Goal: Information Seeking & Learning: Compare options

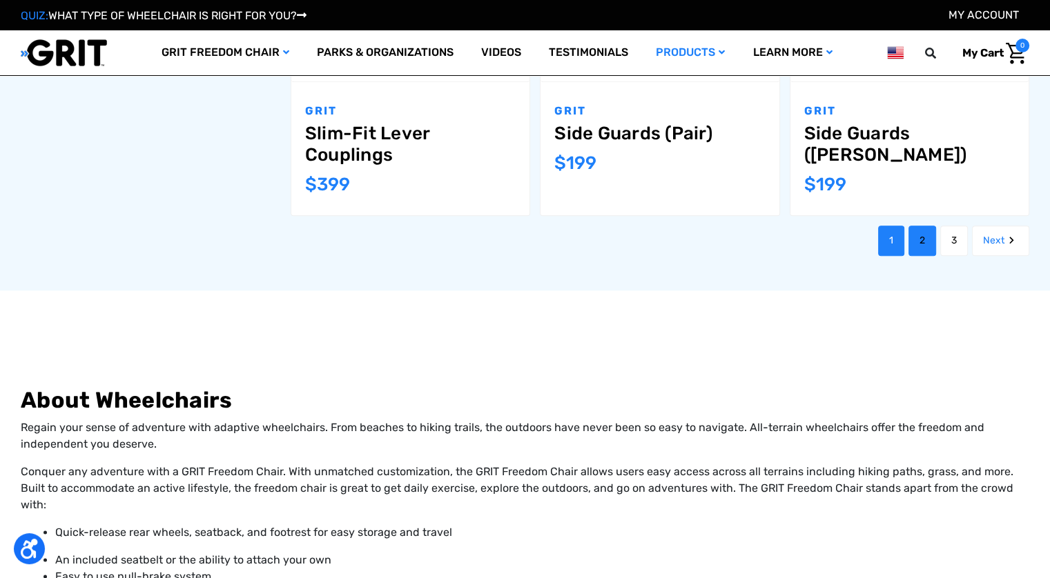
click at [913, 243] on link "2" at bounding box center [922, 241] width 28 height 30
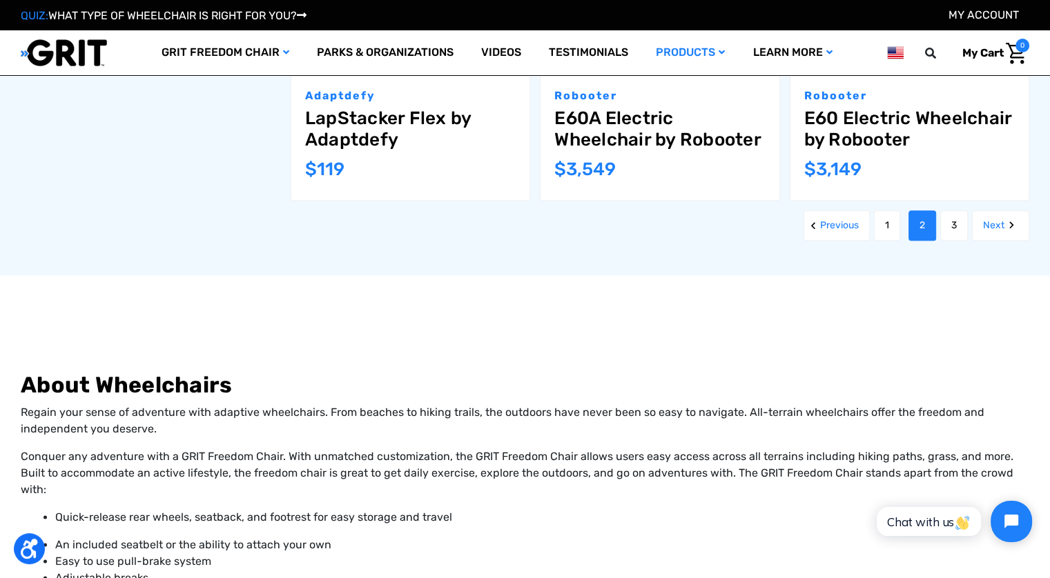
scroll to position [1588, 0]
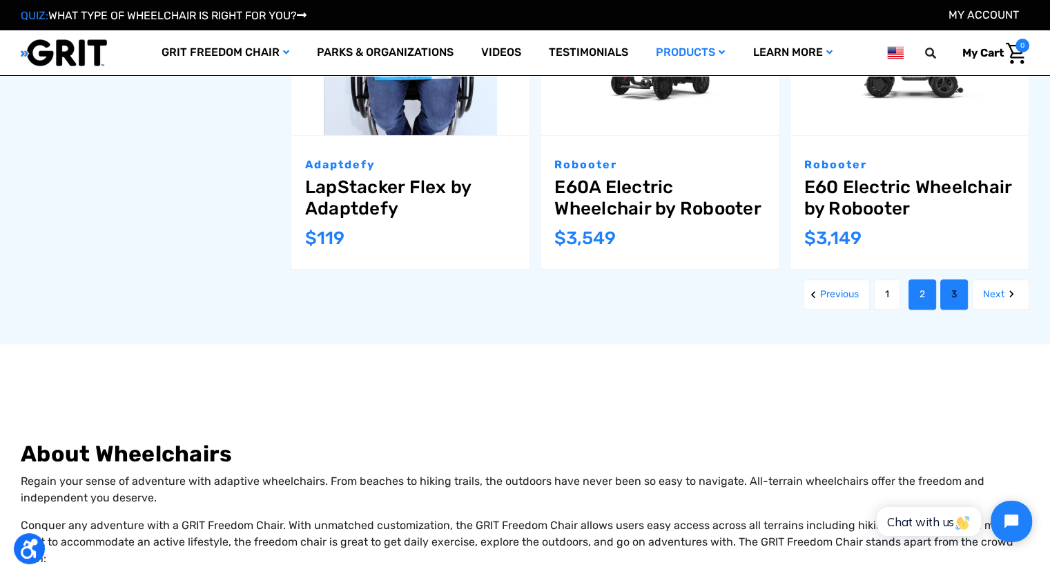
click at [951, 302] on link "3" at bounding box center [954, 295] width 28 height 30
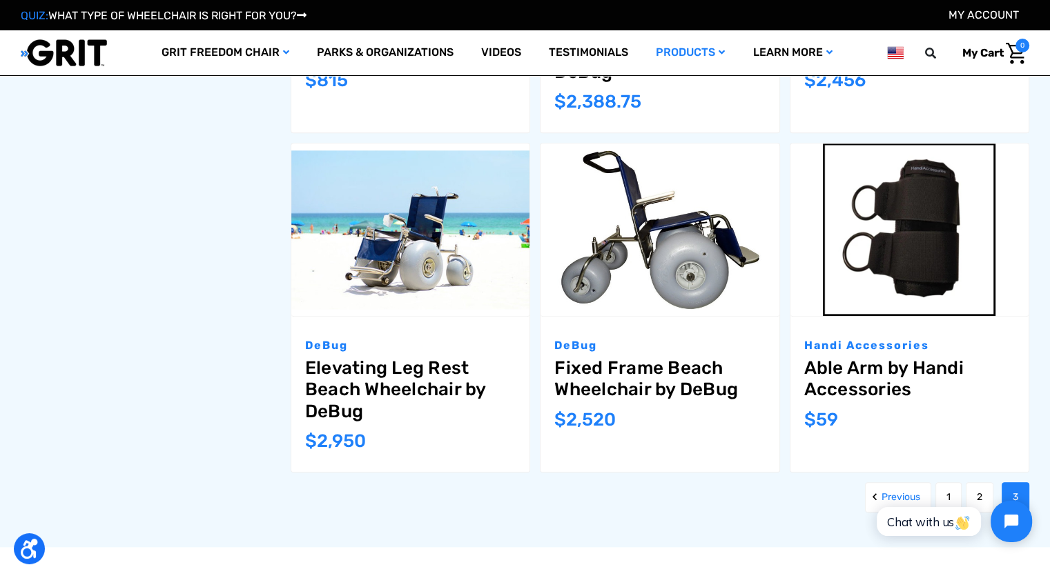
scroll to position [1588, 0]
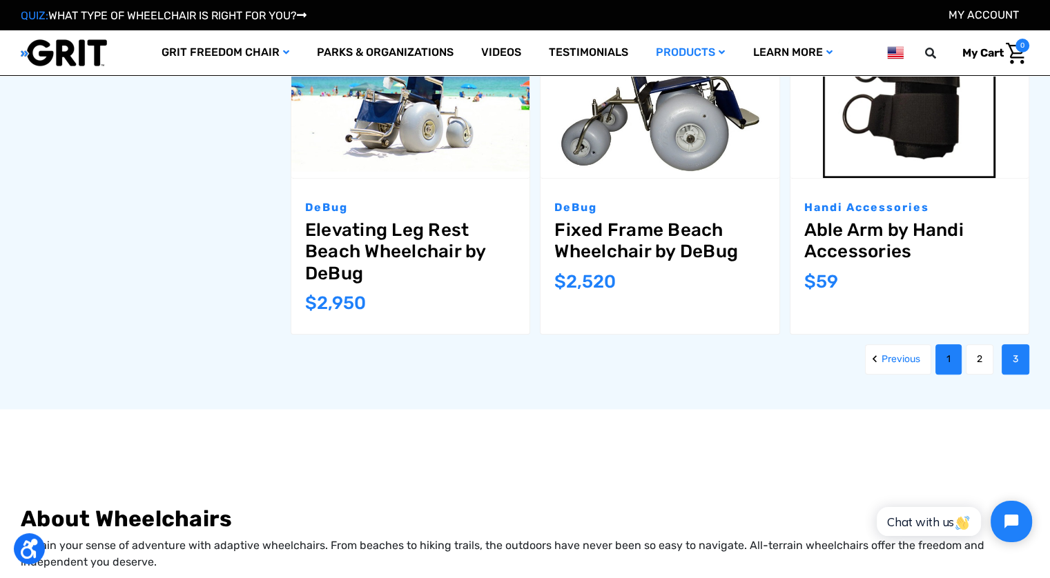
click at [941, 364] on link "1" at bounding box center [948, 359] width 26 height 30
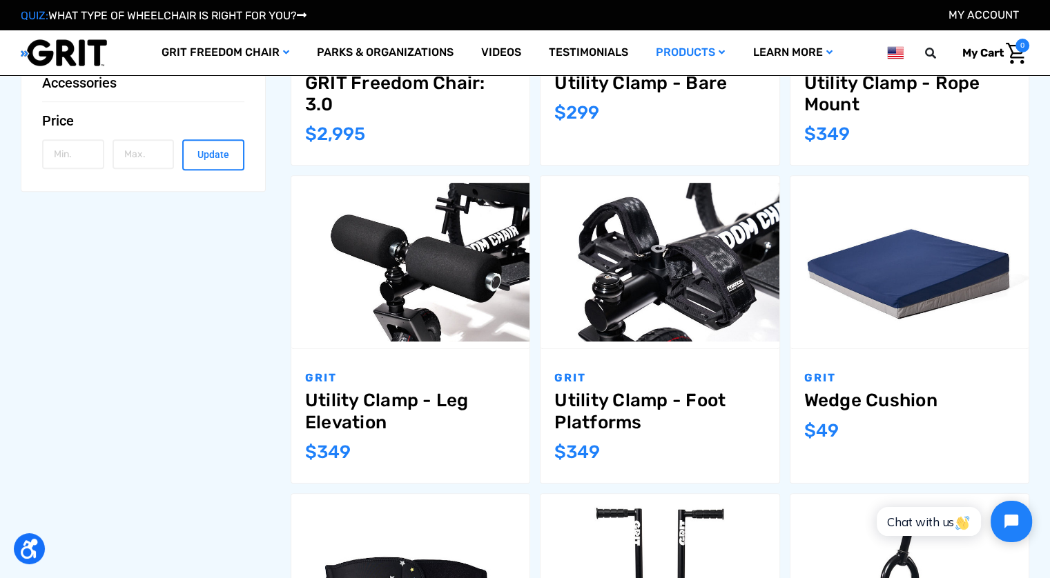
scroll to position [1104, 0]
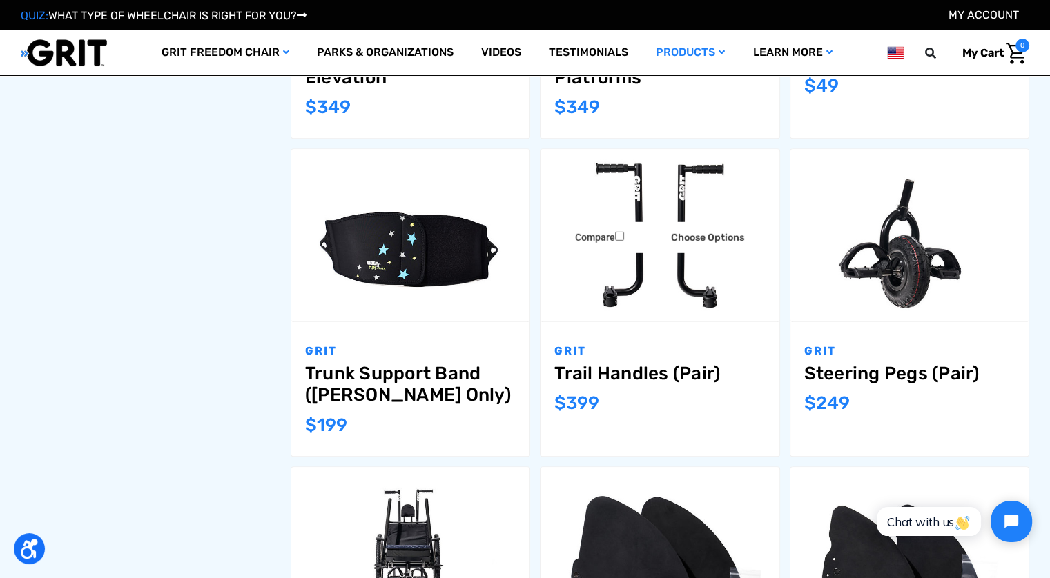
click at [639, 284] on img "Trail Handles (Pair),$399.00\a" at bounding box center [660, 235] width 238 height 159
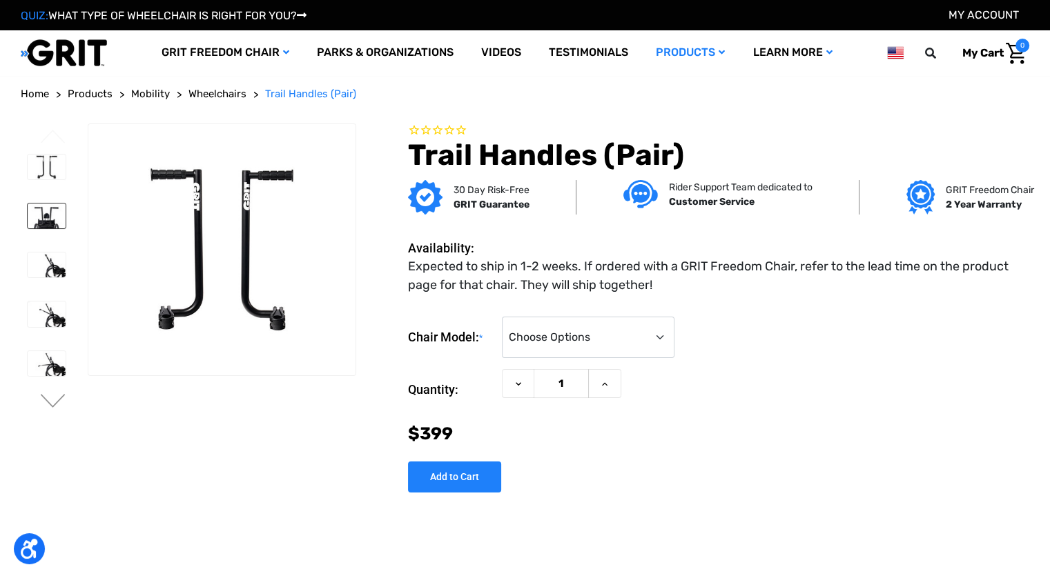
click at [39, 220] on img at bounding box center [47, 216] width 38 height 25
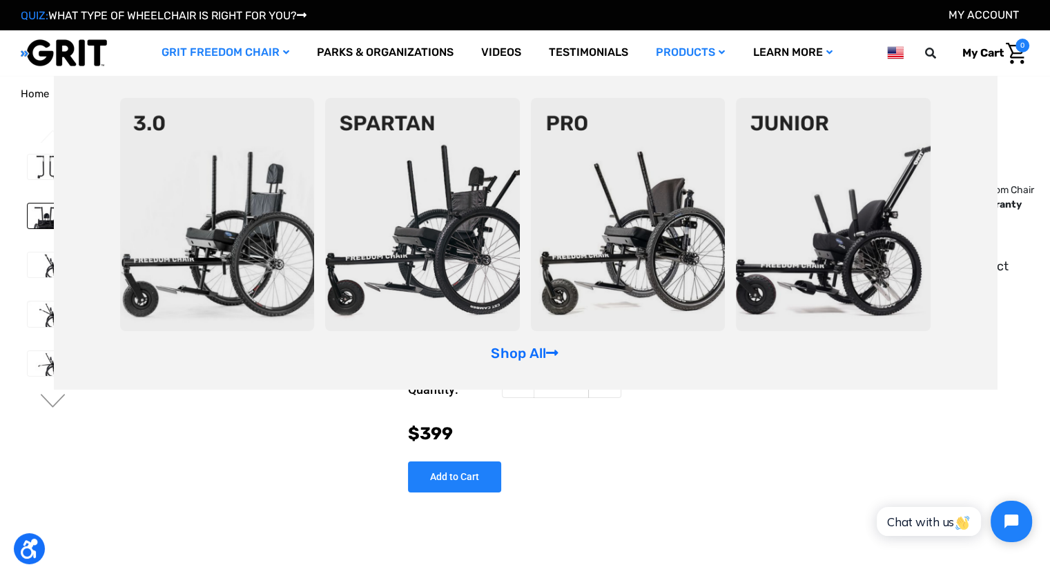
click at [425, 192] on img at bounding box center [422, 214] width 195 height 233
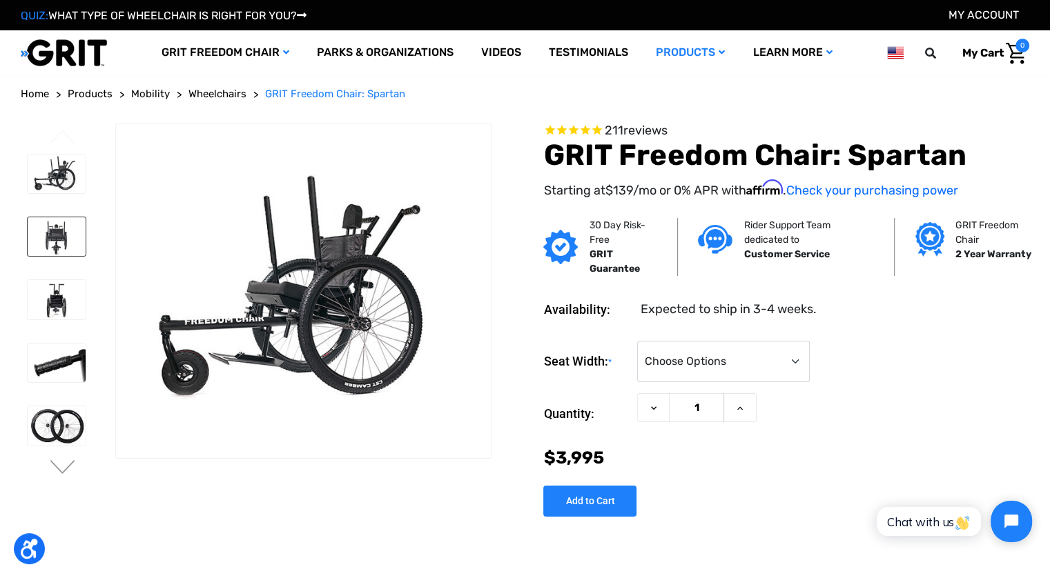
click at [64, 237] on img at bounding box center [57, 236] width 58 height 39
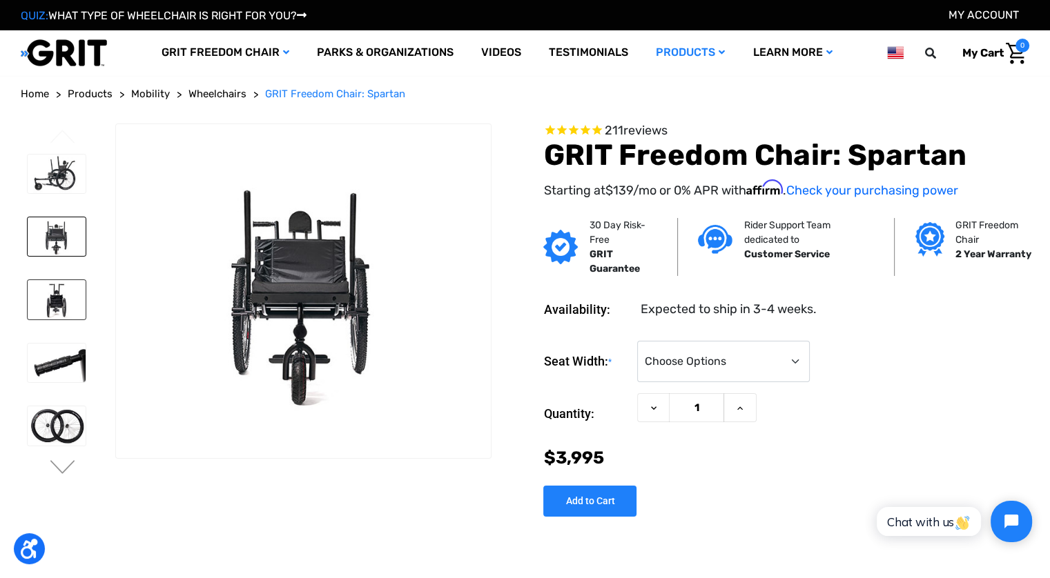
click at [54, 292] on img at bounding box center [57, 299] width 58 height 39
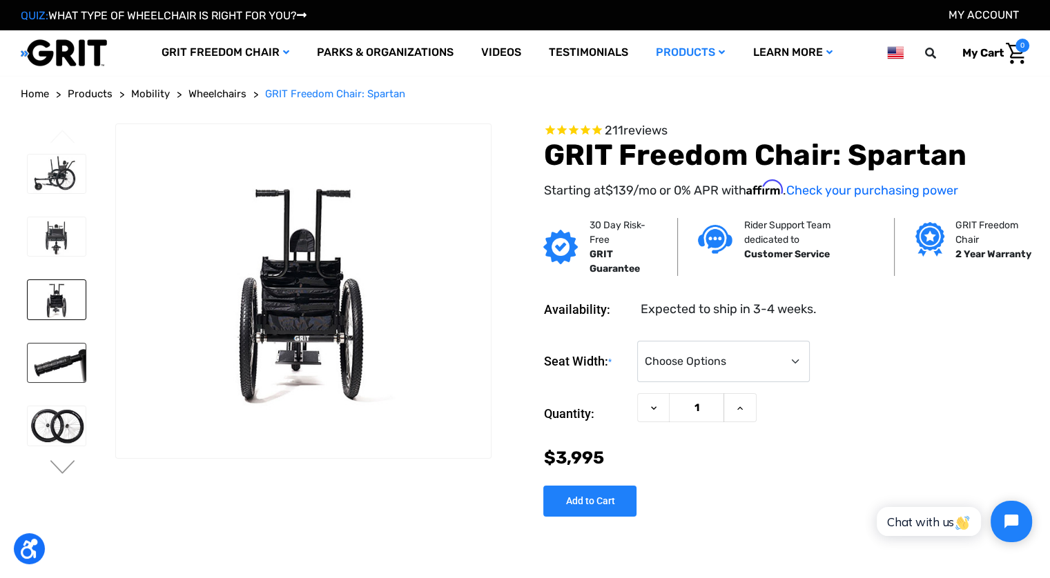
click at [61, 353] on img at bounding box center [57, 363] width 58 height 39
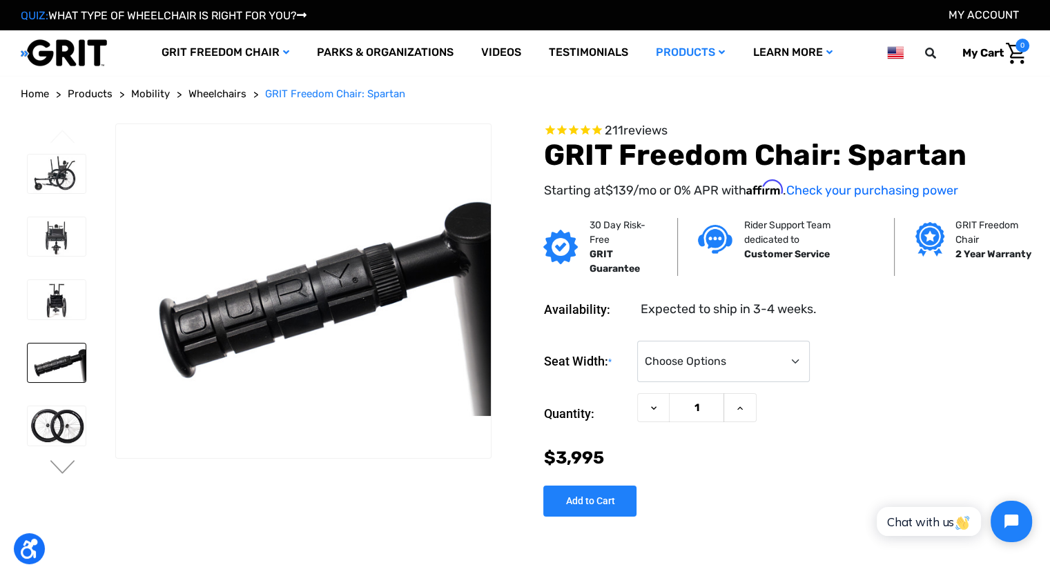
click at [64, 318] on li at bounding box center [56, 299] width 70 height 52
click at [64, 294] on img at bounding box center [57, 299] width 58 height 39
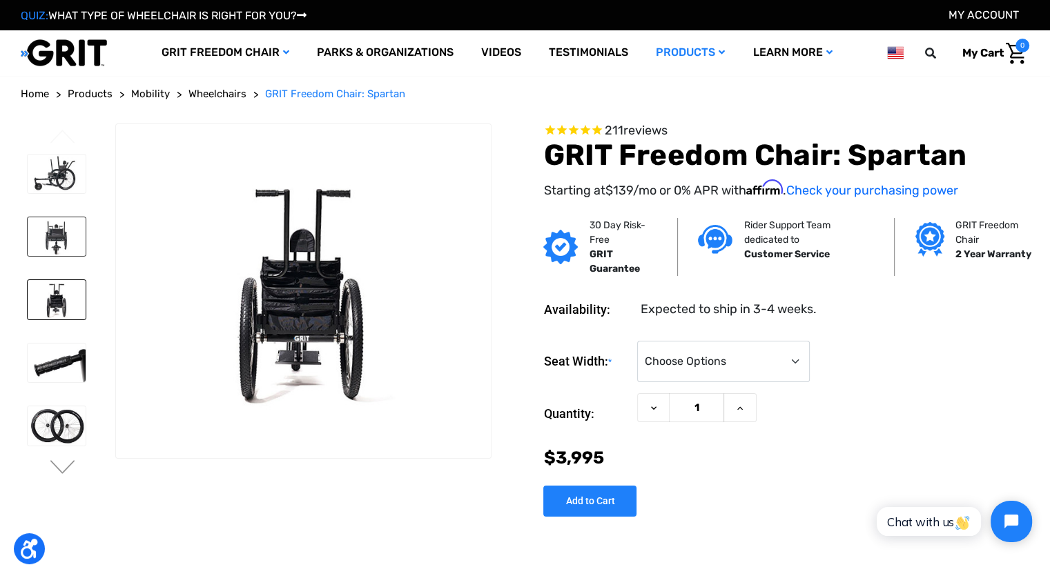
click at [67, 235] on img at bounding box center [57, 236] width 58 height 39
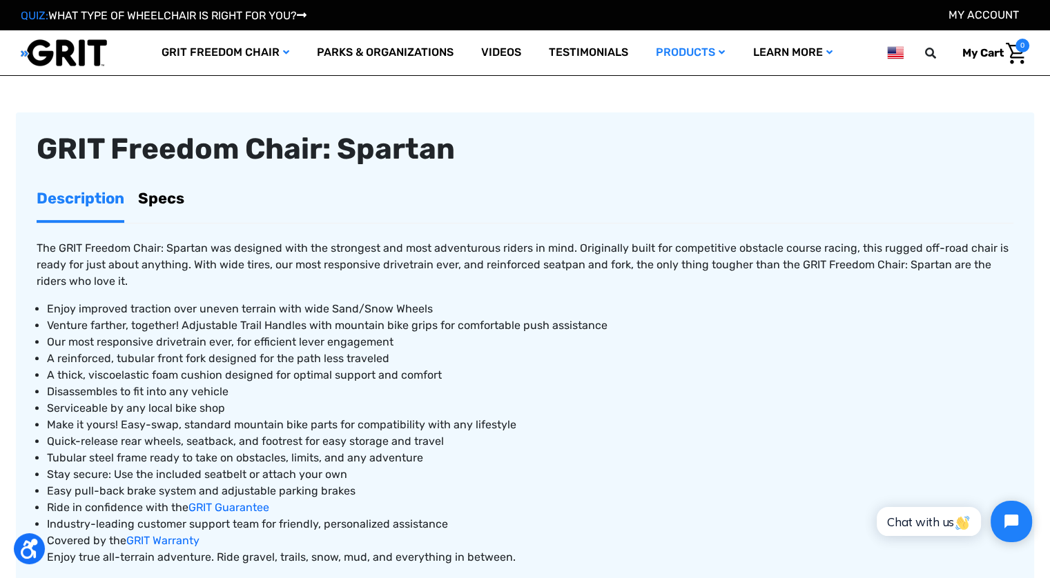
scroll to position [483, 0]
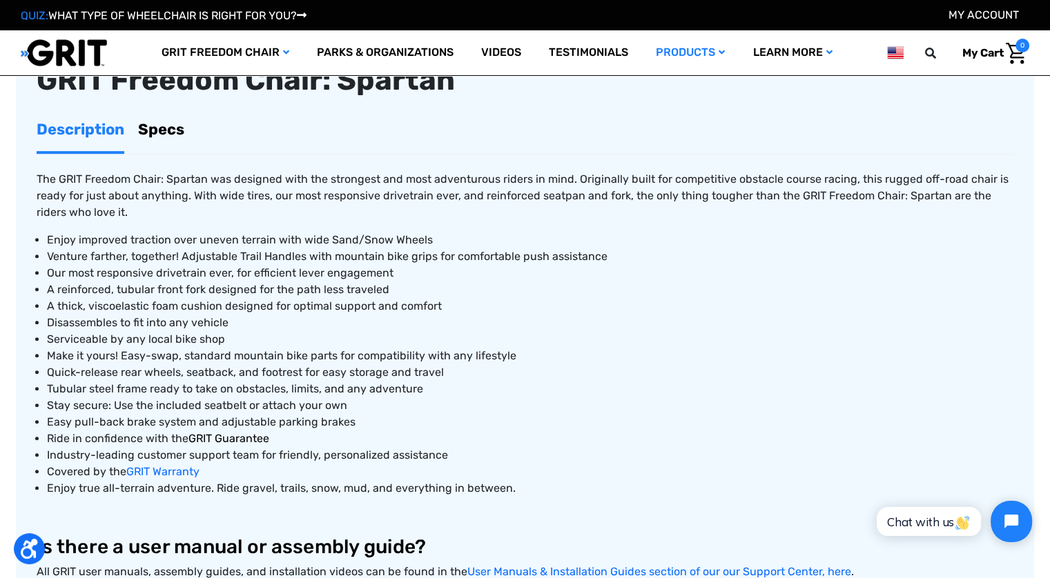
click at [255, 441] on span "GRIT Guarantee" at bounding box center [228, 438] width 81 height 13
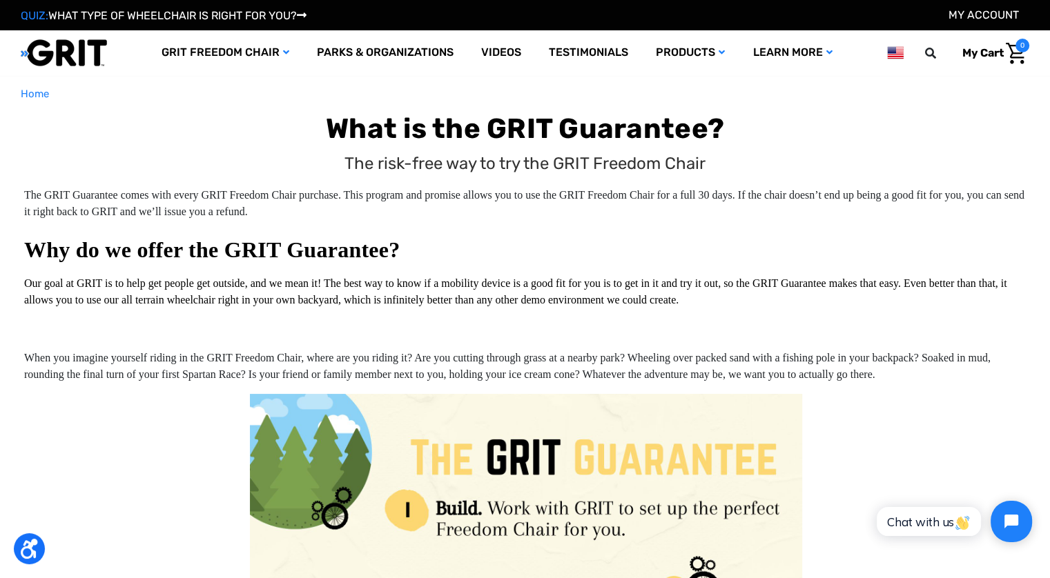
click at [363, 284] on span "Our goal at GRIT is to help get people get outside, and we mean it! The best wa…" at bounding box center [515, 292] width 983 height 28
click at [413, 291] on p "Our goal at GRIT is to help get people get outside, and we mean it! The best wa…" at bounding box center [525, 295] width 1002 height 40
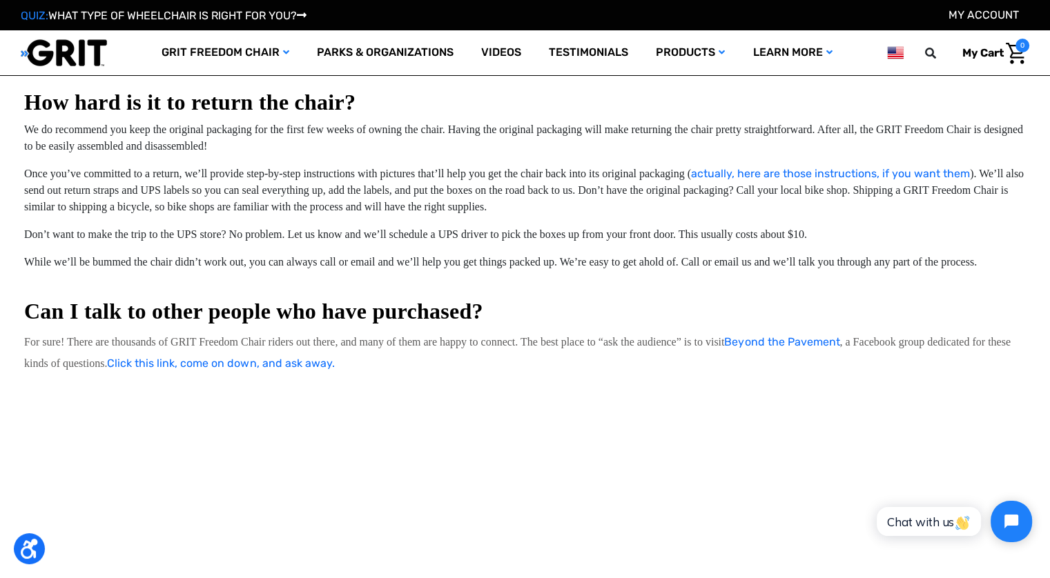
scroll to position [1450, 0]
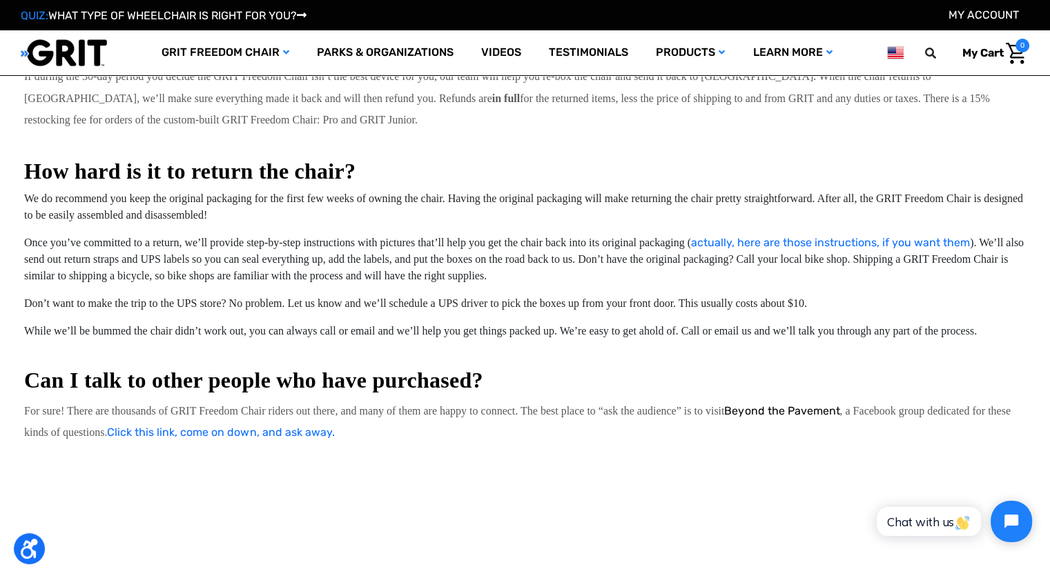
click at [826, 418] on link "Beyond the Pavement" at bounding box center [781, 411] width 115 height 13
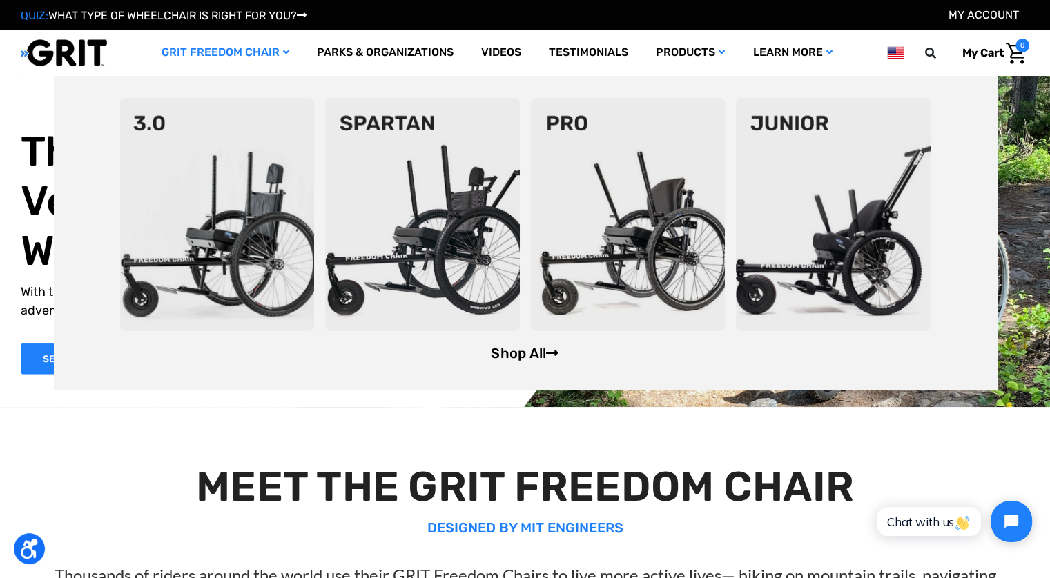
click at [520, 354] on link "Shop All" at bounding box center [525, 353] width 68 height 17
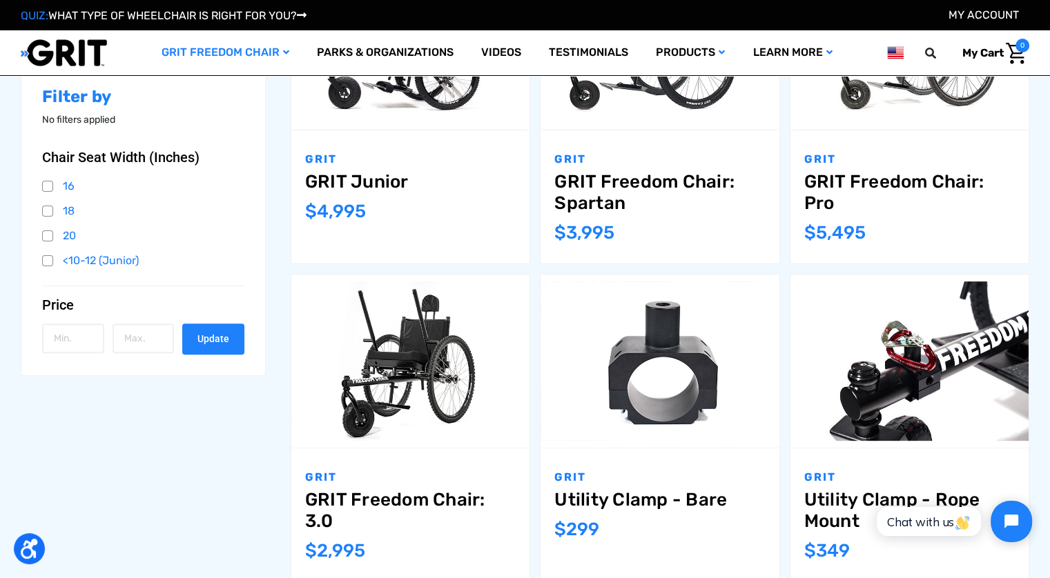
scroll to position [204, 0]
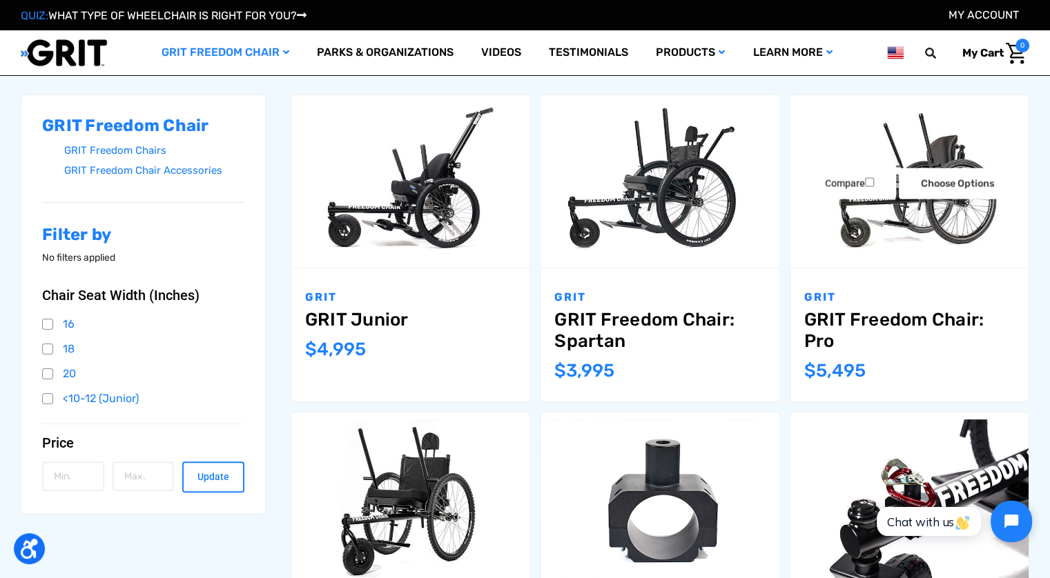
click at [906, 320] on link "GRIT Freedom Chair: Pro" at bounding box center [909, 330] width 211 height 43
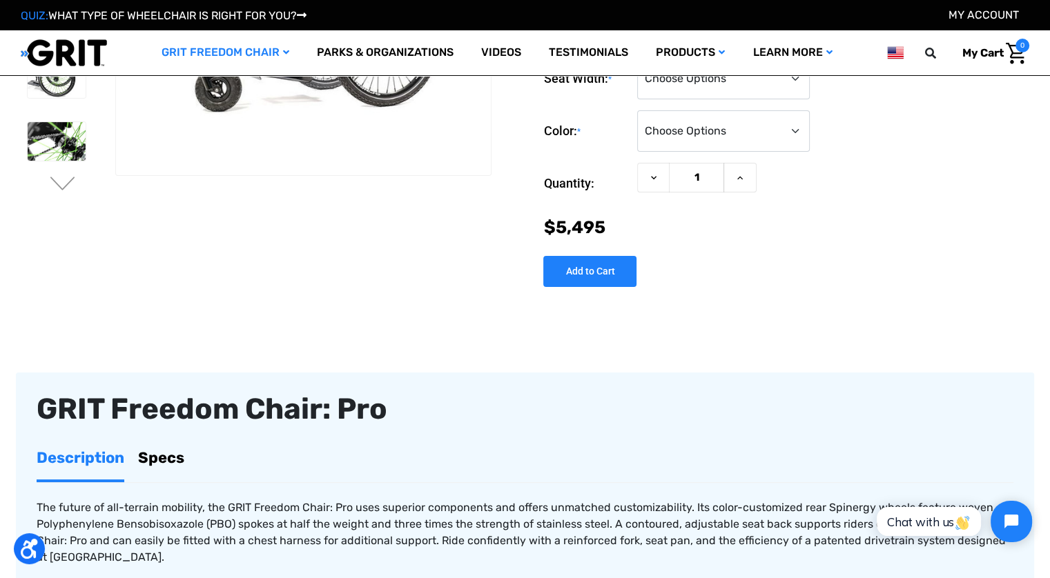
scroll to position [345, 0]
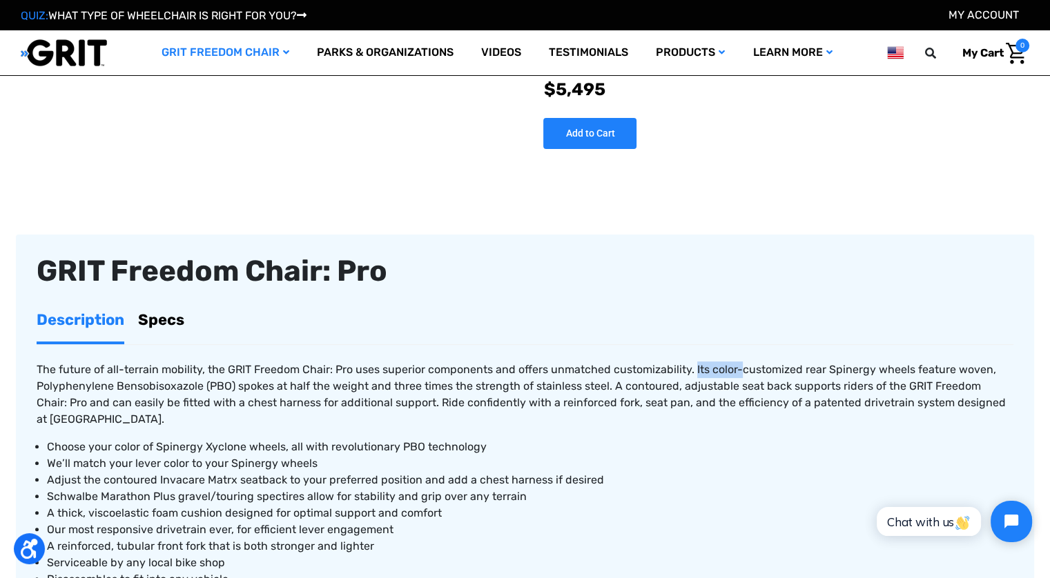
drag, startPoint x: 695, startPoint y: 370, endPoint x: 742, endPoint y: 371, distance: 46.9
click at [742, 371] on span "The future of all-terrain mobility, the GRIT Freedom Chair: Pro uses superior c…" at bounding box center [521, 394] width 969 height 63
click at [775, 371] on span "The future of all-terrain mobility, the GRIT Freedom Chair: Pro uses superior c…" at bounding box center [521, 394] width 969 height 63
click at [169, 457] on span "We’ll match your lever color to your Spinergy wheels" at bounding box center [182, 463] width 271 height 13
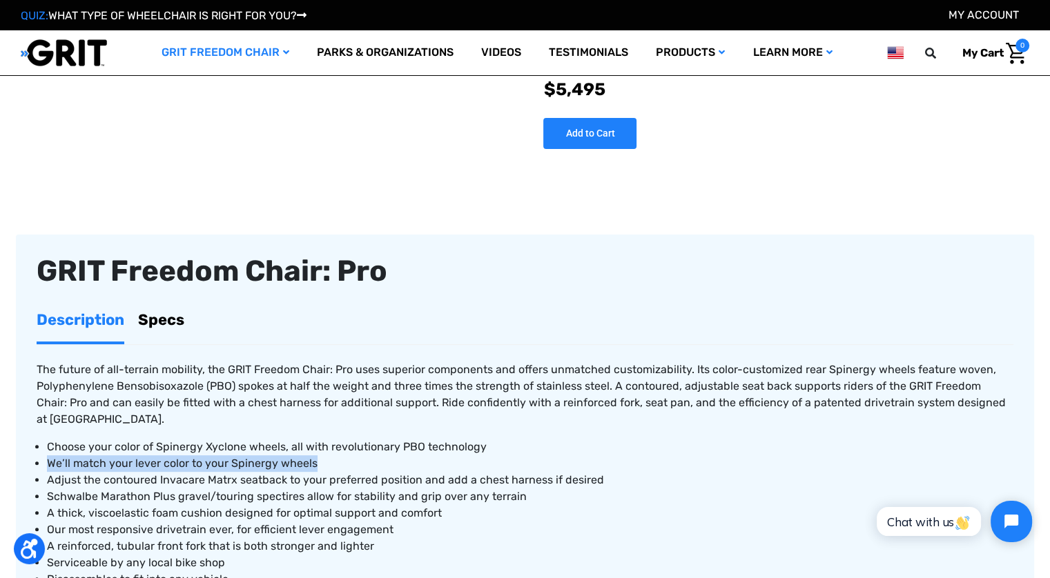
click at [169, 457] on span "We’ll match your lever color to your Spinergy wheels" at bounding box center [182, 463] width 271 height 13
click at [215, 457] on span "We’ll match your lever color to your Spinergy wheels" at bounding box center [182, 463] width 271 height 13
click at [188, 474] on span "Adjust the contoured Invacare Matrx seatback to your preferred position and add…" at bounding box center [325, 480] width 557 height 13
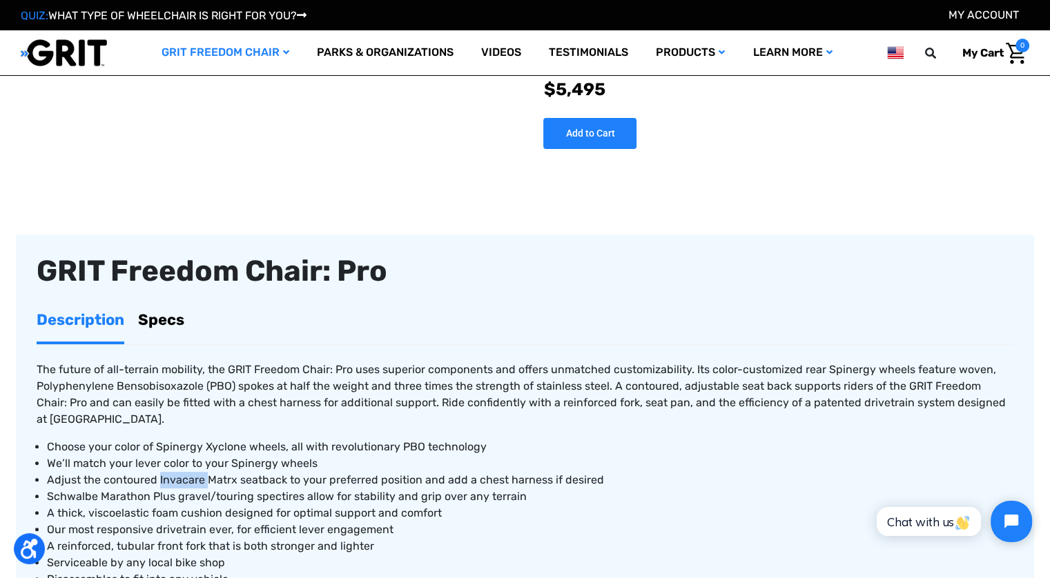
click at [188, 474] on span "Adjust the contoured Invacare Matrx seatback to your preferred position and add…" at bounding box center [325, 480] width 557 height 13
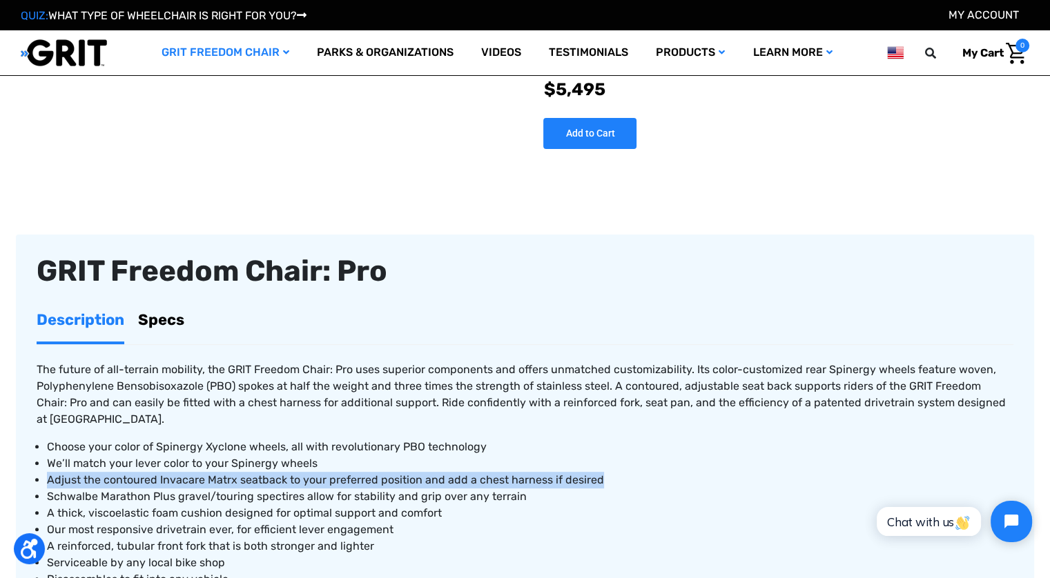
click at [188, 474] on span "Adjust the contoured Invacare Matrx seatback to your preferred position and add…" at bounding box center [325, 480] width 557 height 13
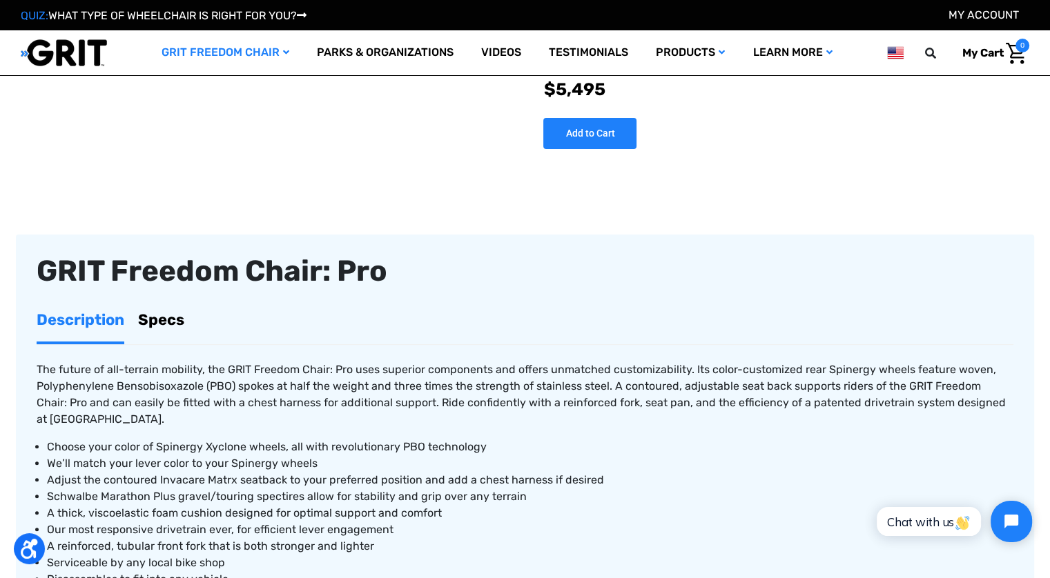
click at [119, 523] on span "Our most responsive drivetrain ever, for efficient lever engagement" at bounding box center [220, 529] width 347 height 13
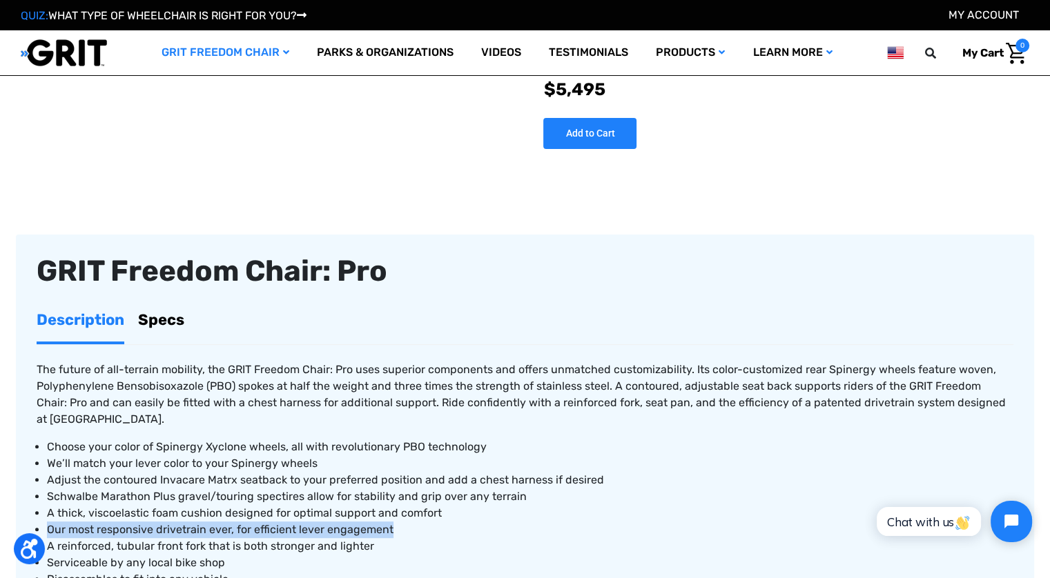
click at [119, 523] on span "Our most responsive drivetrain ever, for efficient lever engagement" at bounding box center [220, 529] width 347 height 13
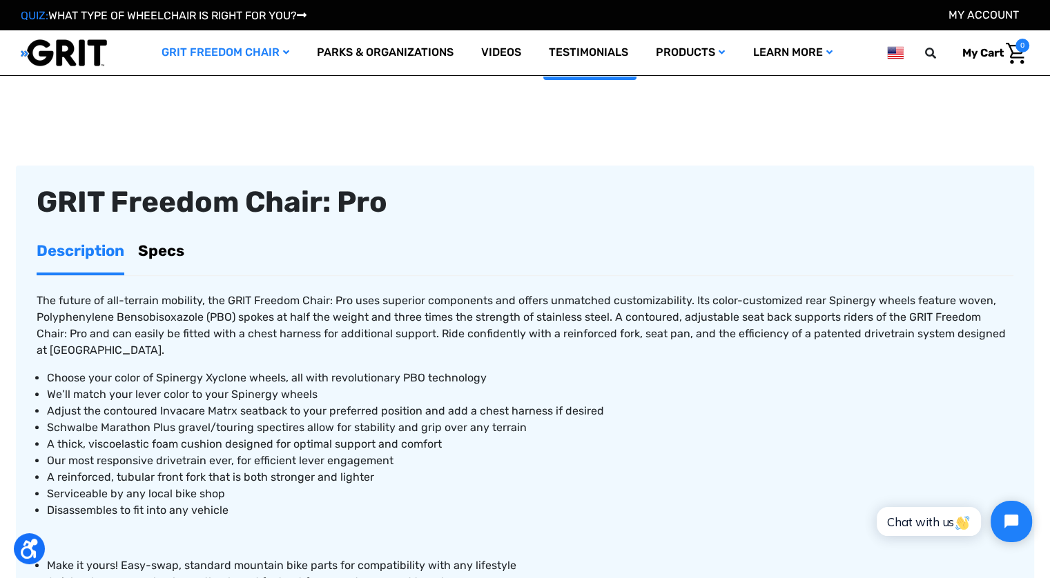
click at [145, 487] on span "Serviceable by any local bike shop" at bounding box center [136, 493] width 178 height 13
click at [148, 504] on span "Disassembles to fit into any vehicle" at bounding box center [138, 510] width 182 height 13
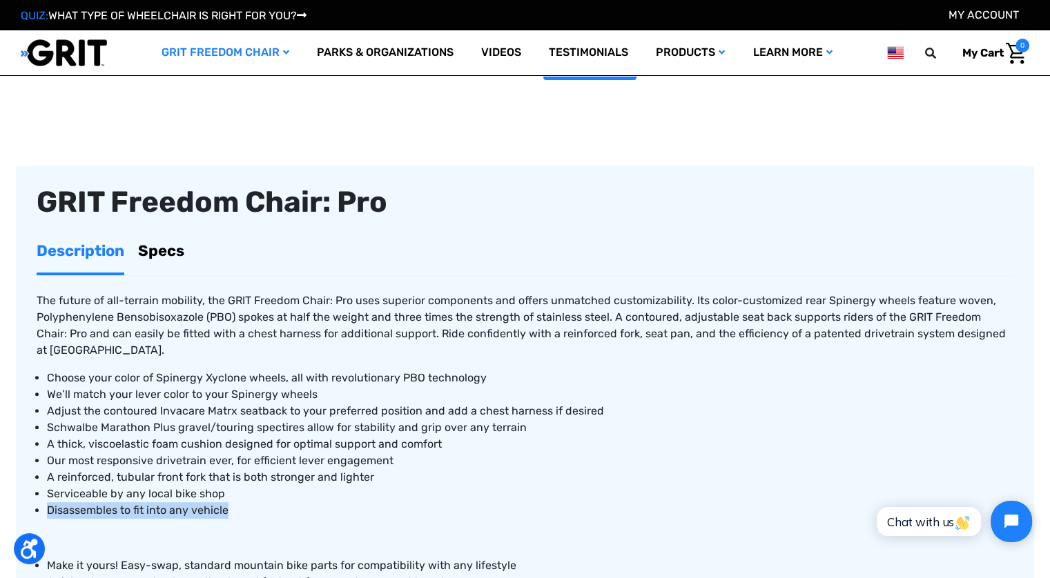
click at [148, 504] on span "Disassembles to fit into any vehicle" at bounding box center [138, 510] width 182 height 13
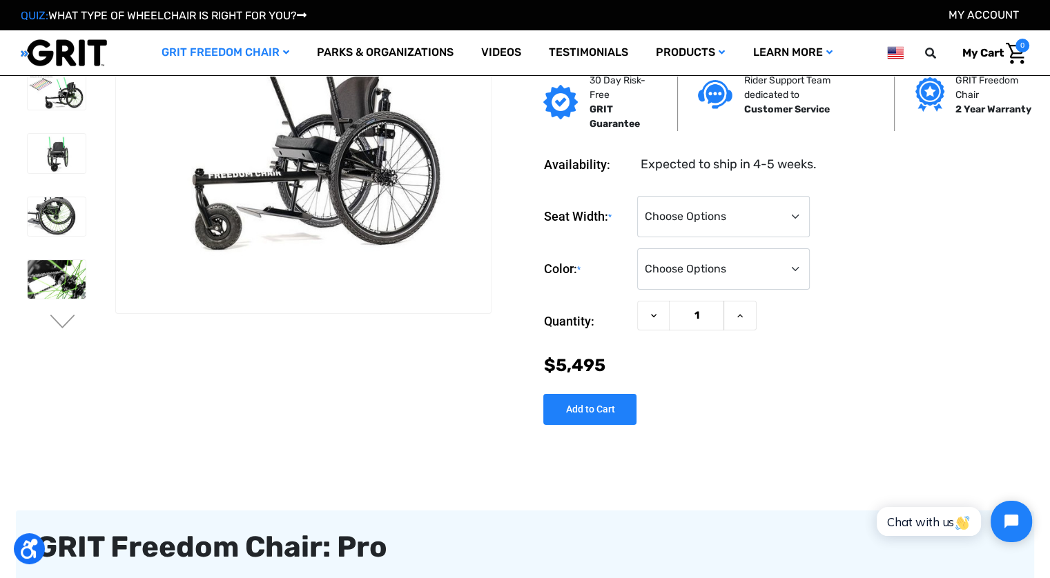
scroll to position [0, 0]
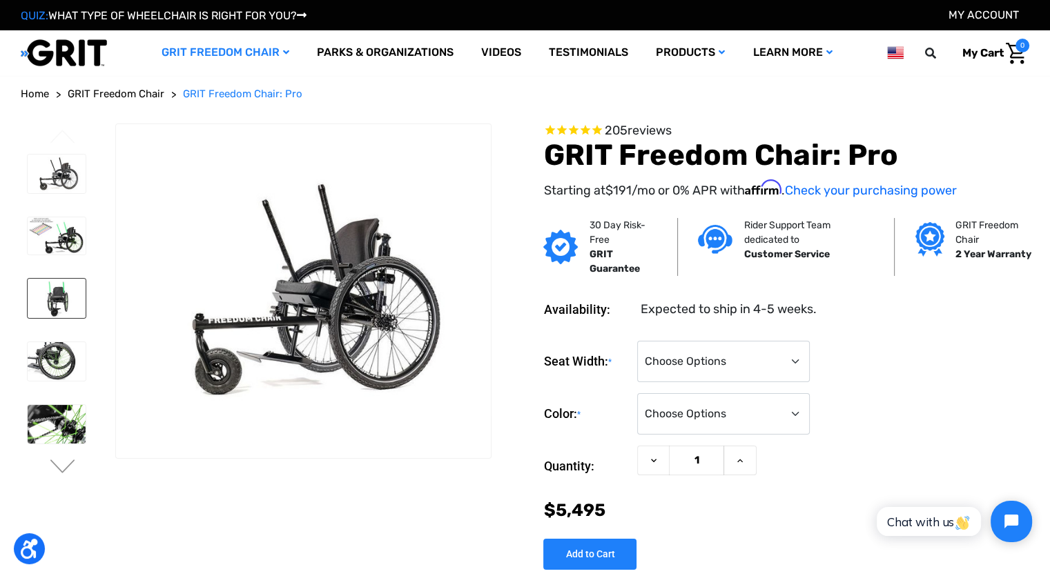
click at [64, 305] on img at bounding box center [57, 298] width 58 height 39
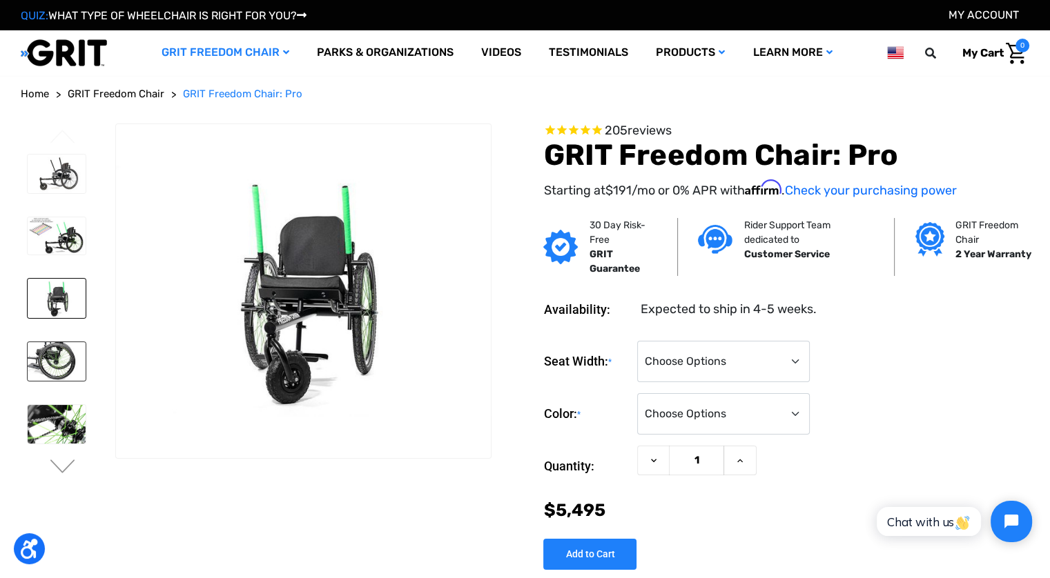
click at [79, 356] on img at bounding box center [57, 361] width 58 height 39
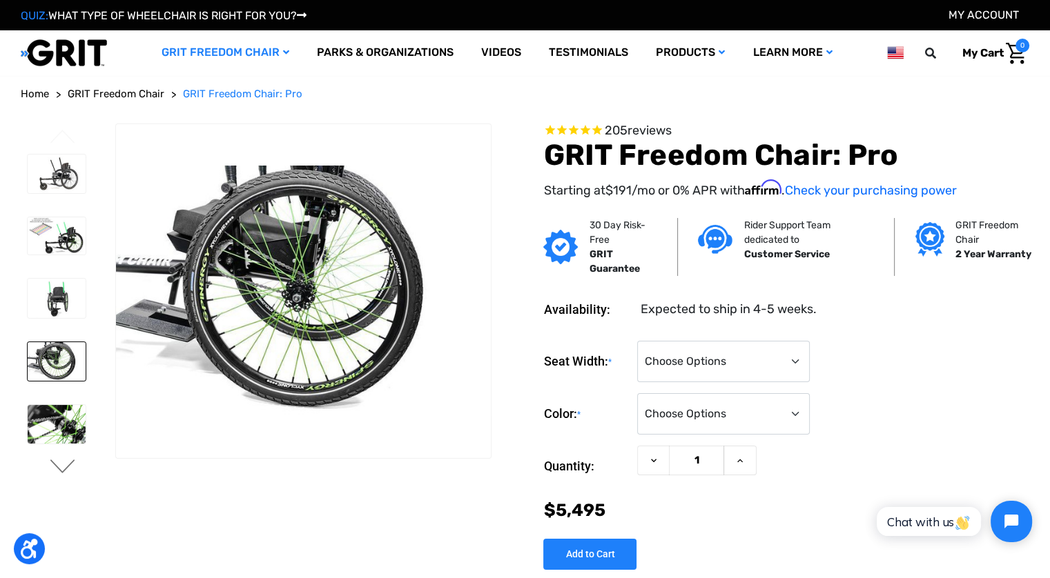
click at [67, 460] on button "Next" at bounding box center [62, 468] width 29 height 17
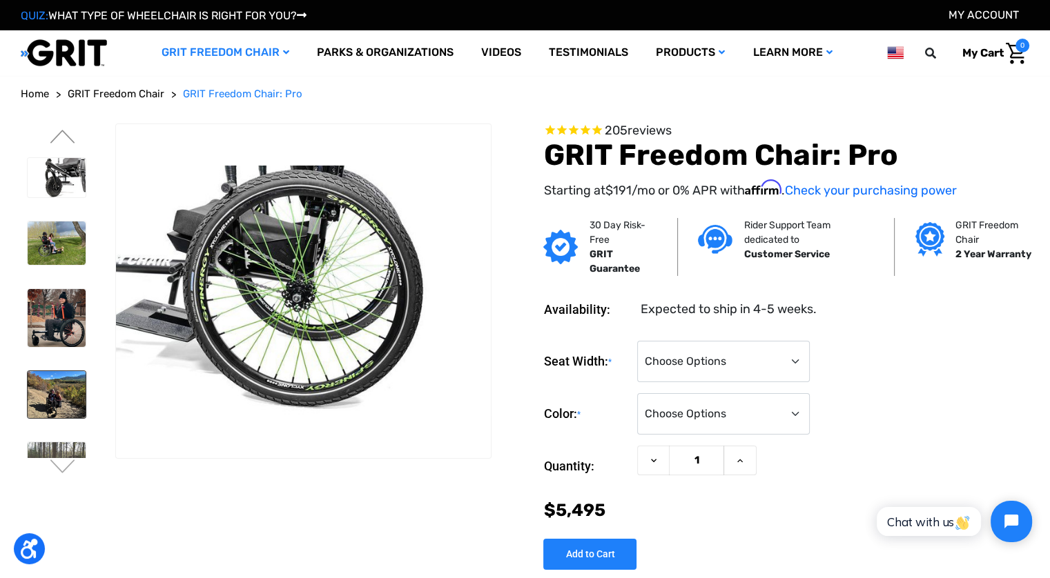
scroll to position [69, 0]
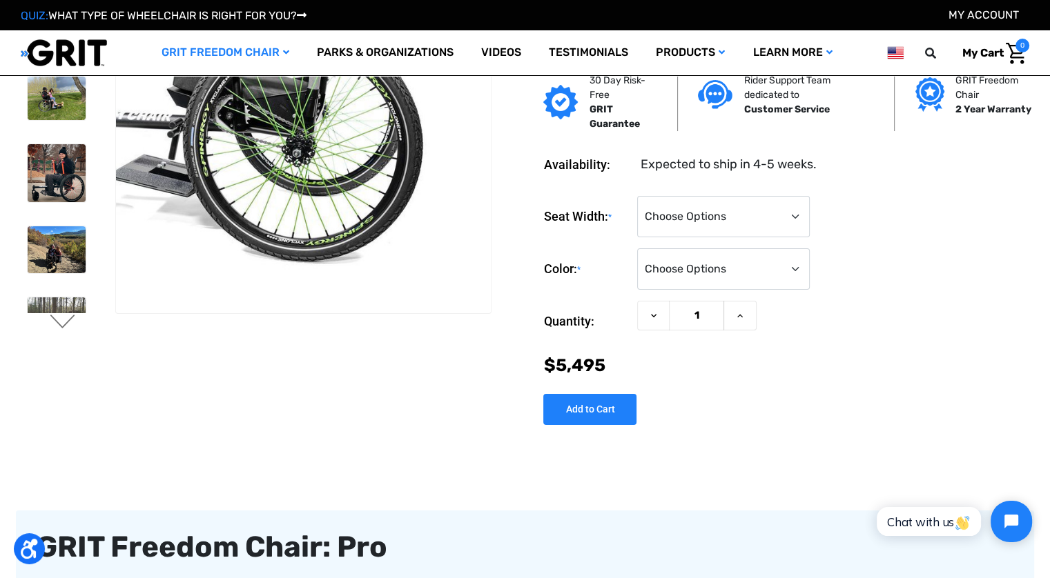
click at [62, 315] on button "Next" at bounding box center [62, 323] width 29 height 17
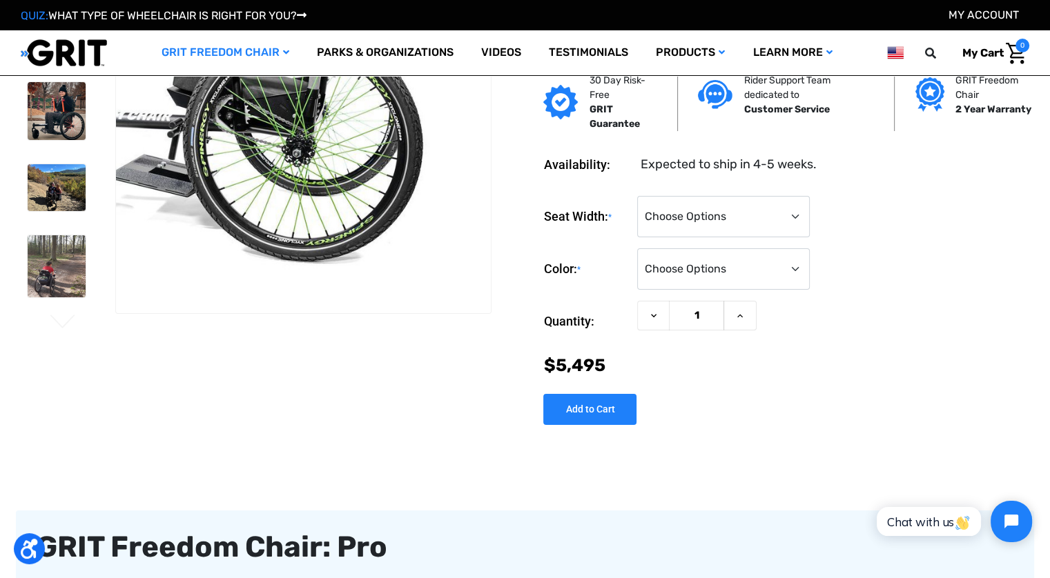
click at [58, 318] on button "Next" at bounding box center [62, 323] width 29 height 17
click at [36, 262] on img at bounding box center [57, 266] width 58 height 62
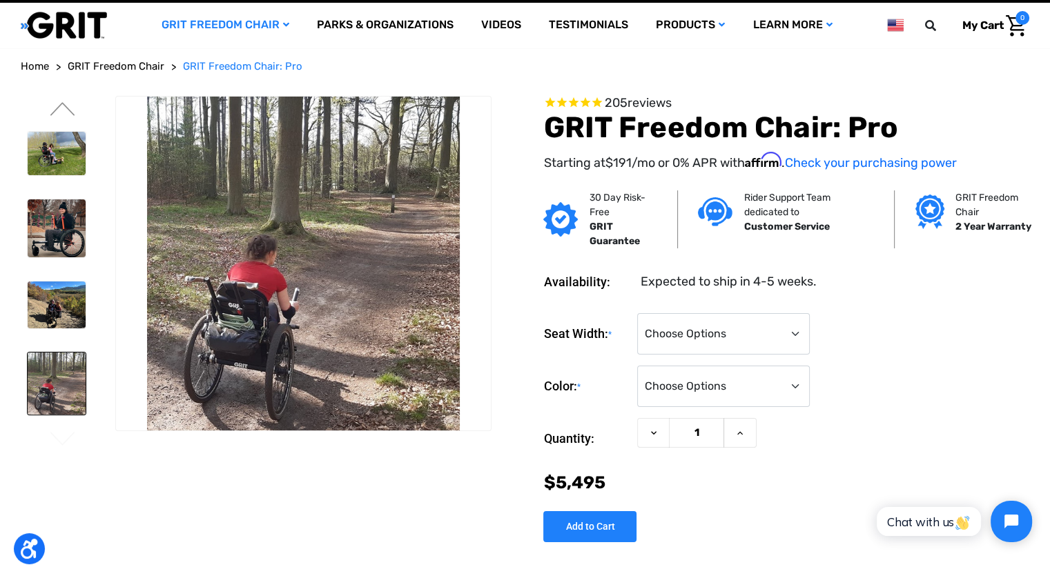
scroll to position [0, 0]
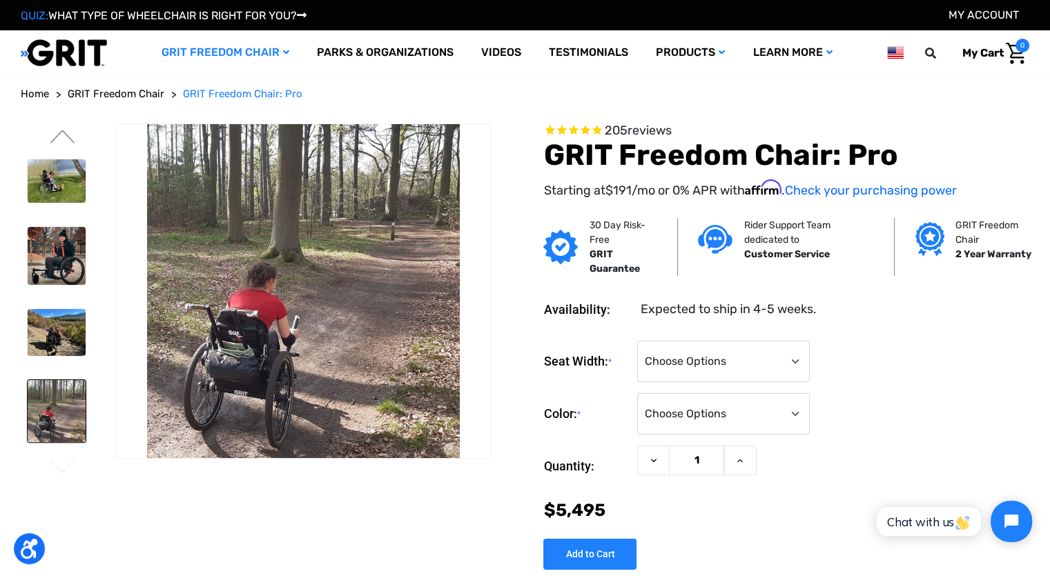
click at [58, 464] on button "Next" at bounding box center [62, 468] width 29 height 17
click at [55, 458] on ul "Previous" at bounding box center [68, 303] width 94 height 358
click at [55, 466] on link at bounding box center [56, 496] width 59 height 60
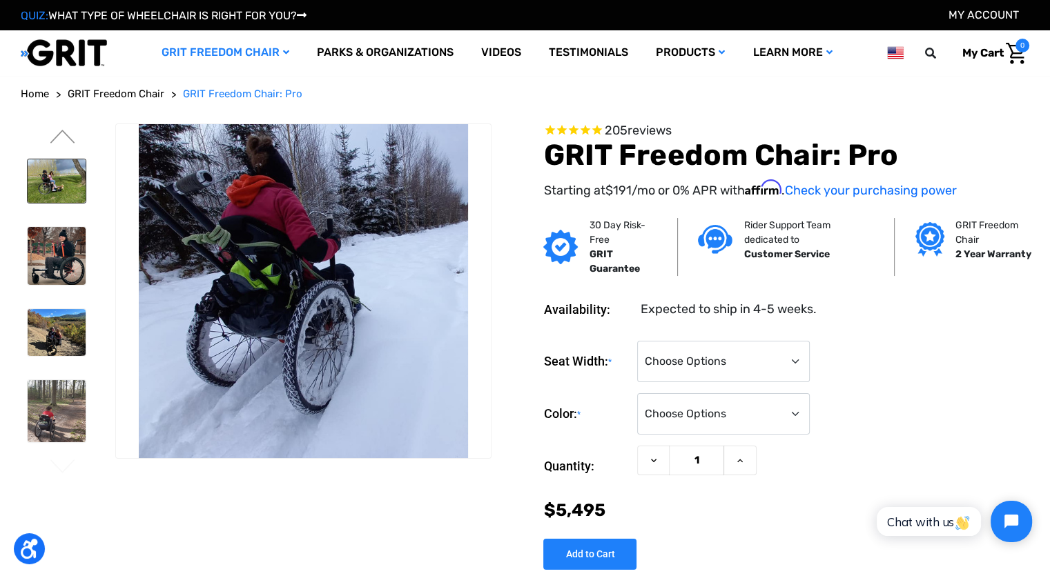
click at [59, 187] on img at bounding box center [57, 180] width 58 height 43
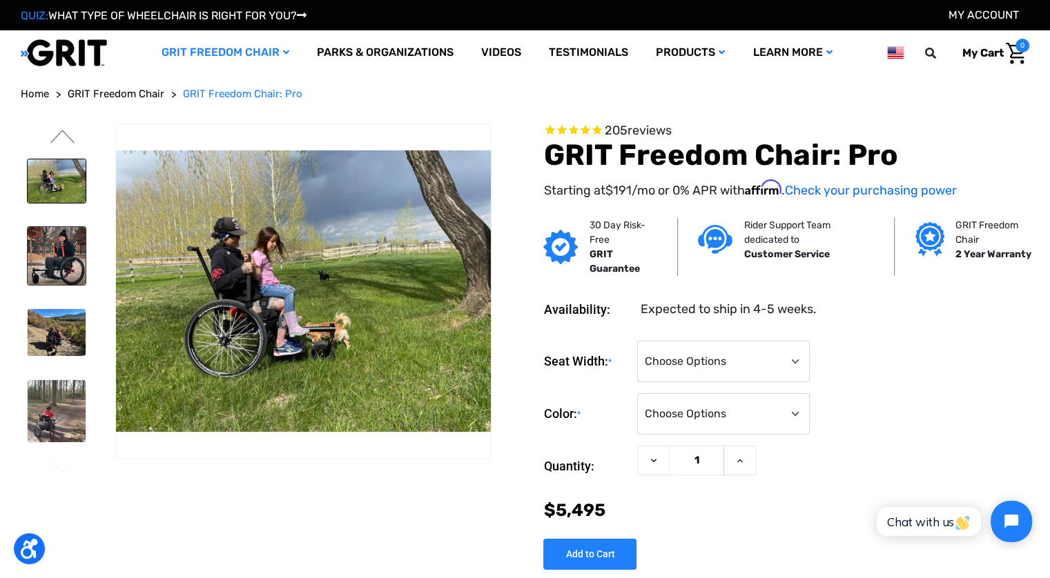
click at [47, 227] on img at bounding box center [57, 256] width 58 height 58
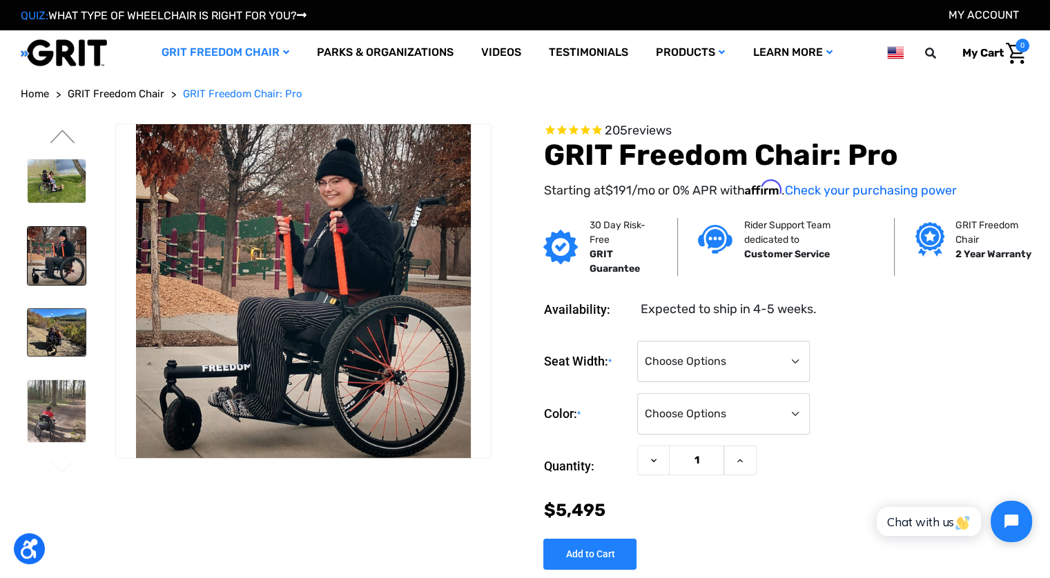
click at [51, 327] on img at bounding box center [57, 332] width 58 height 46
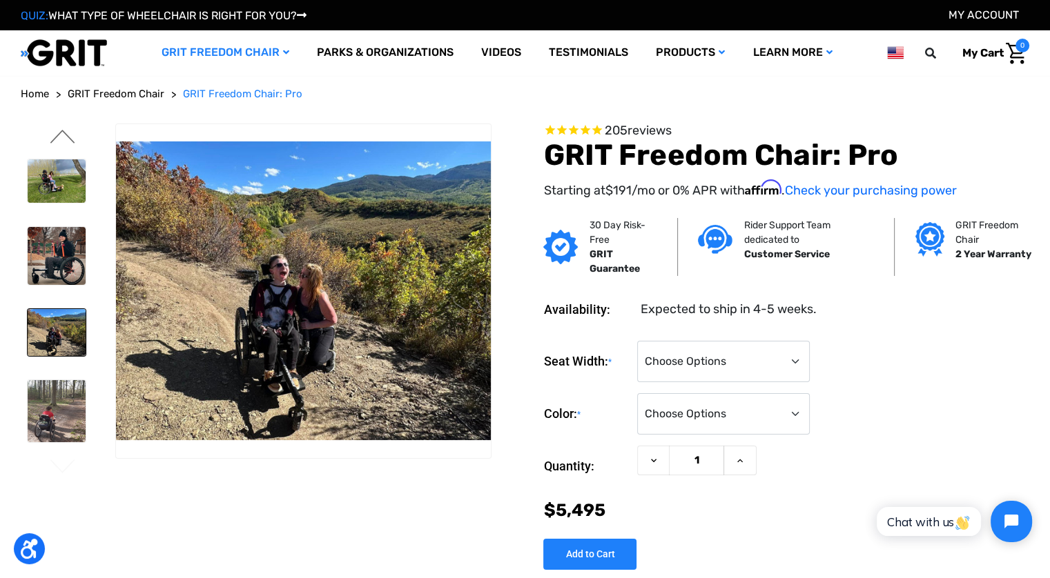
click at [72, 137] on button "Previous" at bounding box center [62, 138] width 29 height 17
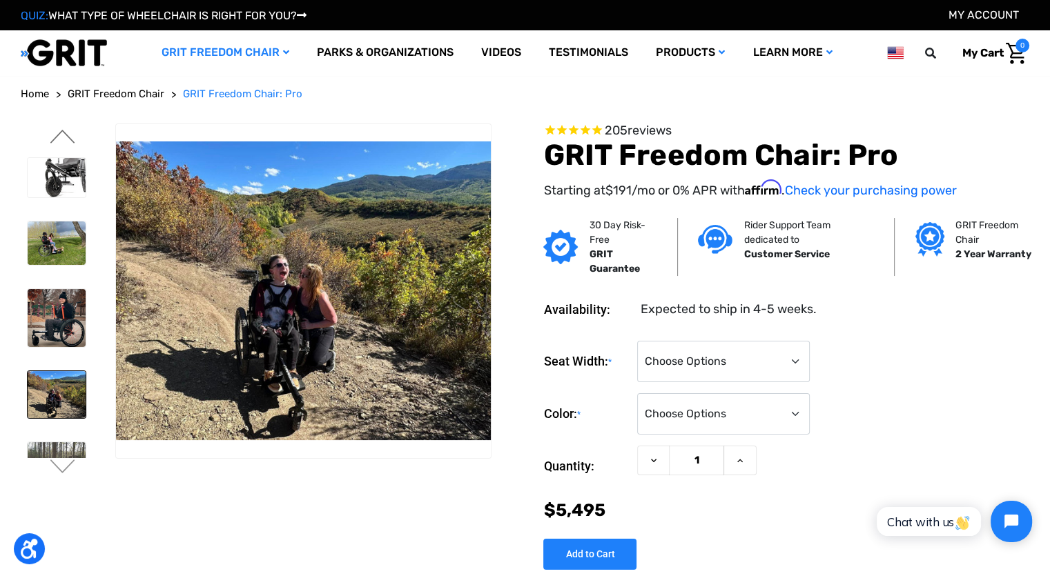
click at [66, 137] on button "Previous" at bounding box center [62, 138] width 29 height 17
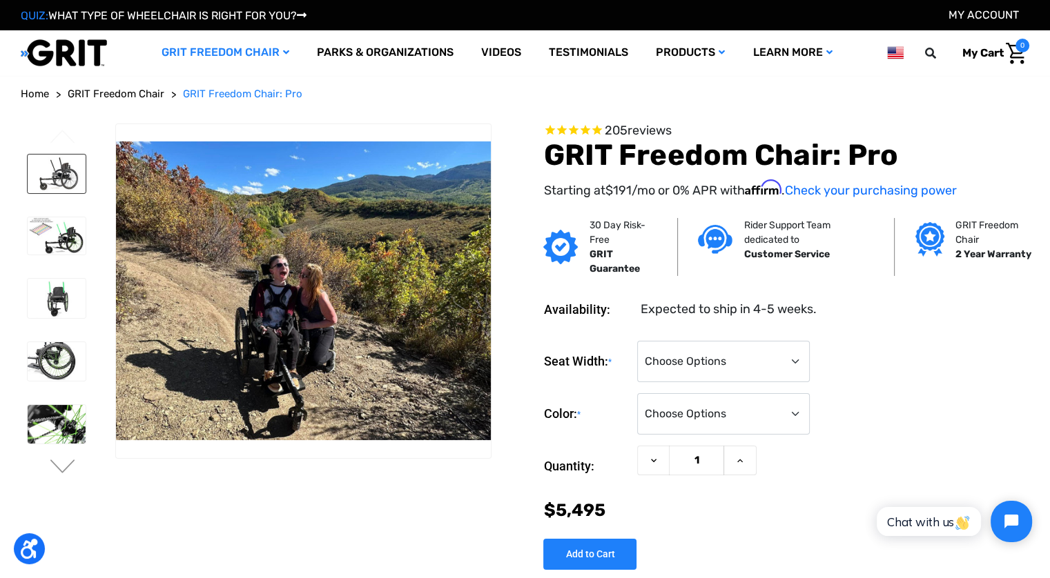
click at [65, 187] on img at bounding box center [57, 174] width 58 height 39
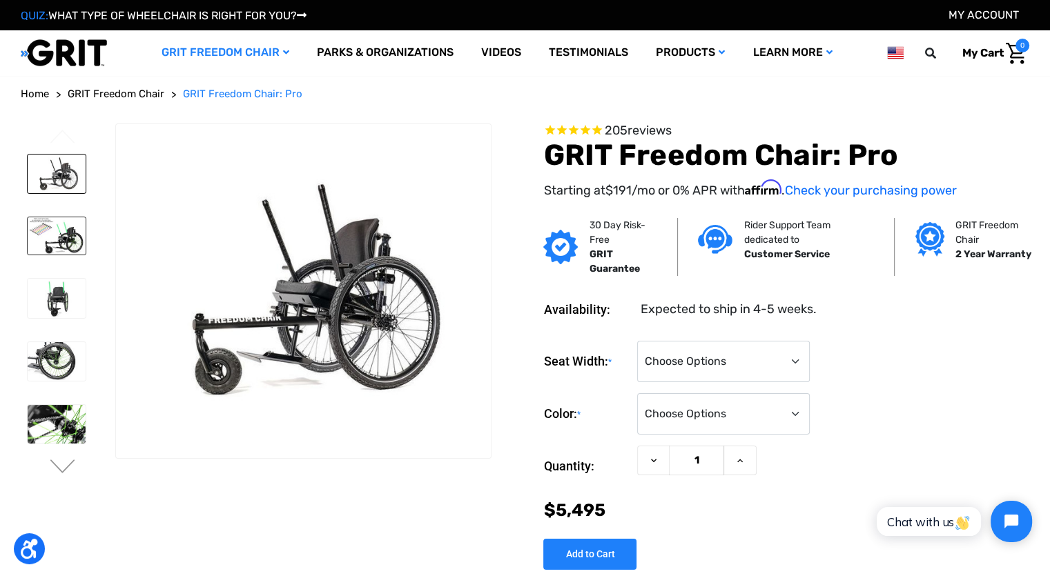
click at [64, 235] on img at bounding box center [57, 235] width 58 height 37
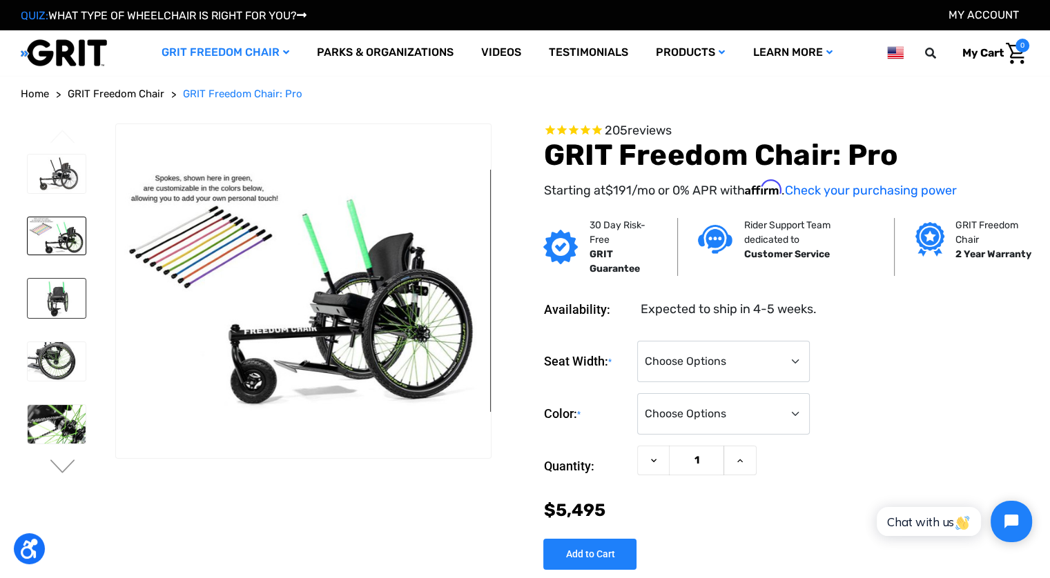
click at [59, 279] on img at bounding box center [57, 298] width 58 height 39
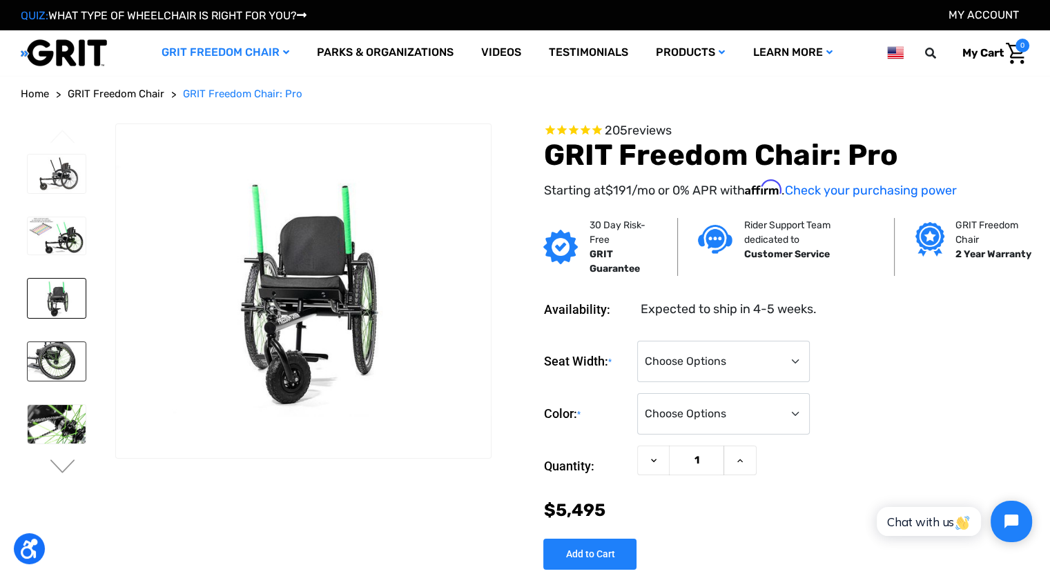
click at [59, 357] on img at bounding box center [57, 361] width 58 height 39
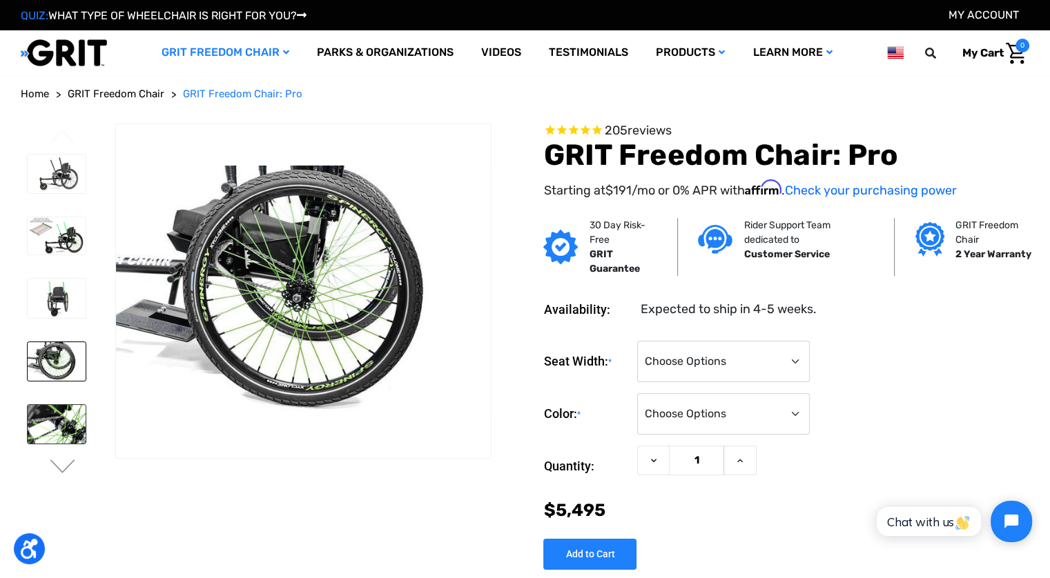
click at [53, 408] on img at bounding box center [57, 424] width 58 height 39
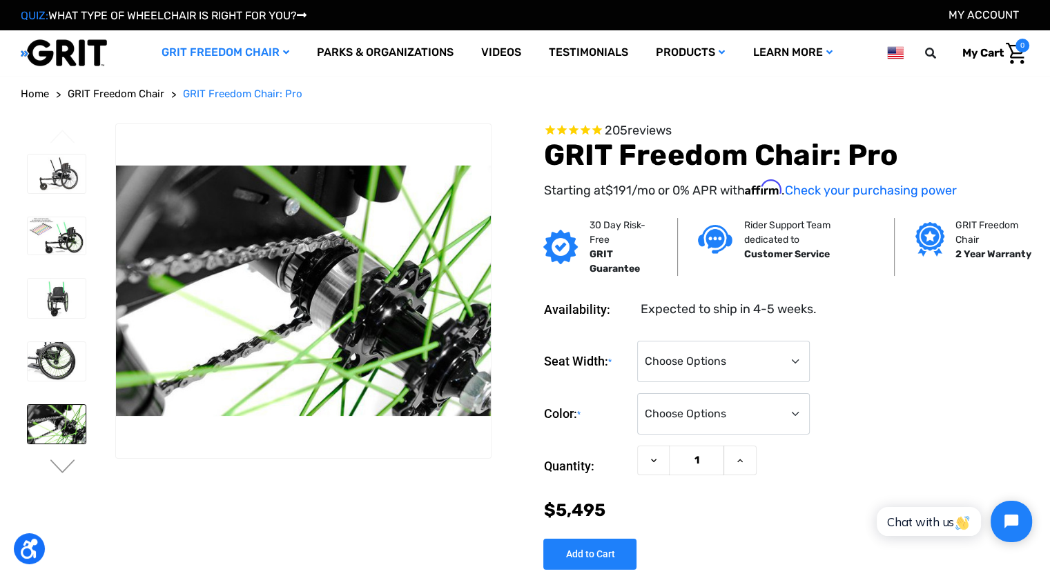
click at [68, 458] on ul "Previous" at bounding box center [68, 303] width 94 height 358
click at [68, 461] on button "Next" at bounding box center [62, 468] width 29 height 17
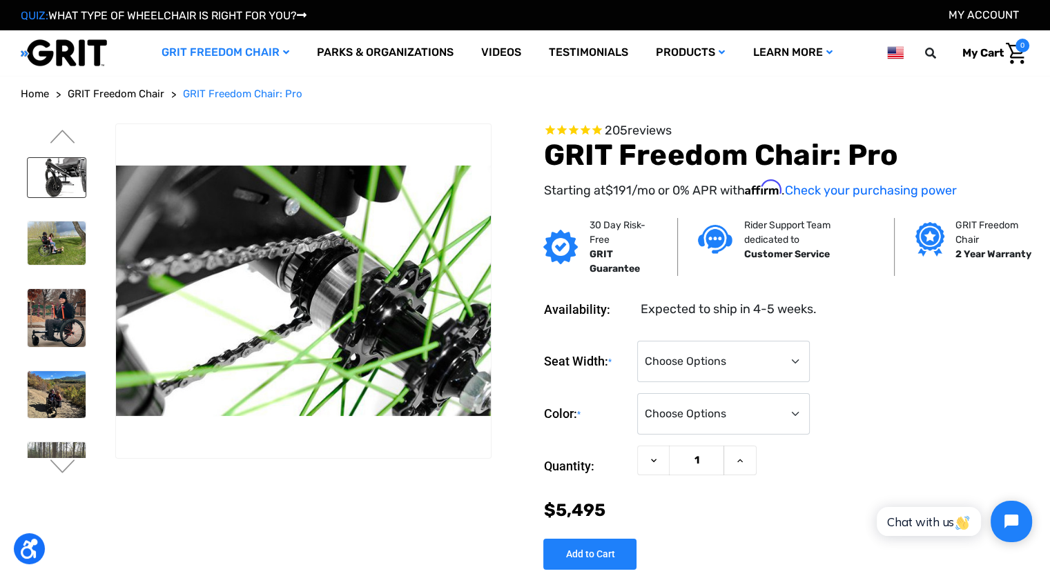
click at [55, 189] on img at bounding box center [57, 177] width 58 height 39
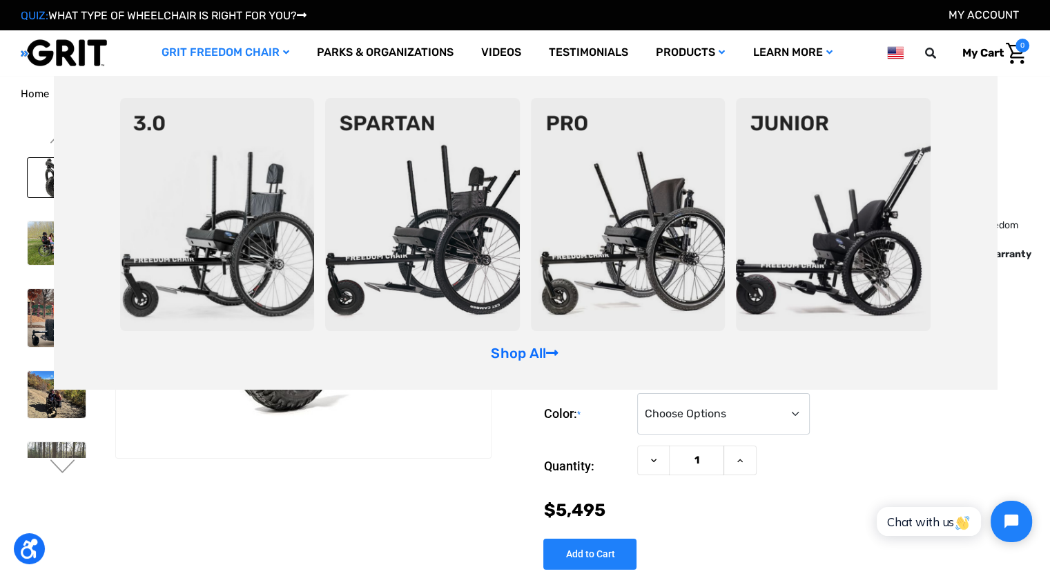
click at [803, 174] on img at bounding box center [833, 214] width 195 height 233
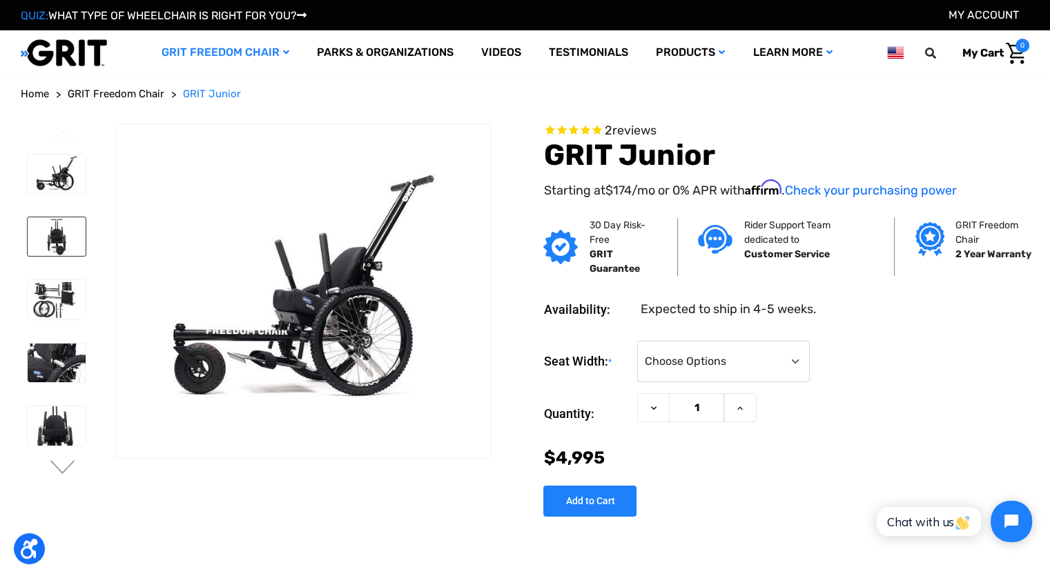
click at [64, 251] on img at bounding box center [57, 236] width 58 height 39
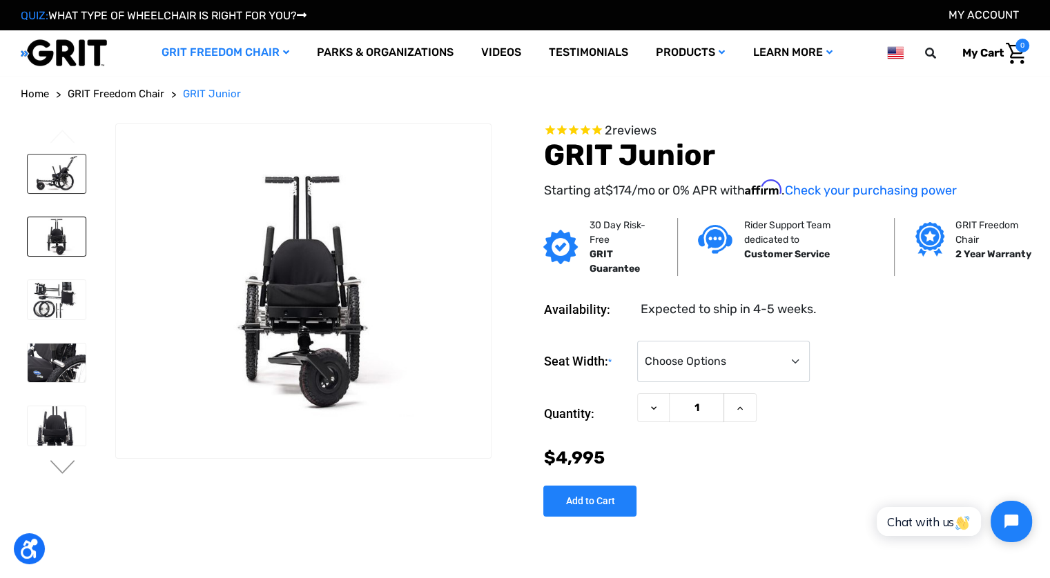
click at [57, 187] on img at bounding box center [57, 174] width 58 height 39
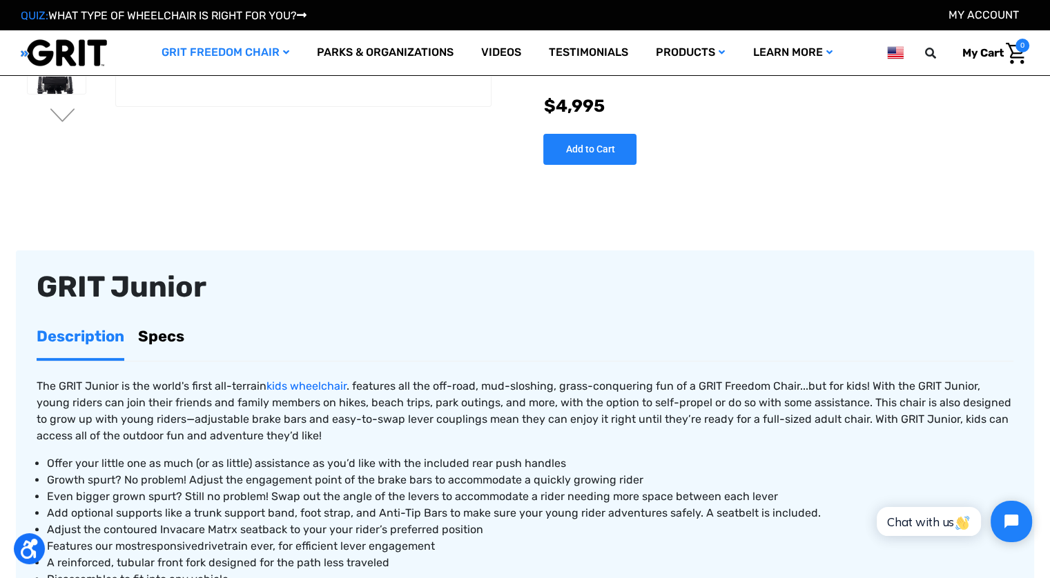
scroll to position [345, 0]
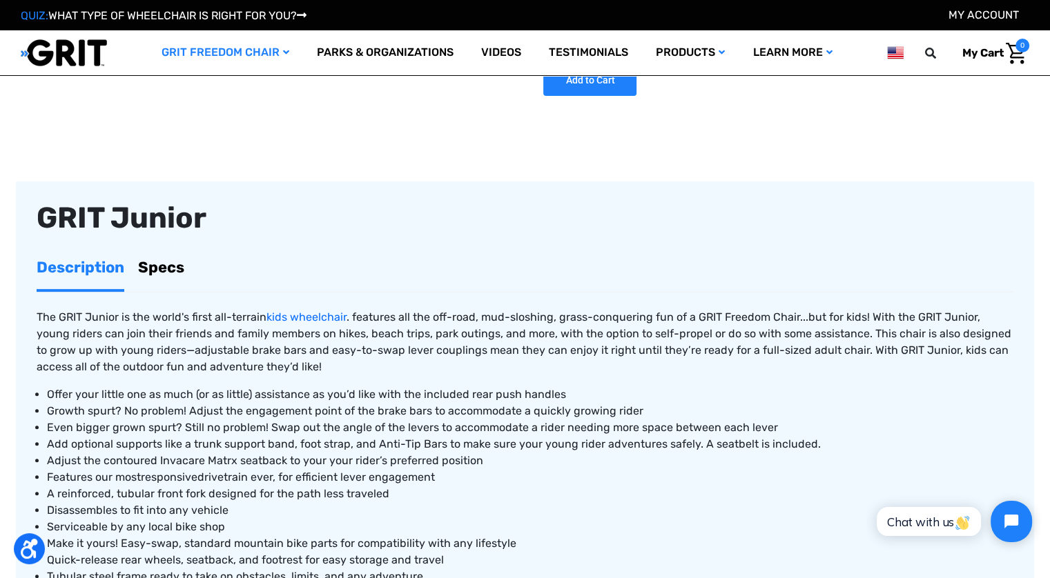
click at [434, 320] on span "The GRIT Junior is the world's first all-terrain kids wheelchair . features all…" at bounding box center [524, 342] width 975 height 63
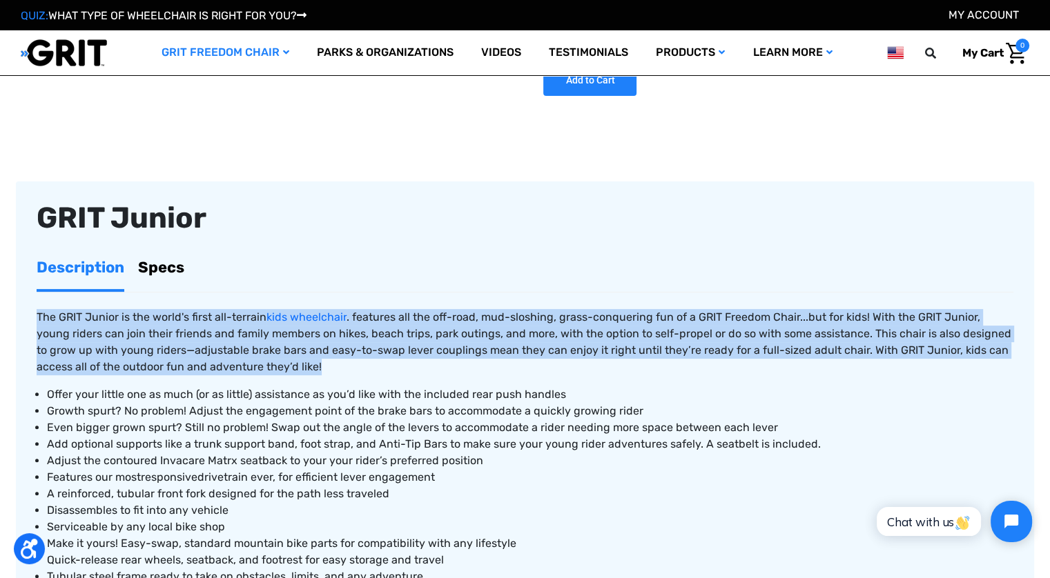
click at [434, 320] on span "The GRIT Junior is the world's first all-terrain kids wheelchair . features all…" at bounding box center [524, 342] width 975 height 63
click at [442, 338] on span "The GRIT Junior is the world's first all-terrain kids wheelchair . features all…" at bounding box center [524, 342] width 975 height 63
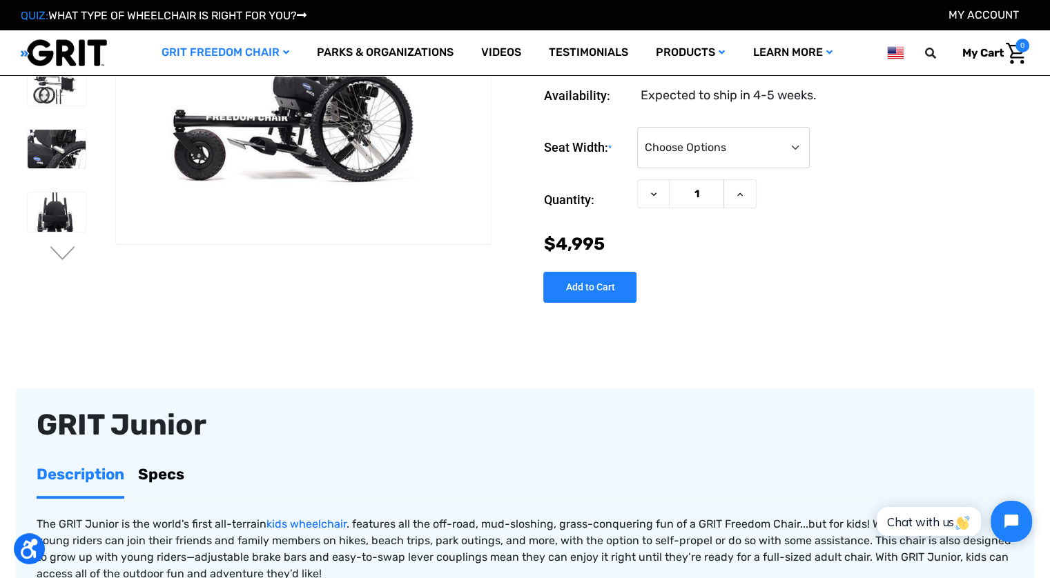
scroll to position [0, 0]
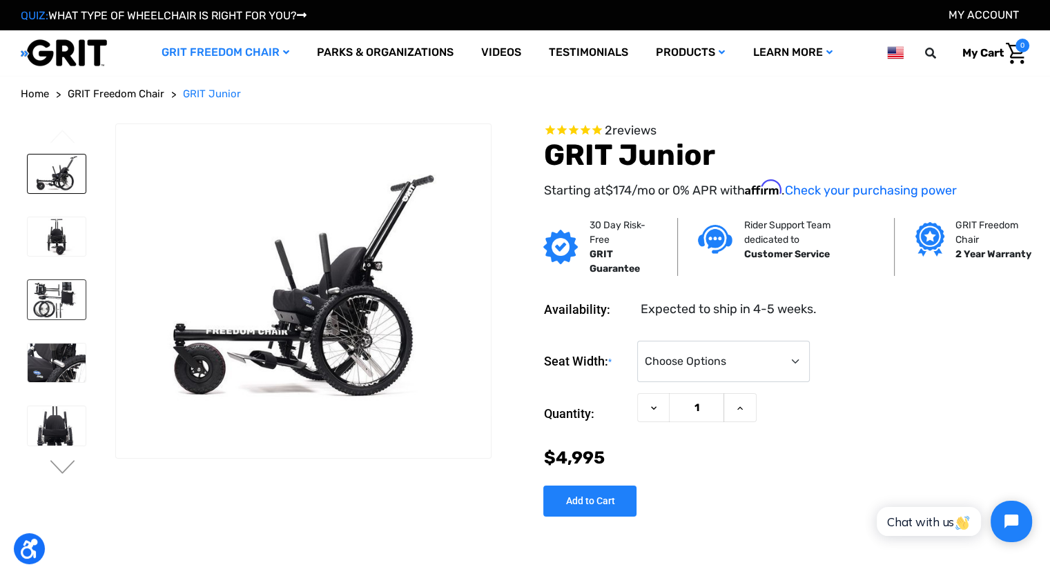
click at [44, 303] on img at bounding box center [57, 299] width 58 height 39
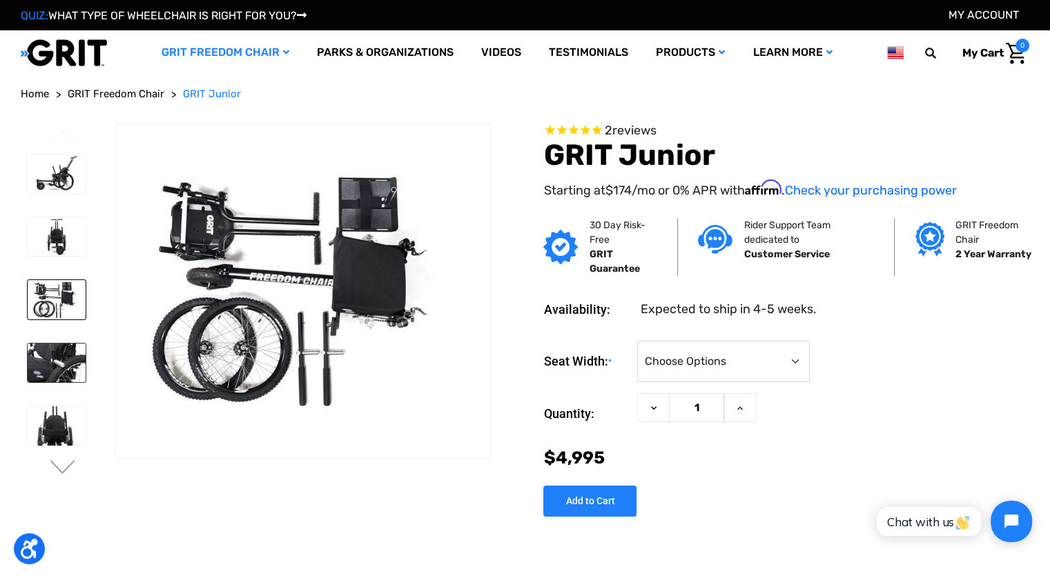
click at [55, 349] on img at bounding box center [57, 363] width 58 height 39
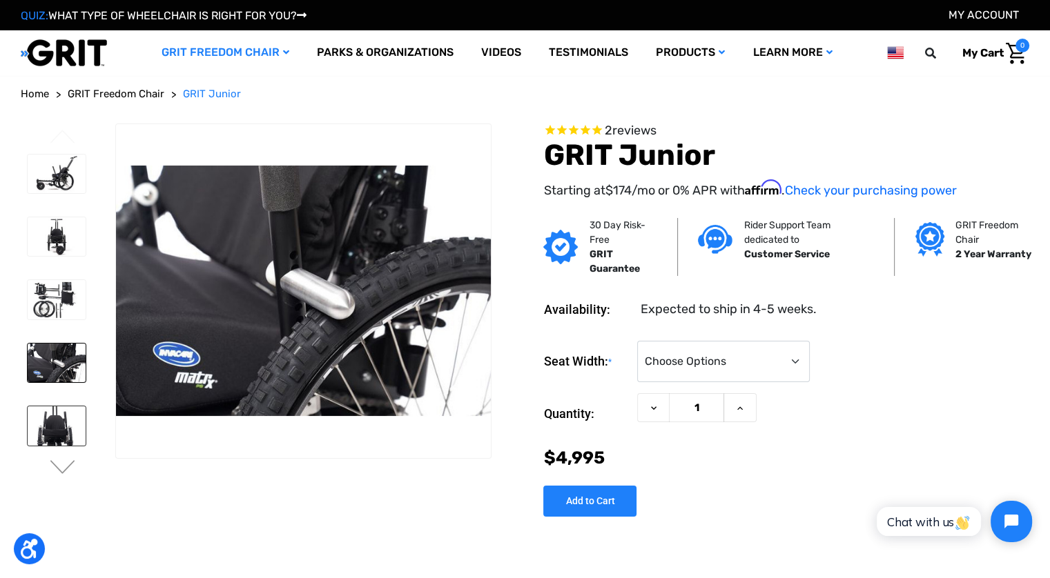
click at [61, 414] on img at bounding box center [57, 426] width 58 height 39
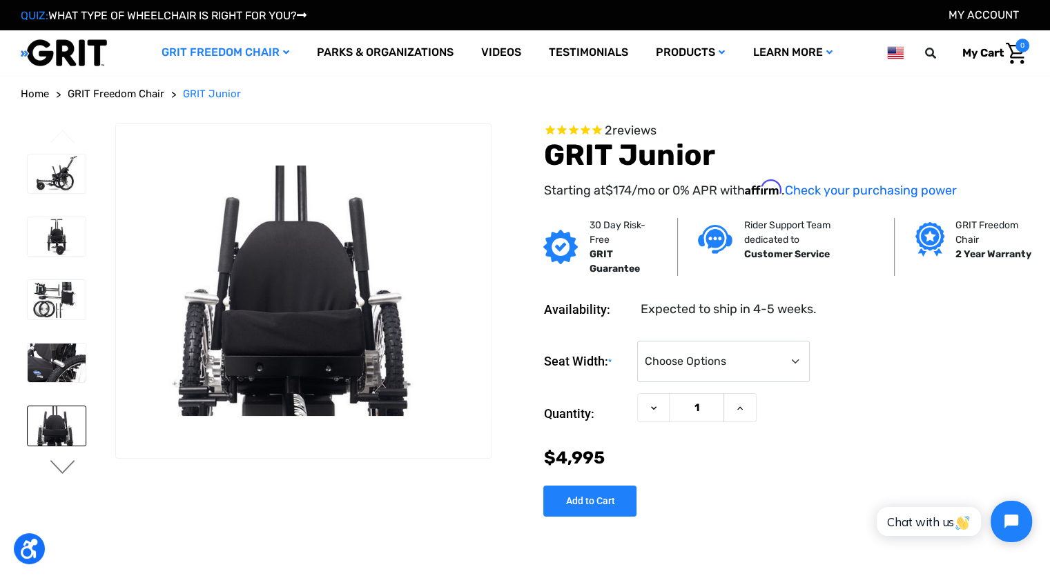
click at [59, 466] on button "Next" at bounding box center [62, 468] width 29 height 17
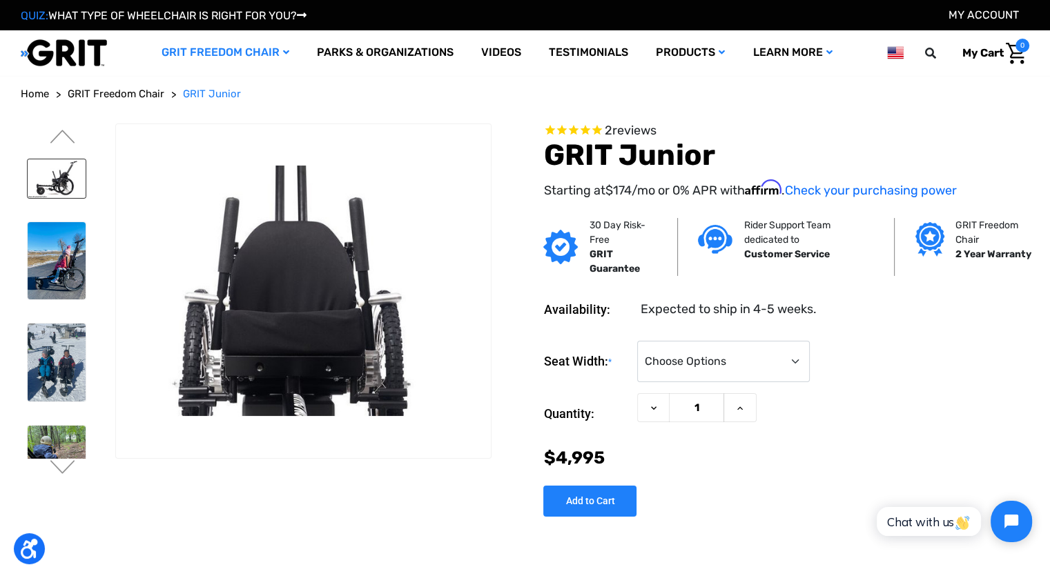
click at [55, 184] on img at bounding box center [57, 178] width 58 height 39
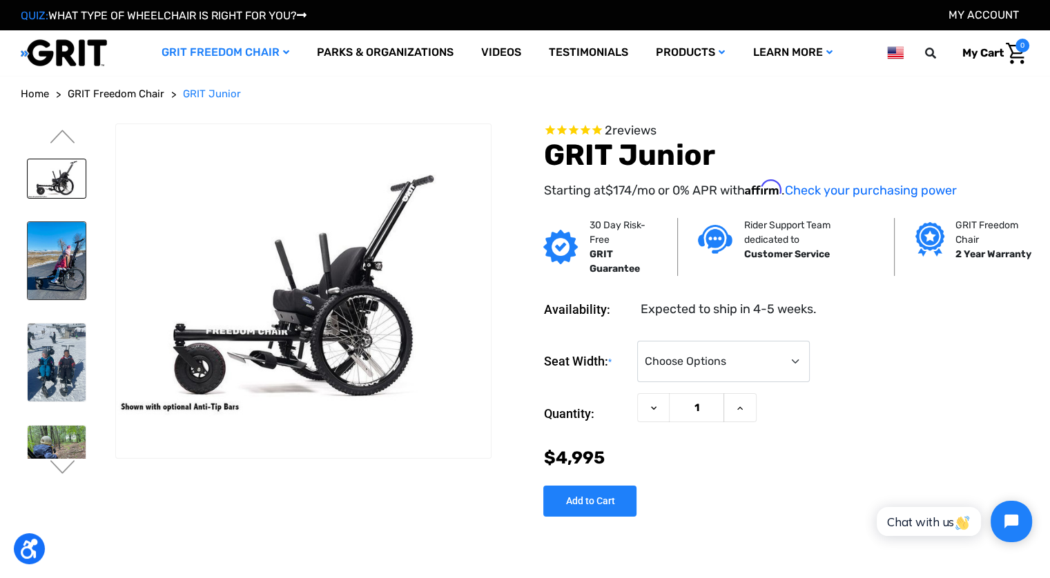
click at [47, 255] on img at bounding box center [57, 260] width 58 height 77
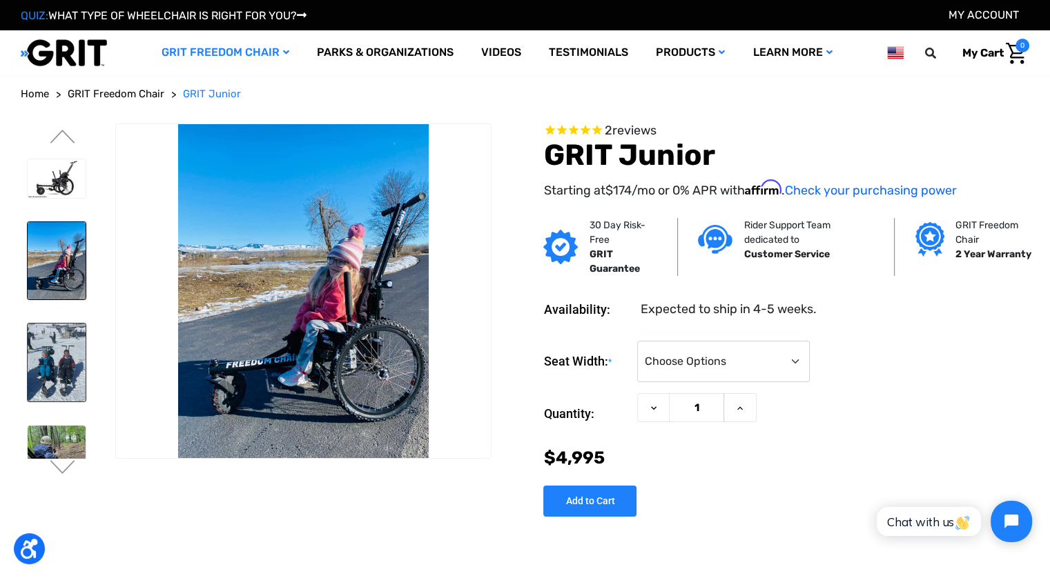
click at [73, 329] on img at bounding box center [57, 362] width 58 height 77
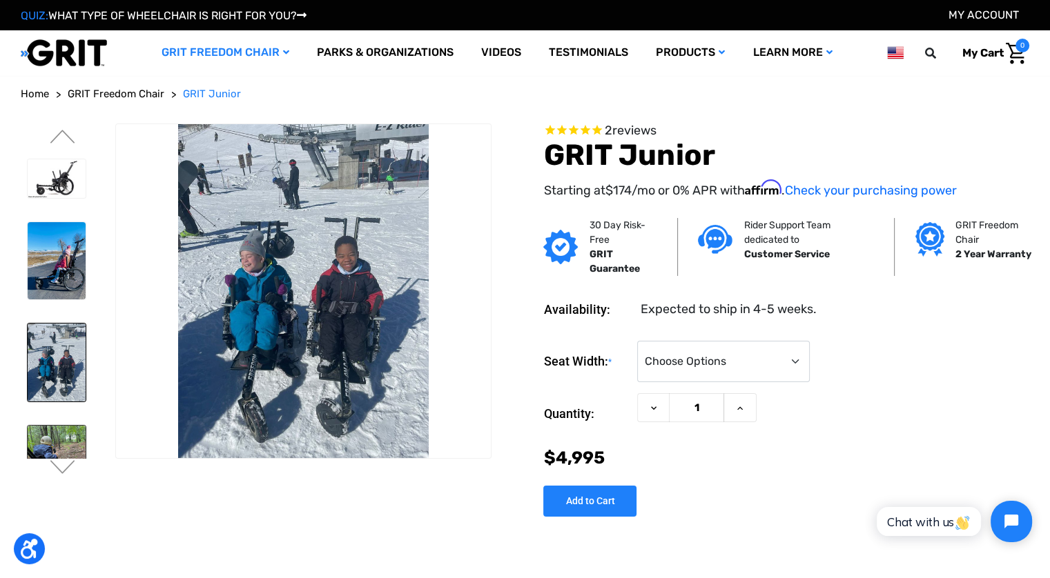
click at [64, 438] on img at bounding box center [57, 464] width 58 height 77
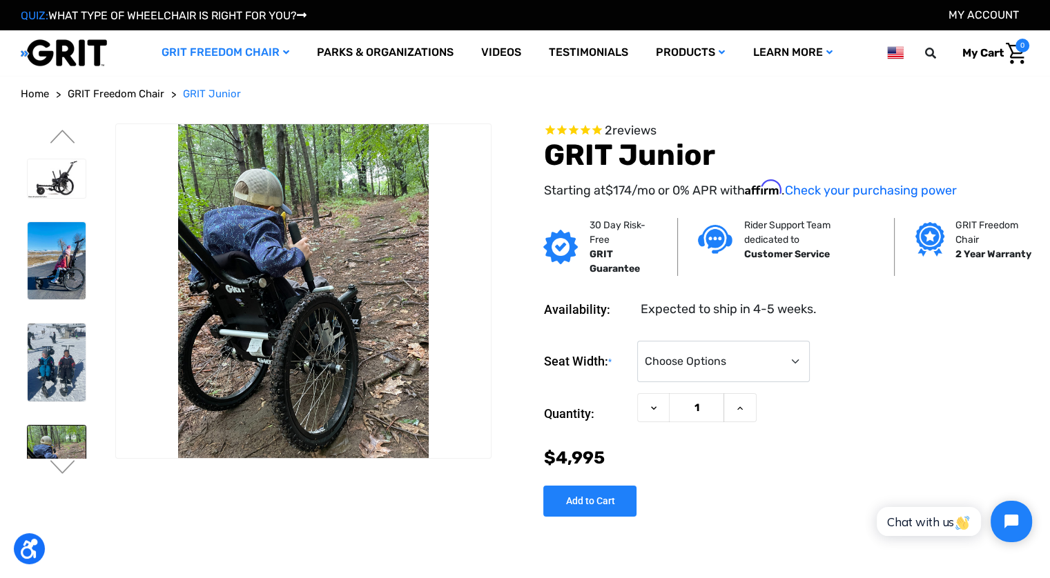
click at [58, 459] on ul "Previous Next" at bounding box center [68, 303] width 94 height 359
click at [64, 467] on button "Next" at bounding box center [62, 468] width 29 height 17
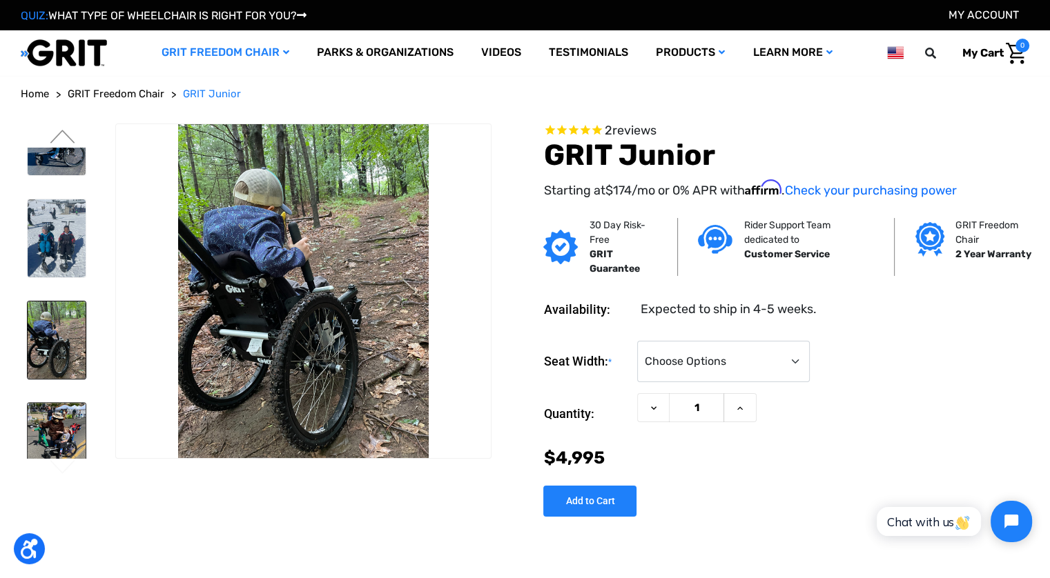
click at [68, 429] on img at bounding box center [57, 432] width 58 height 58
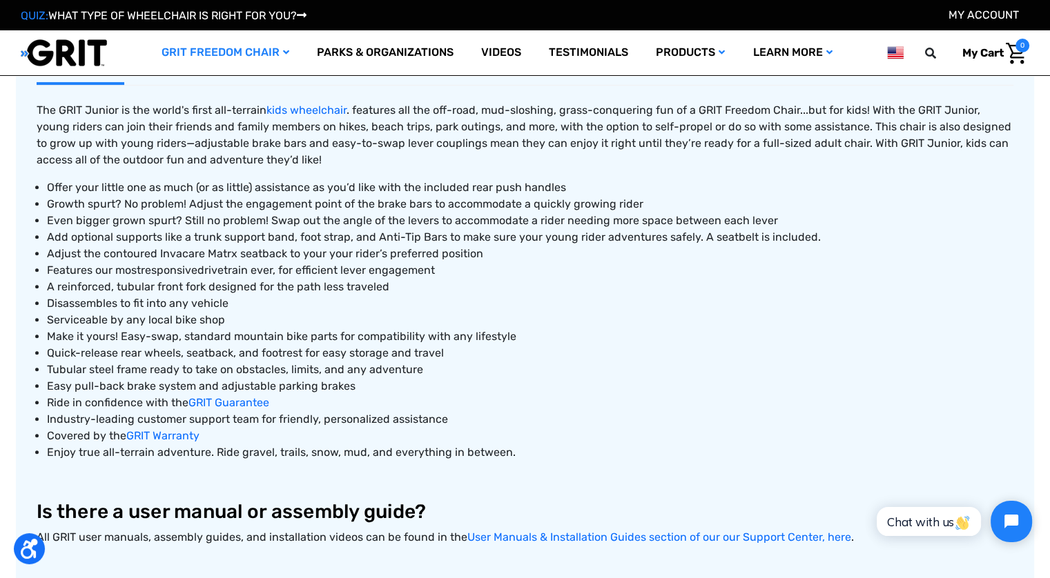
scroll to position [345, 0]
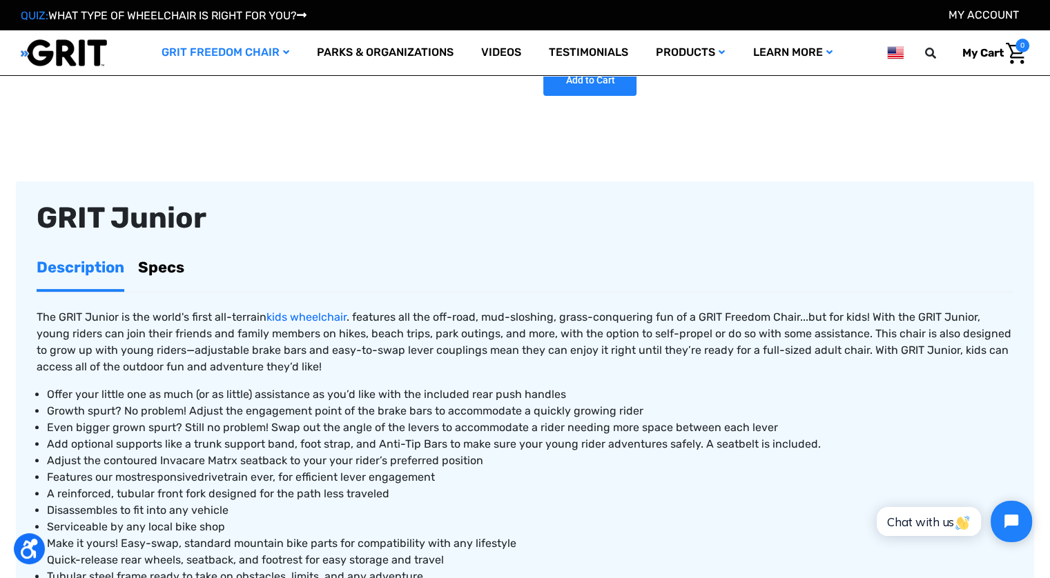
click at [184, 264] on link "Specs" at bounding box center [161, 267] width 46 height 43
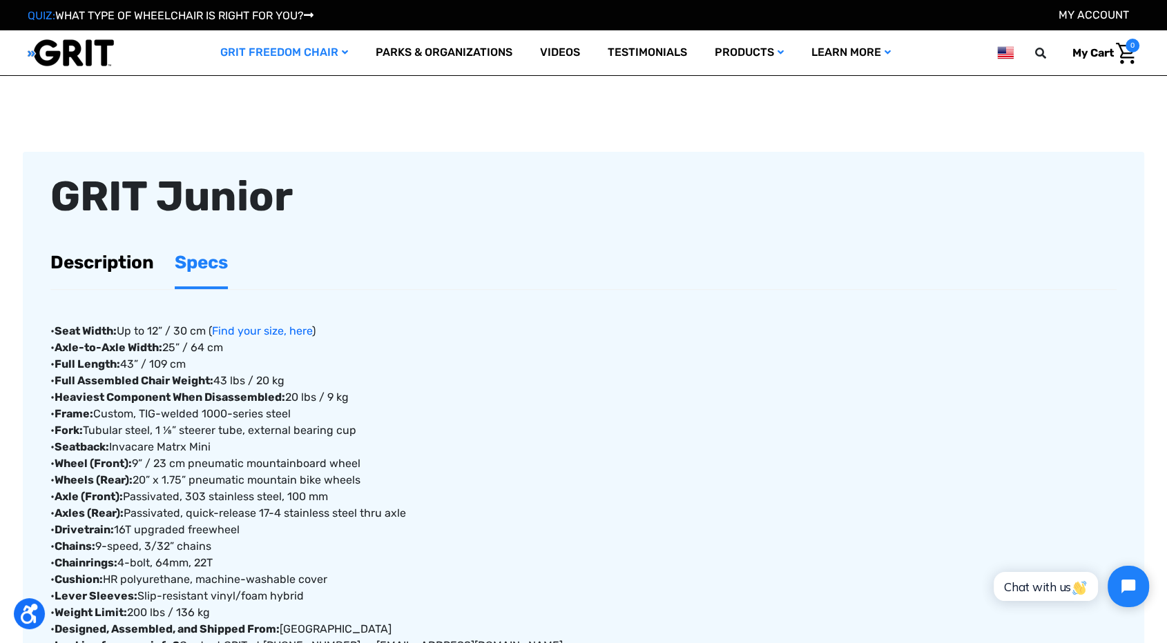
scroll to position [491, 0]
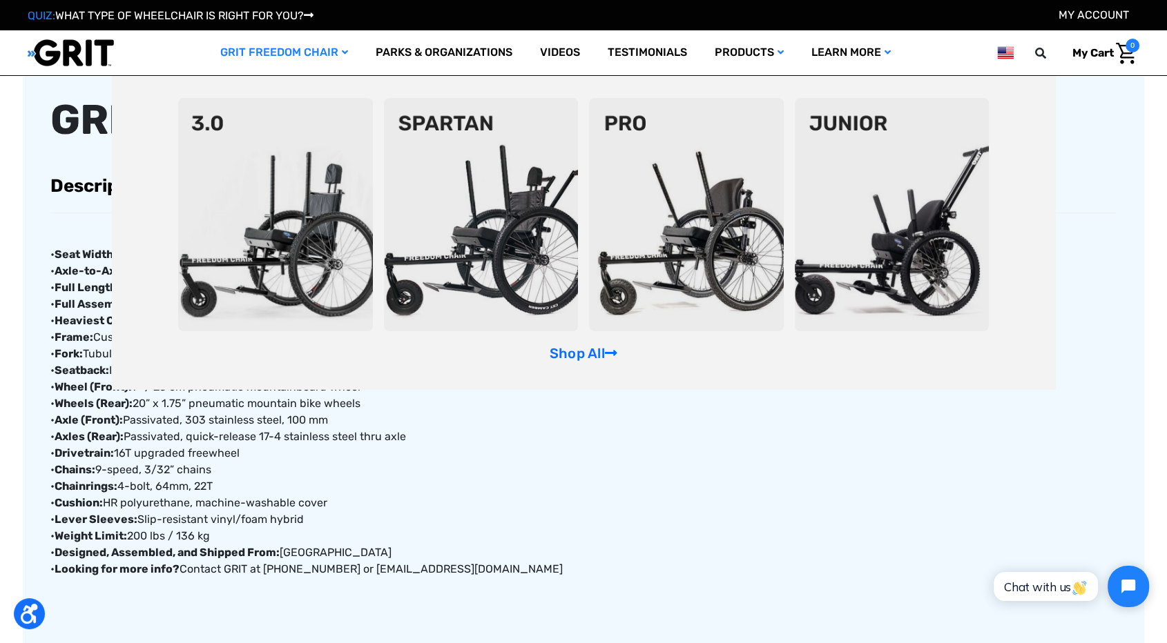
click at [338, 184] on img at bounding box center [275, 214] width 195 height 233
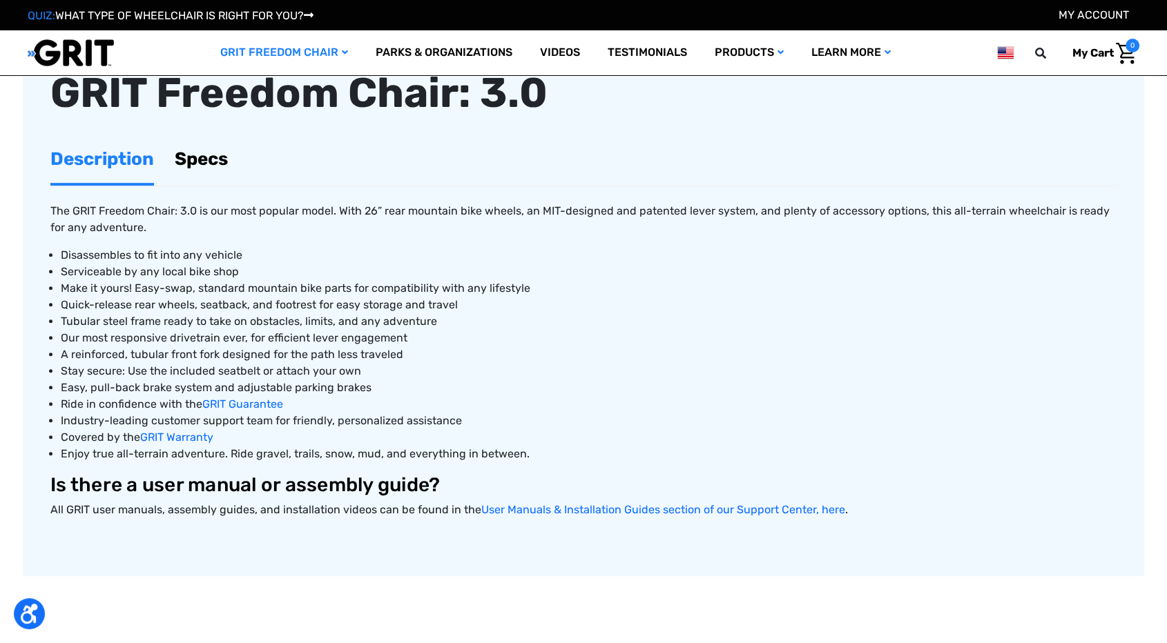
scroll to position [523, 0]
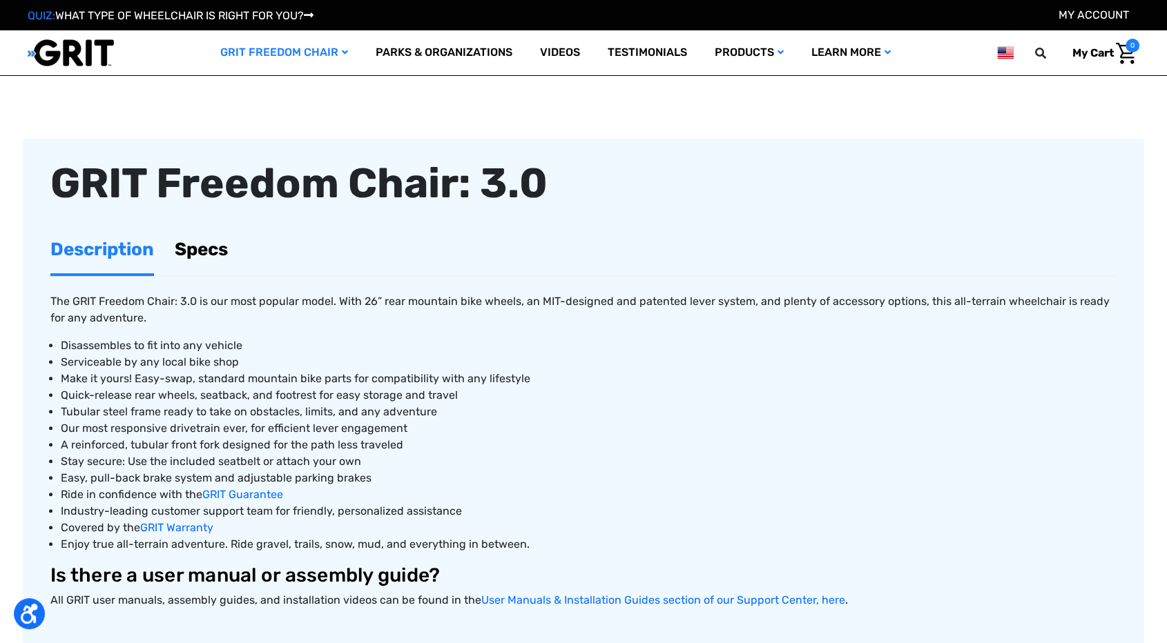
click at [203, 226] on link "Specs" at bounding box center [201, 250] width 53 height 48
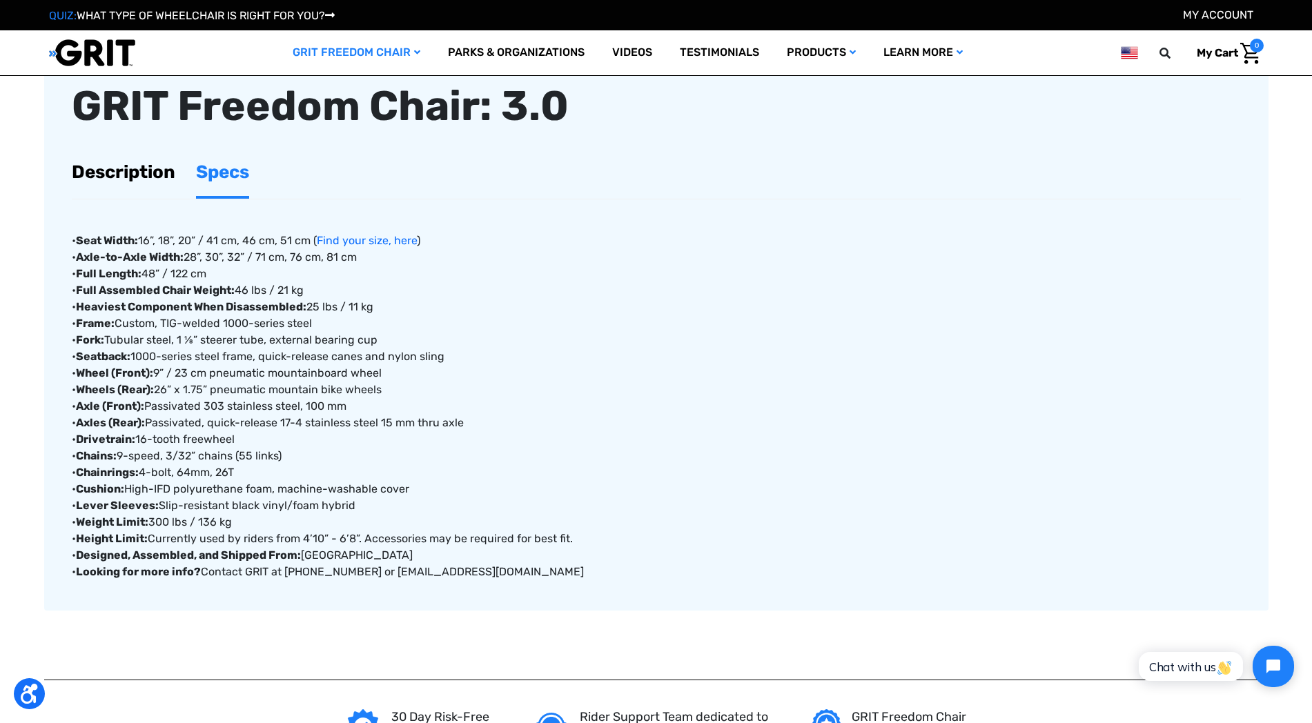
scroll to position [431, 0]
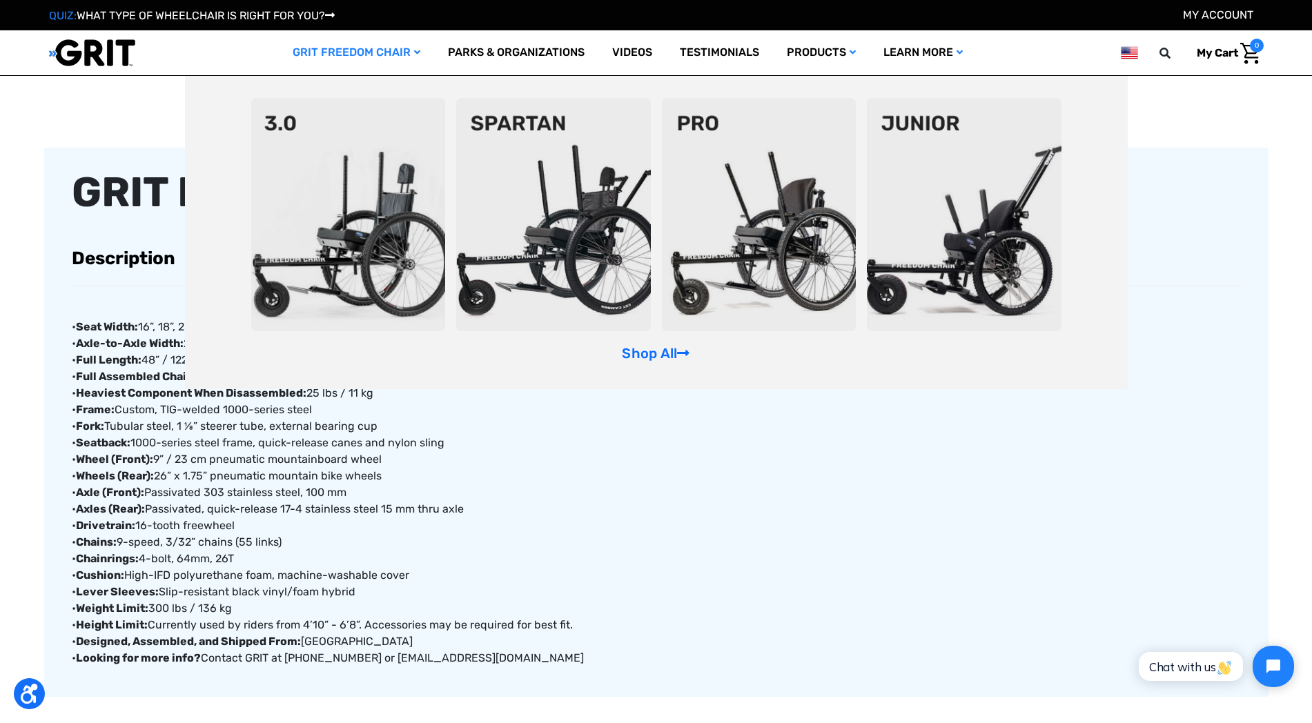
click at [373, 54] on link "GRIT Freedom Chair" at bounding box center [356, 52] width 155 height 45
click at [518, 187] on img at bounding box center [553, 214] width 195 height 233
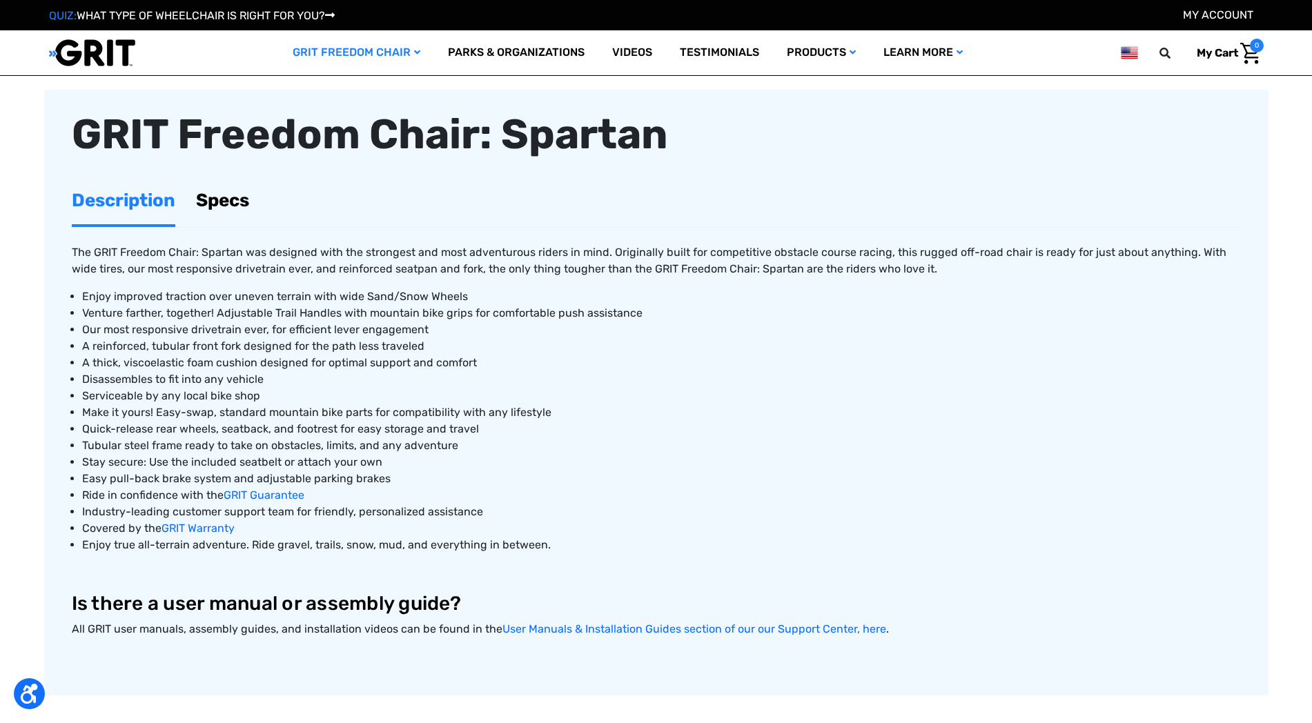
click at [243, 306] on span "Venture farther, together! Adjustable Trail Handles with mountain bike grips fo…" at bounding box center [362, 312] width 561 height 13
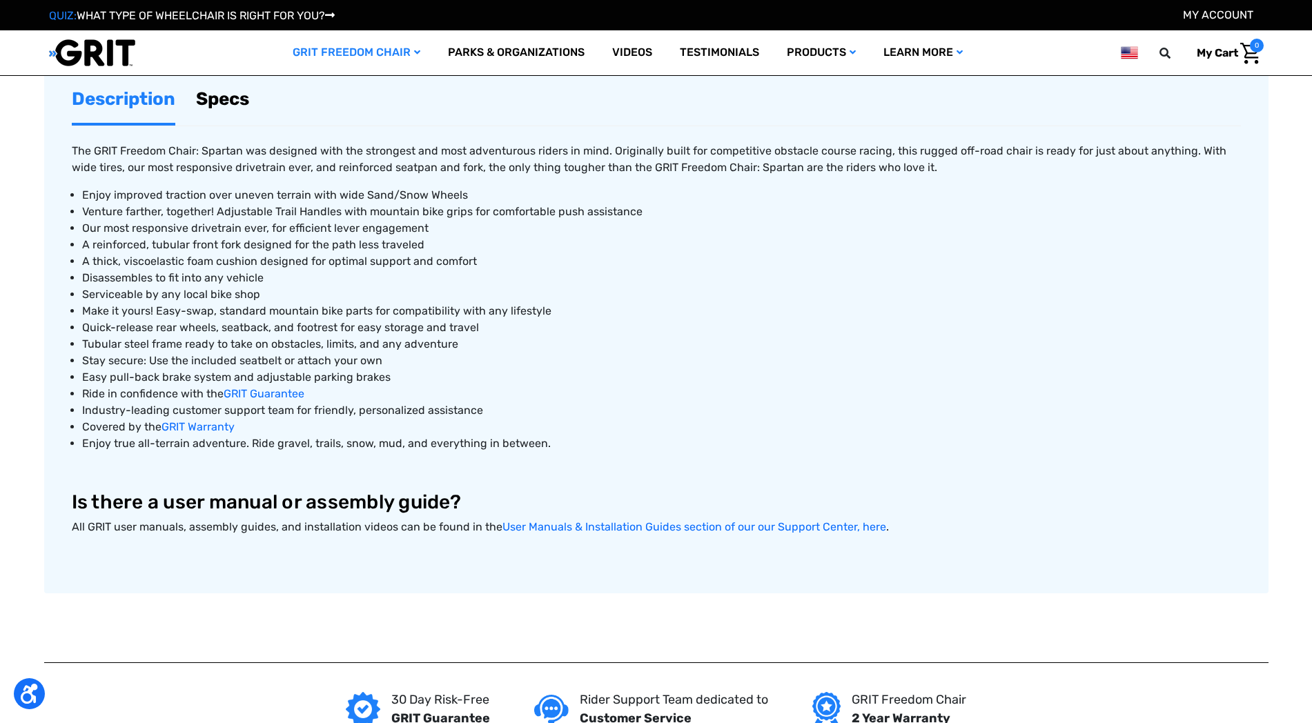
click at [221, 101] on link "Specs" at bounding box center [222, 99] width 53 height 48
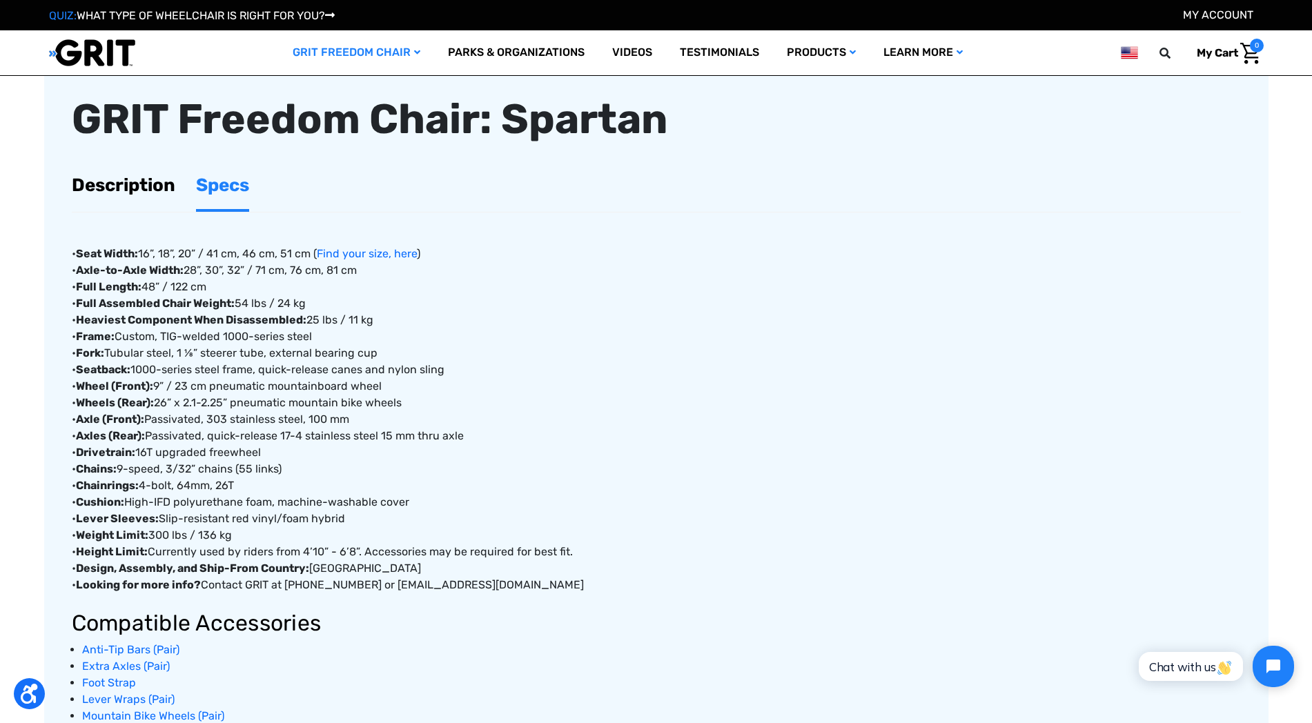
scroll to position [431, 0]
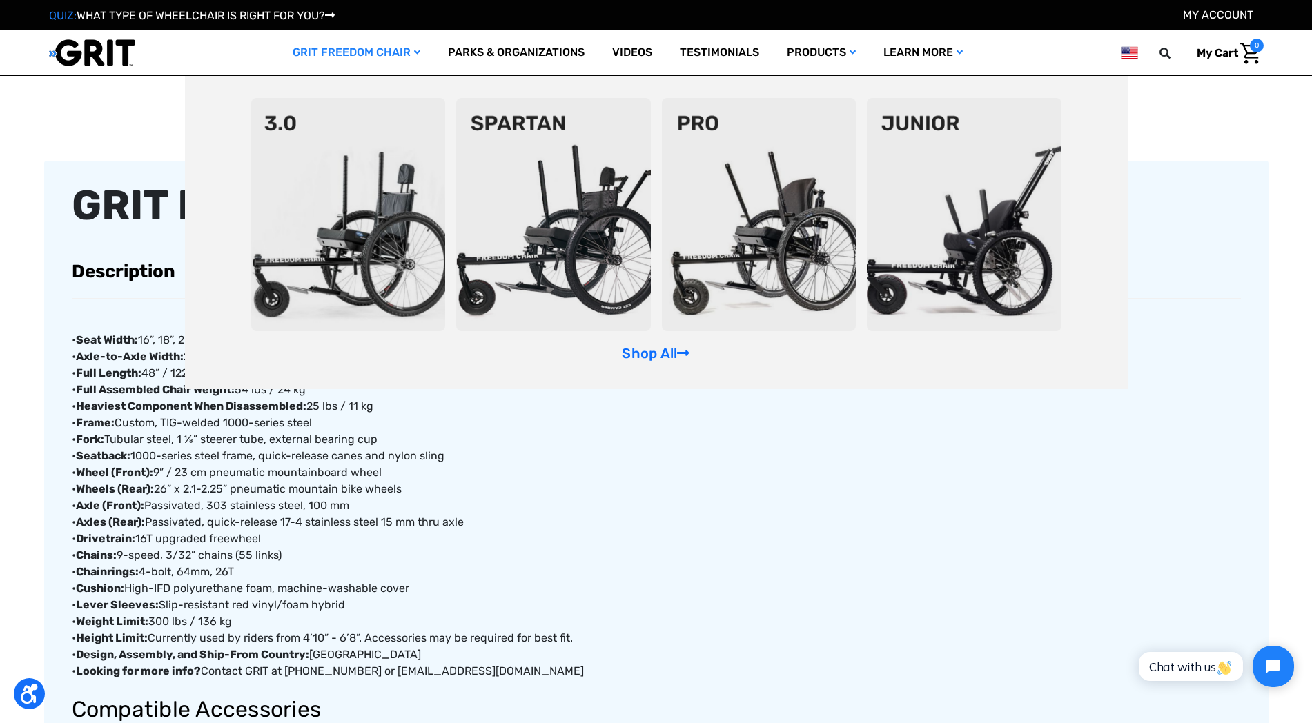
click at [748, 270] on img at bounding box center [759, 214] width 195 height 233
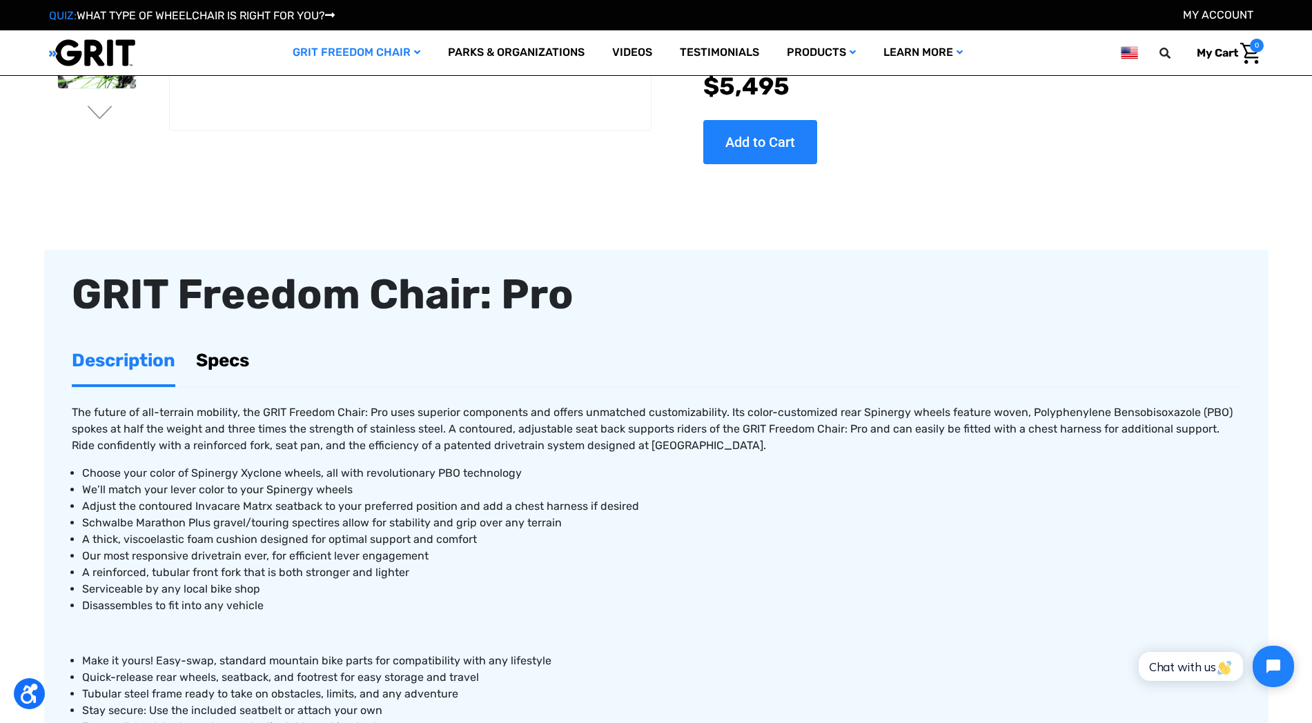
scroll to position [431, 0]
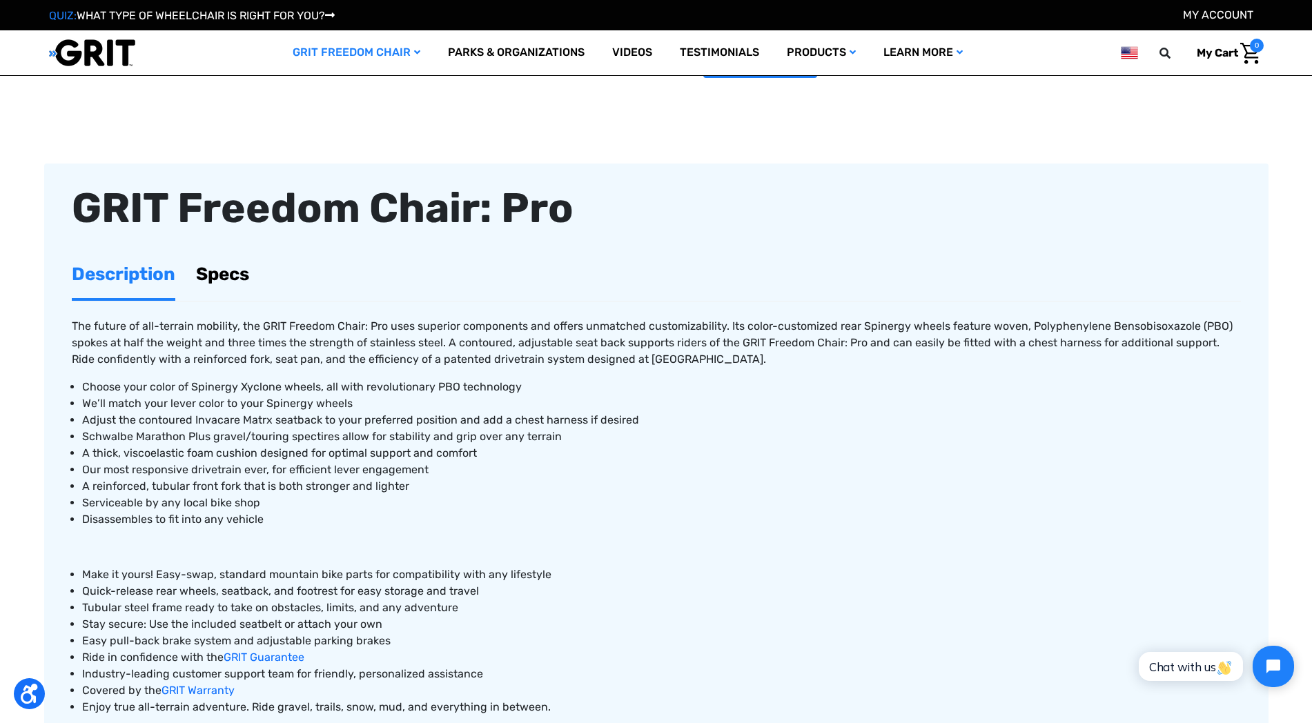
click at [231, 289] on link "Specs" at bounding box center [222, 275] width 53 height 48
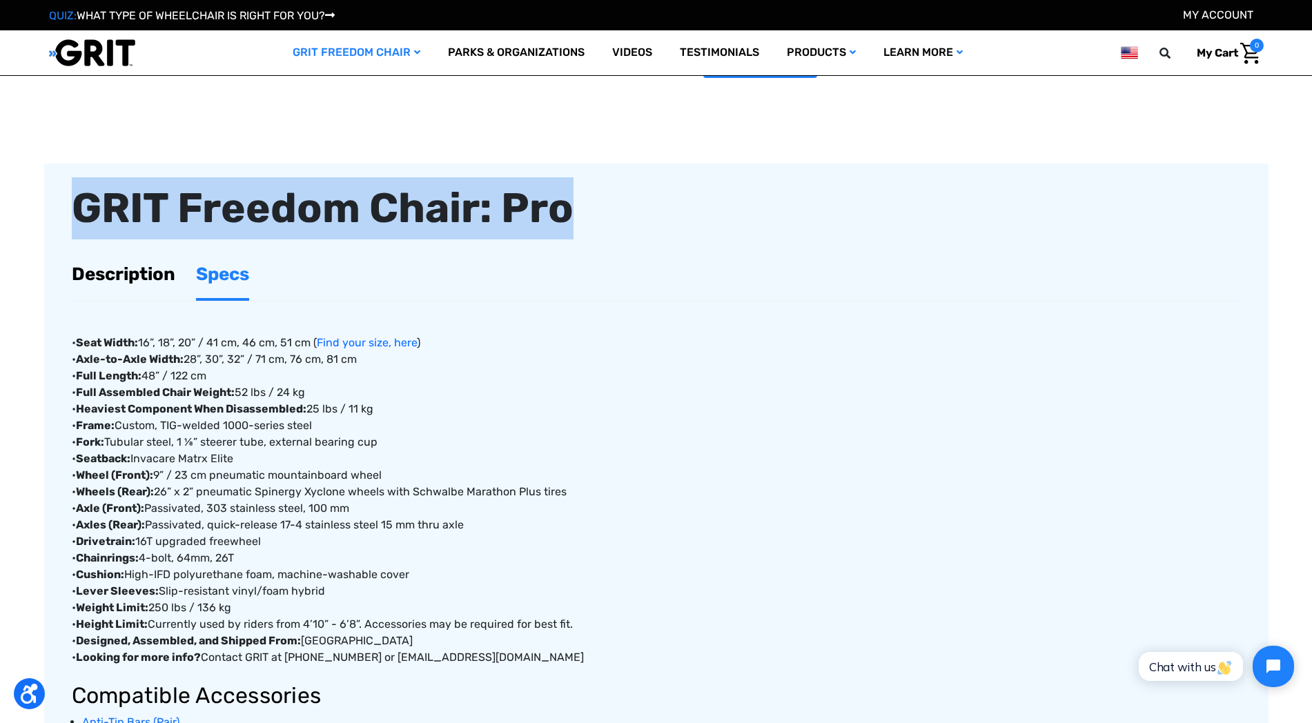
drag, startPoint x: 72, startPoint y: 202, endPoint x: 634, endPoint y: 197, distance: 561.9
click at [634, 197] on div "GRIT Freedom Chair: Pro" at bounding box center [656, 208] width 1169 height 62
copy div "GRIT Freedom Chair: Pro"
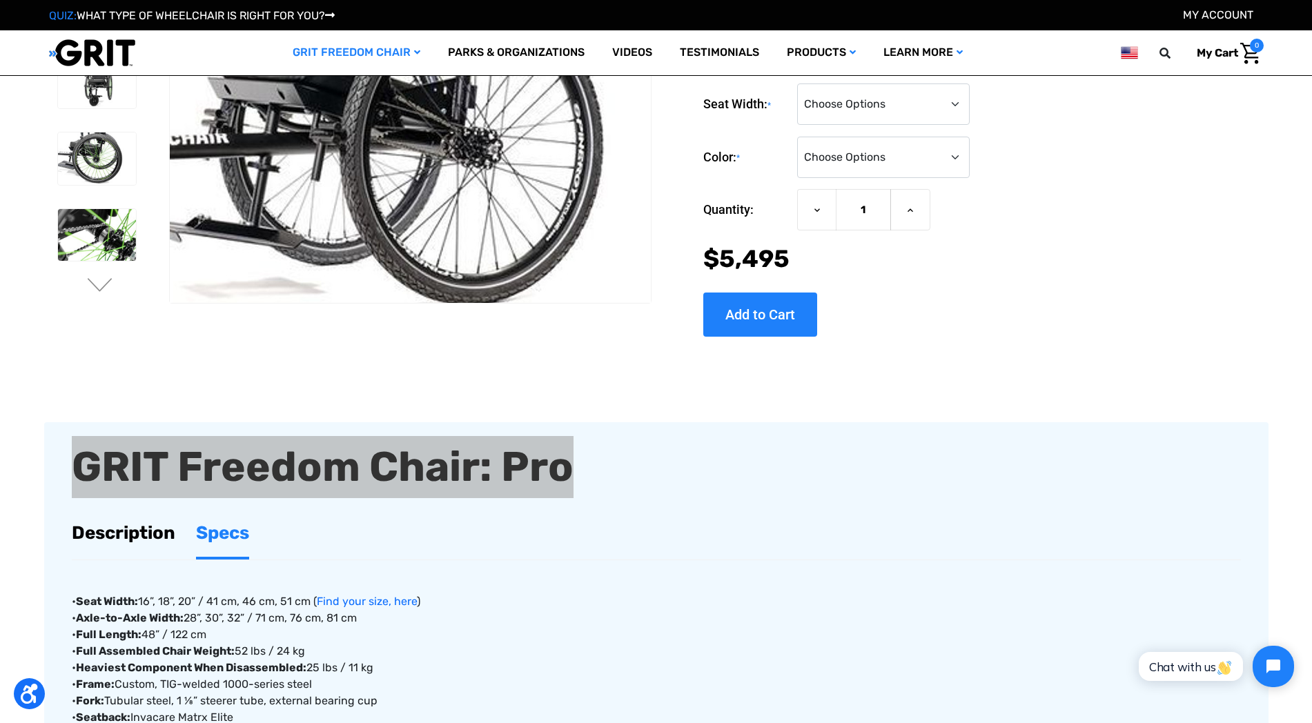
scroll to position [0, 0]
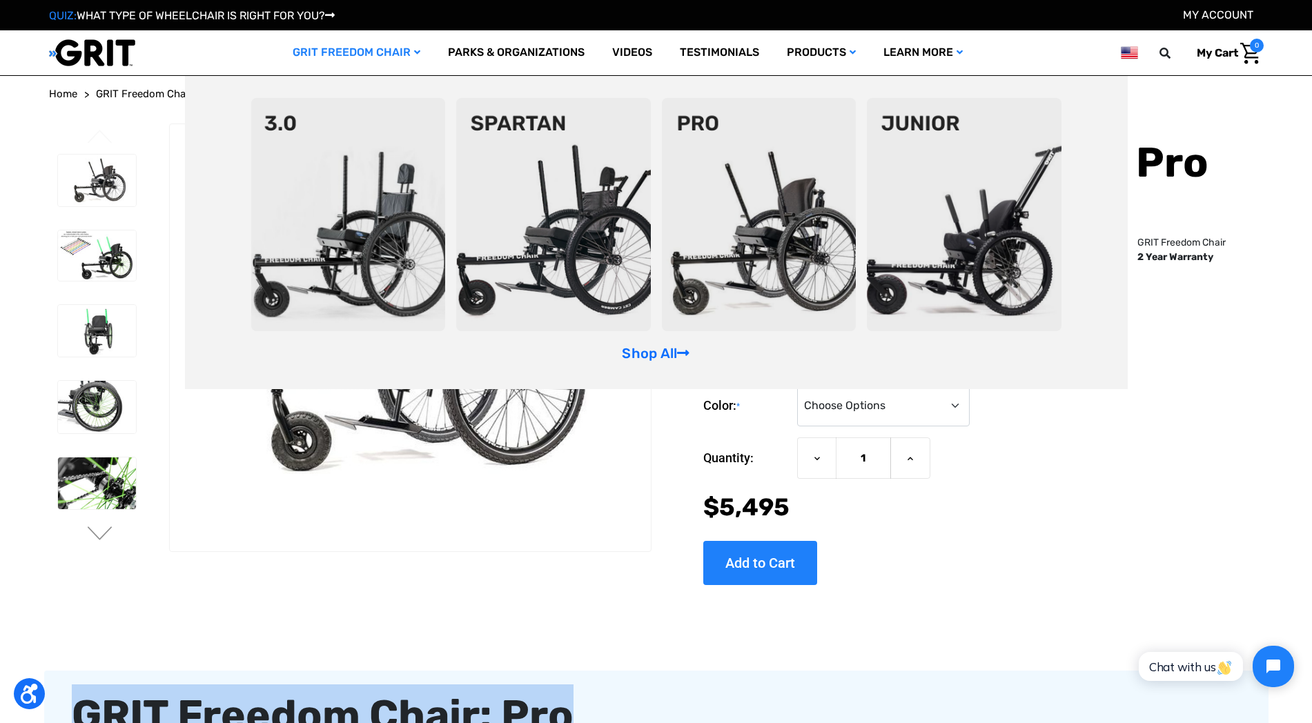
click at [356, 217] on img at bounding box center [348, 214] width 195 height 233
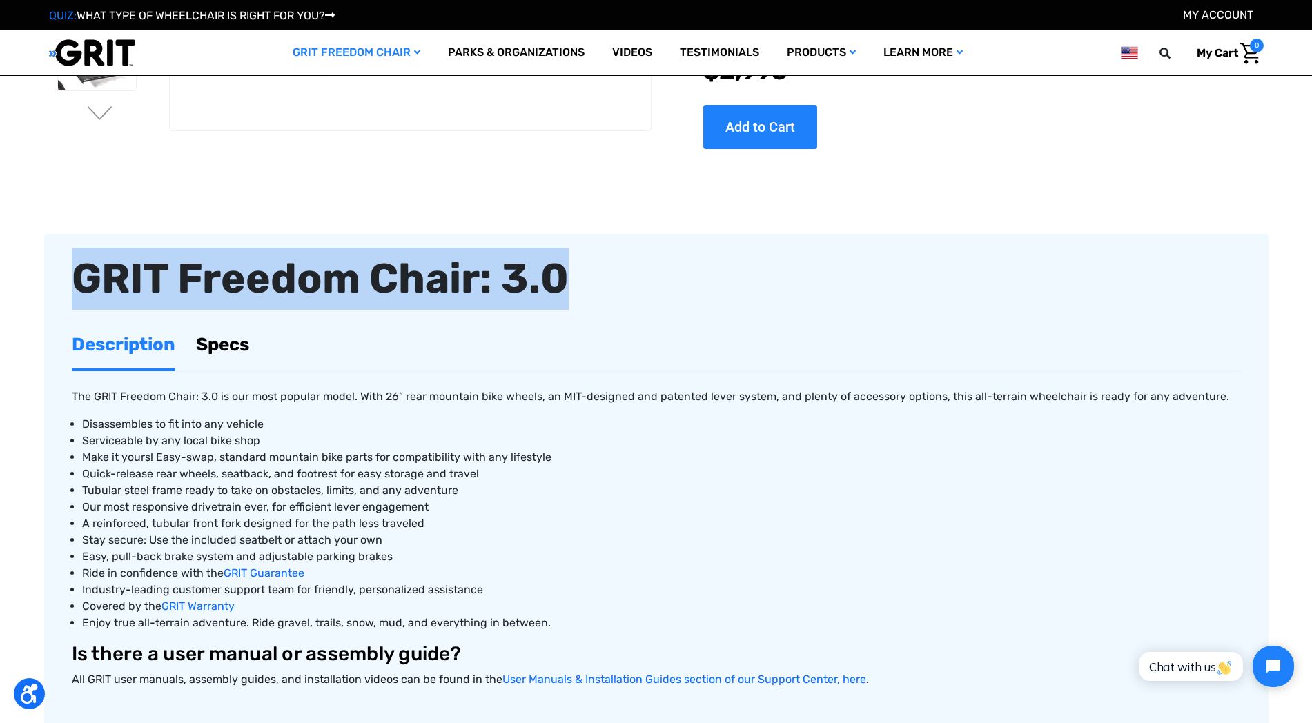
drag, startPoint x: 569, startPoint y: 276, endPoint x: 47, endPoint y: 290, distance: 522.7
click at [47, 290] on article "GRIT Freedom Chair: 3.0 Description Specs The GRIT Freedom Chair: 3.0 is our mo…" at bounding box center [656, 490] width 1225 height 512
copy div "GRIT Freedom Chair: 3.0"
click at [242, 348] on link "Specs" at bounding box center [222, 345] width 53 height 48
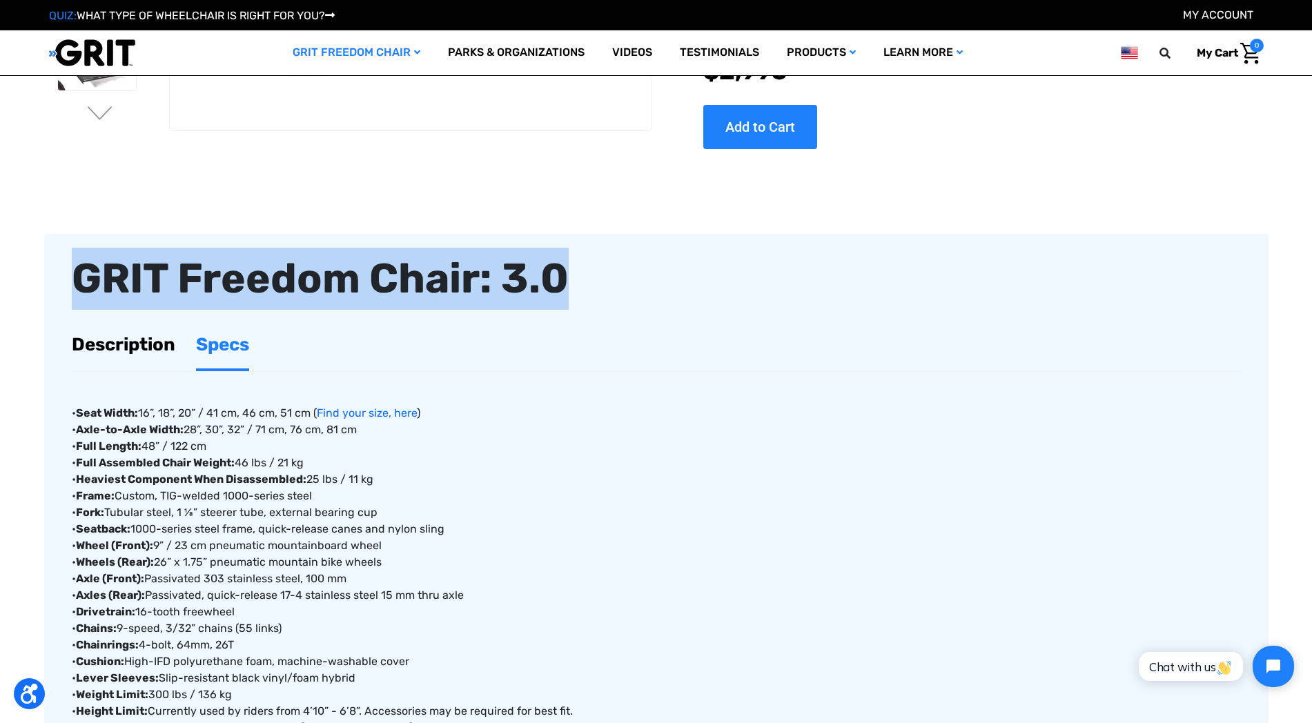
click at [136, 362] on link "Description" at bounding box center [124, 345] width 104 height 48
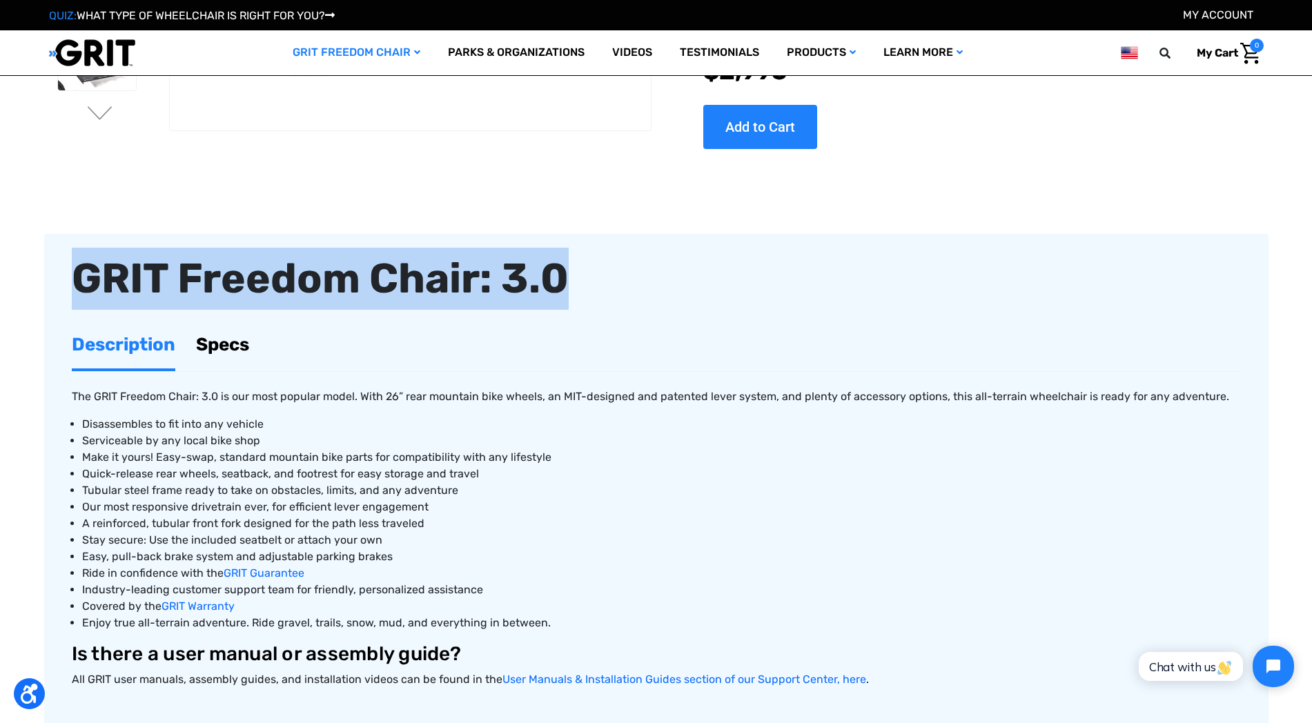
click at [215, 342] on link "Specs" at bounding box center [222, 345] width 53 height 48
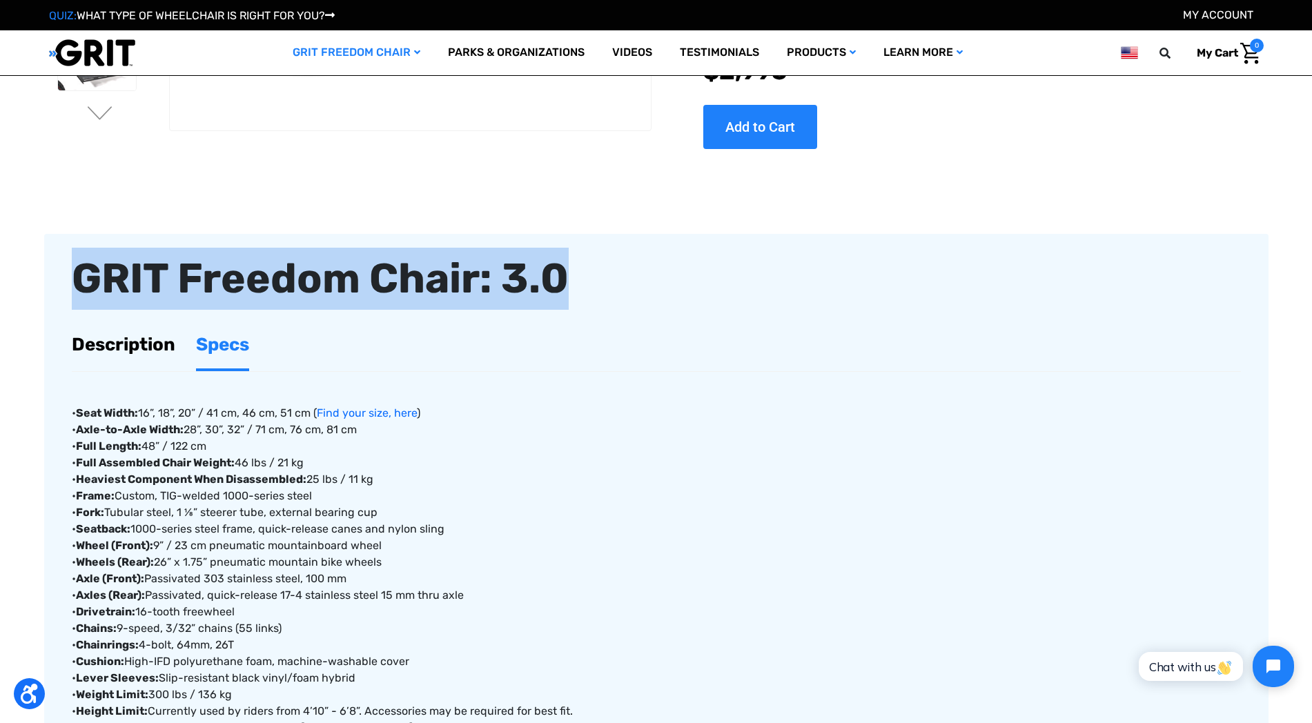
click at [146, 360] on link "Description" at bounding box center [124, 345] width 104 height 48
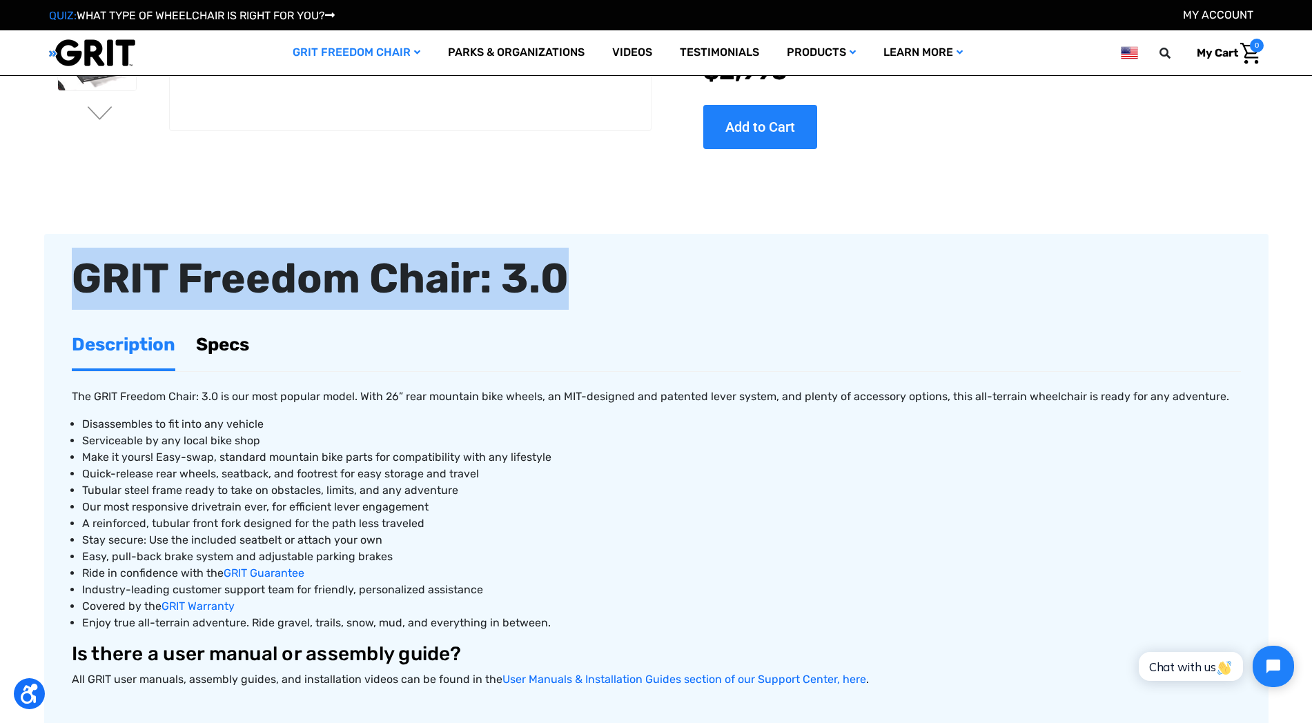
click at [210, 361] on link "Specs" at bounding box center [222, 345] width 53 height 48
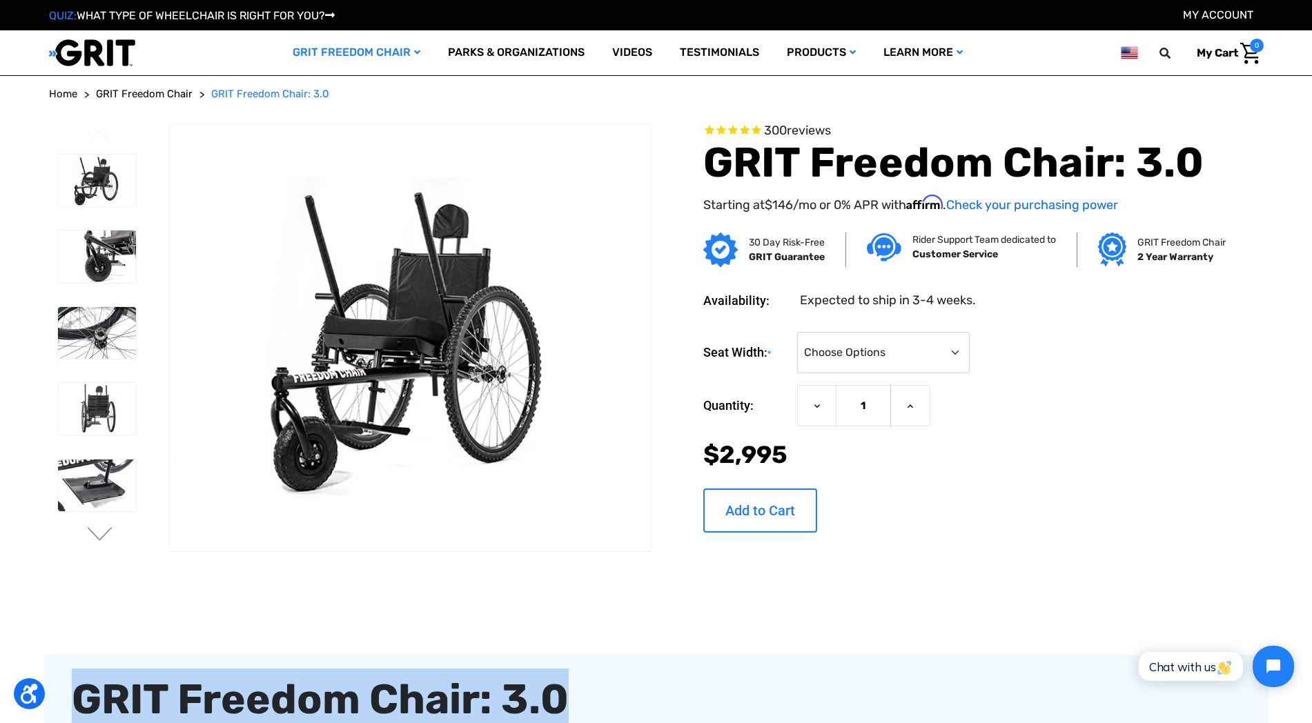
scroll to position [259, 0]
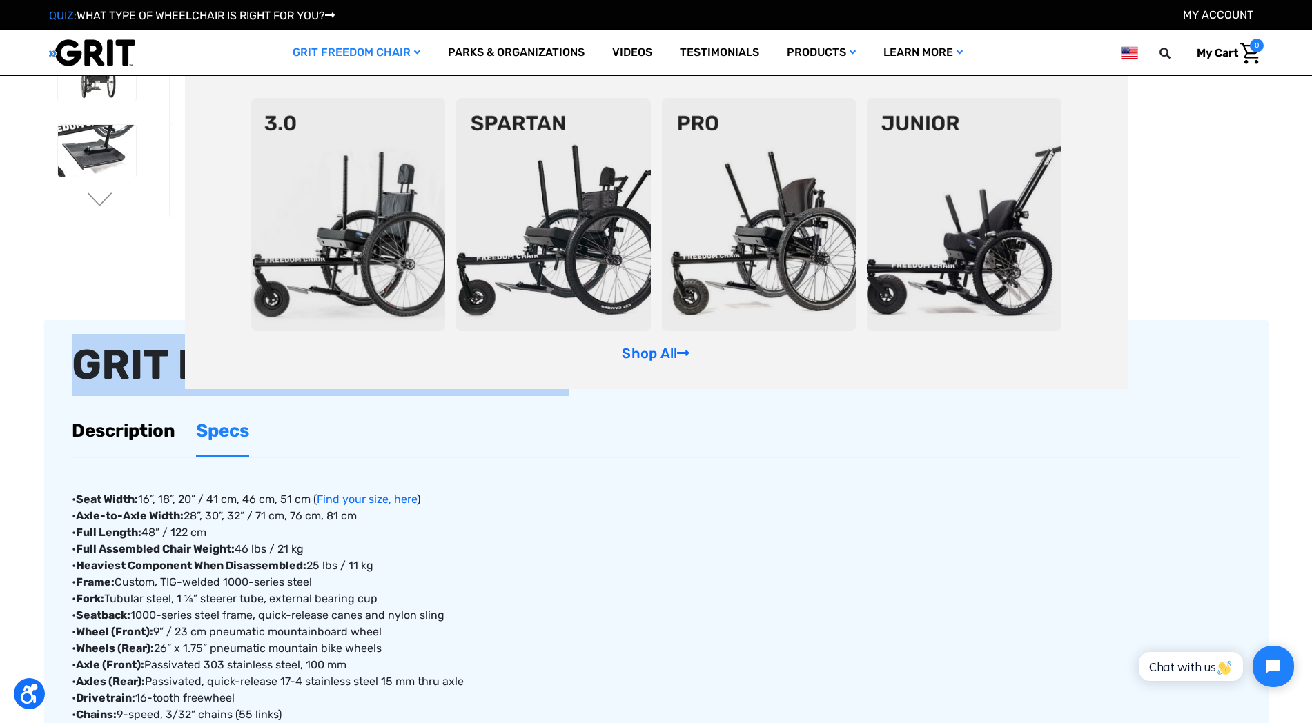
click at [580, 202] on img at bounding box center [553, 214] width 195 height 233
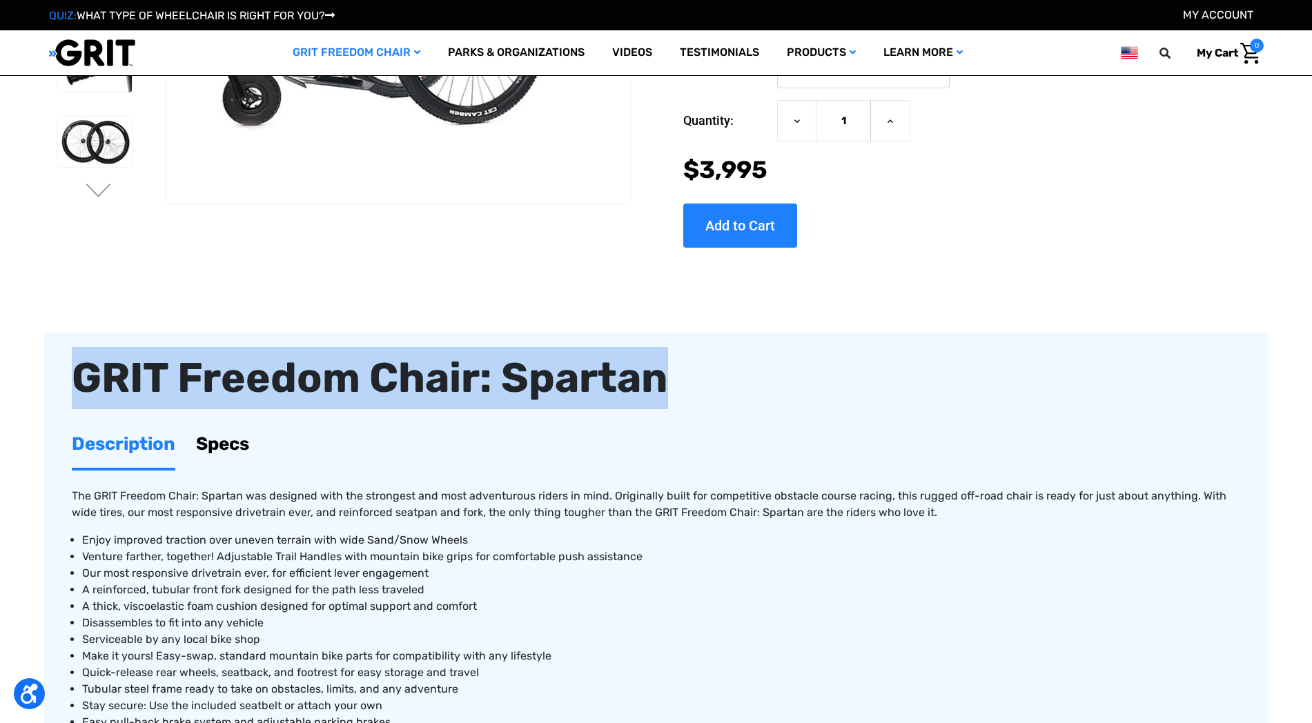
drag, startPoint x: 594, startPoint y: 358, endPoint x: 8, endPoint y: 370, distance: 585.5
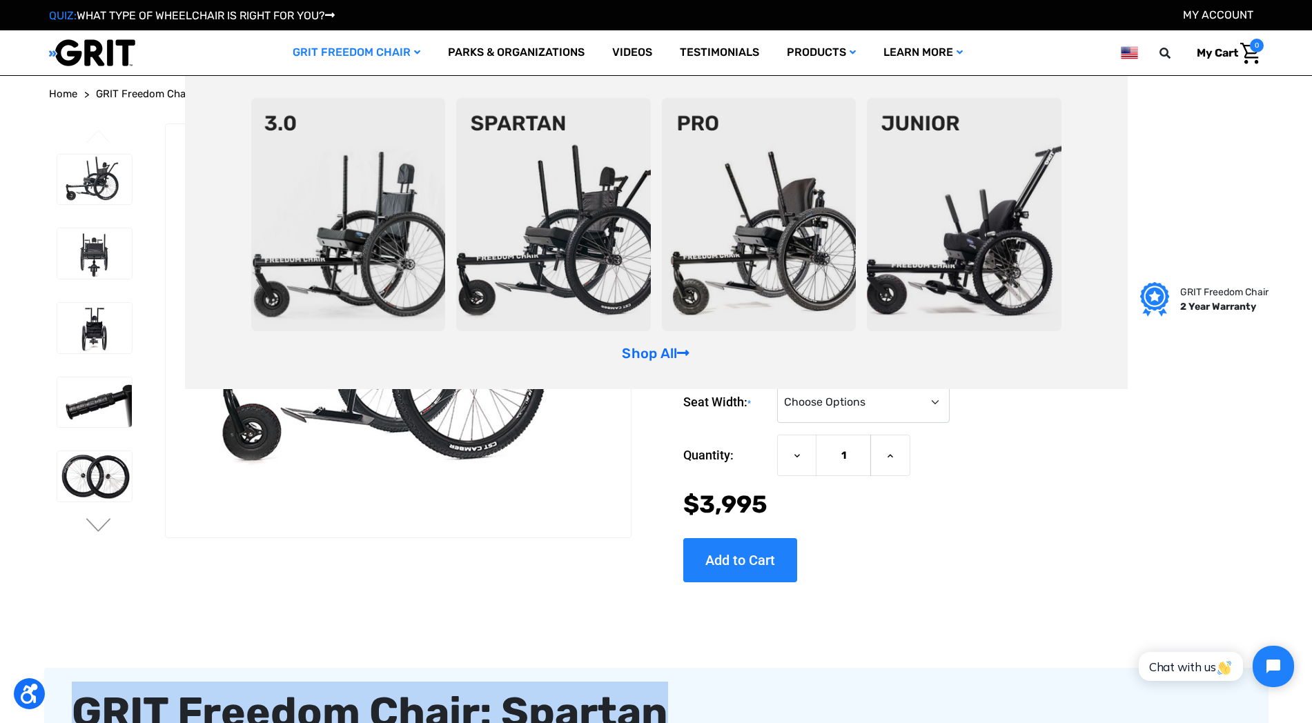
click at [1032, 239] on img at bounding box center [964, 214] width 195 height 233
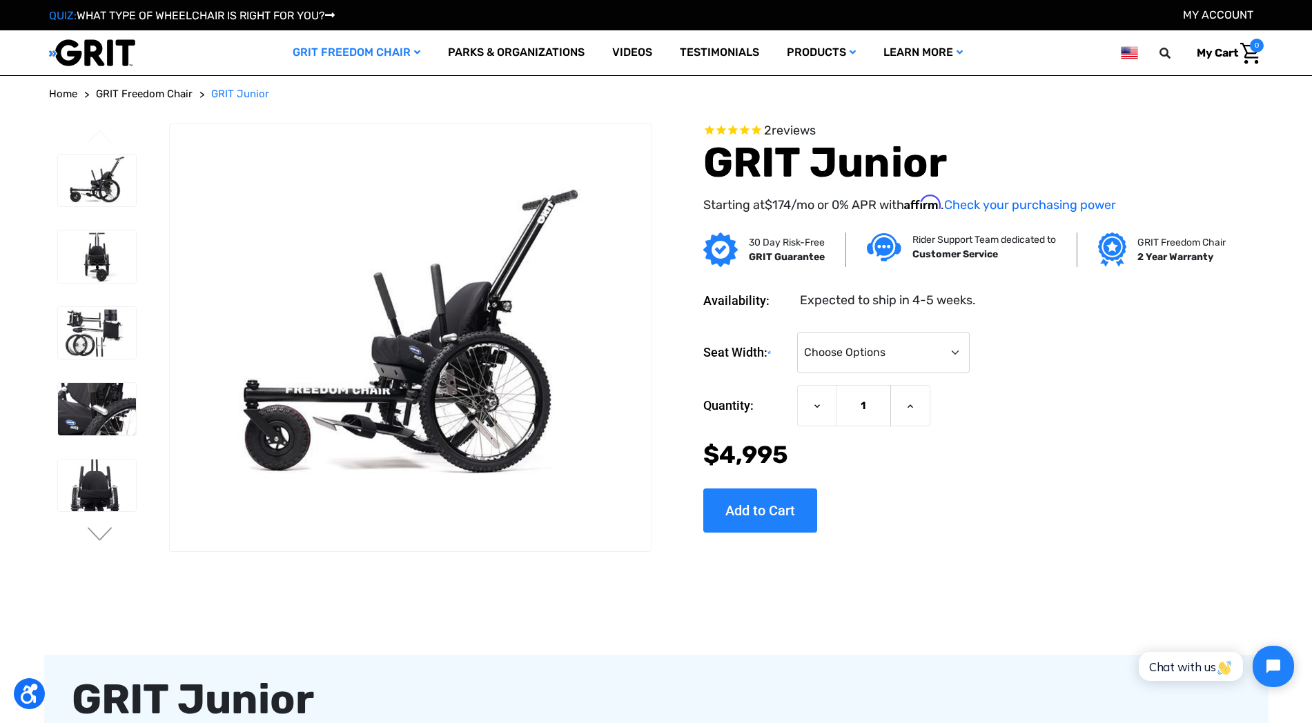
scroll to position [345, 0]
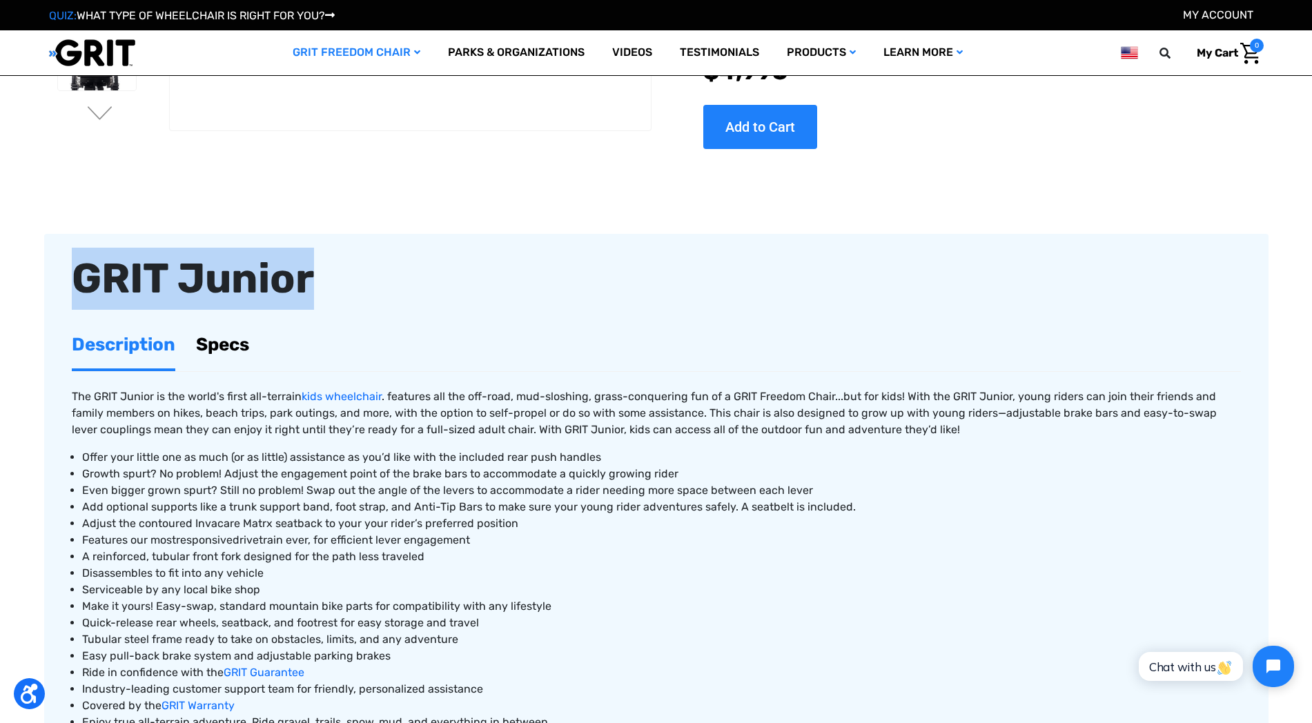
drag, startPoint x: 333, startPoint y: 278, endPoint x: 56, endPoint y: 280, distance: 277.5
click at [56, 280] on article "GRIT Junior Description Specs The GRIT Junior is the world's first all-terrain …" at bounding box center [656, 540] width 1225 height 612
copy div "GRIT Junior"
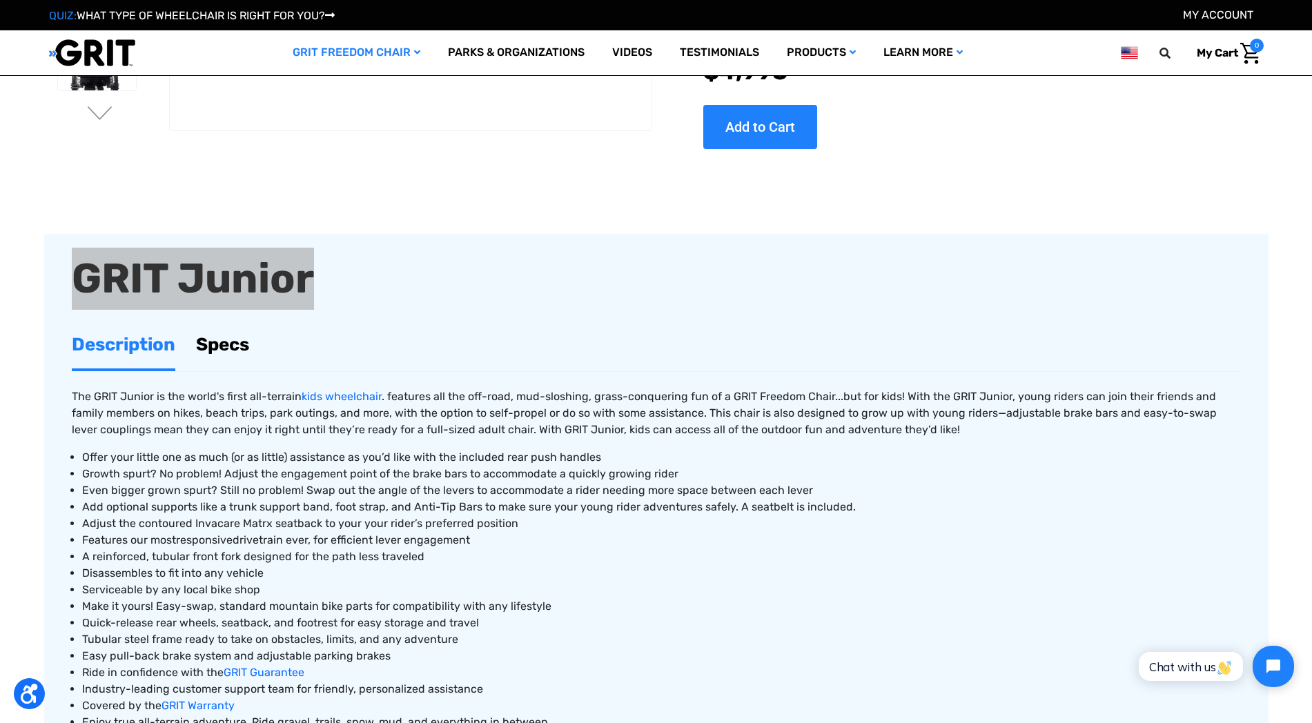
scroll to position [604, 0]
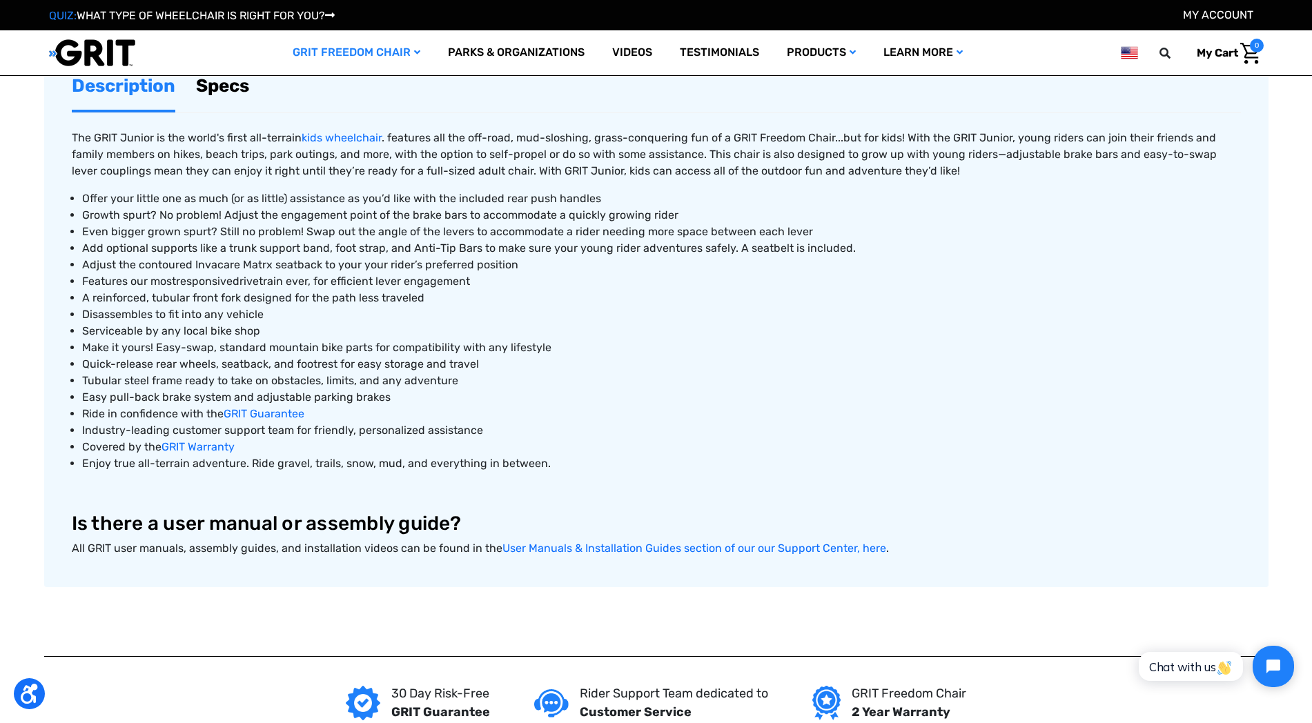
click at [220, 83] on link "Specs" at bounding box center [222, 86] width 53 height 48
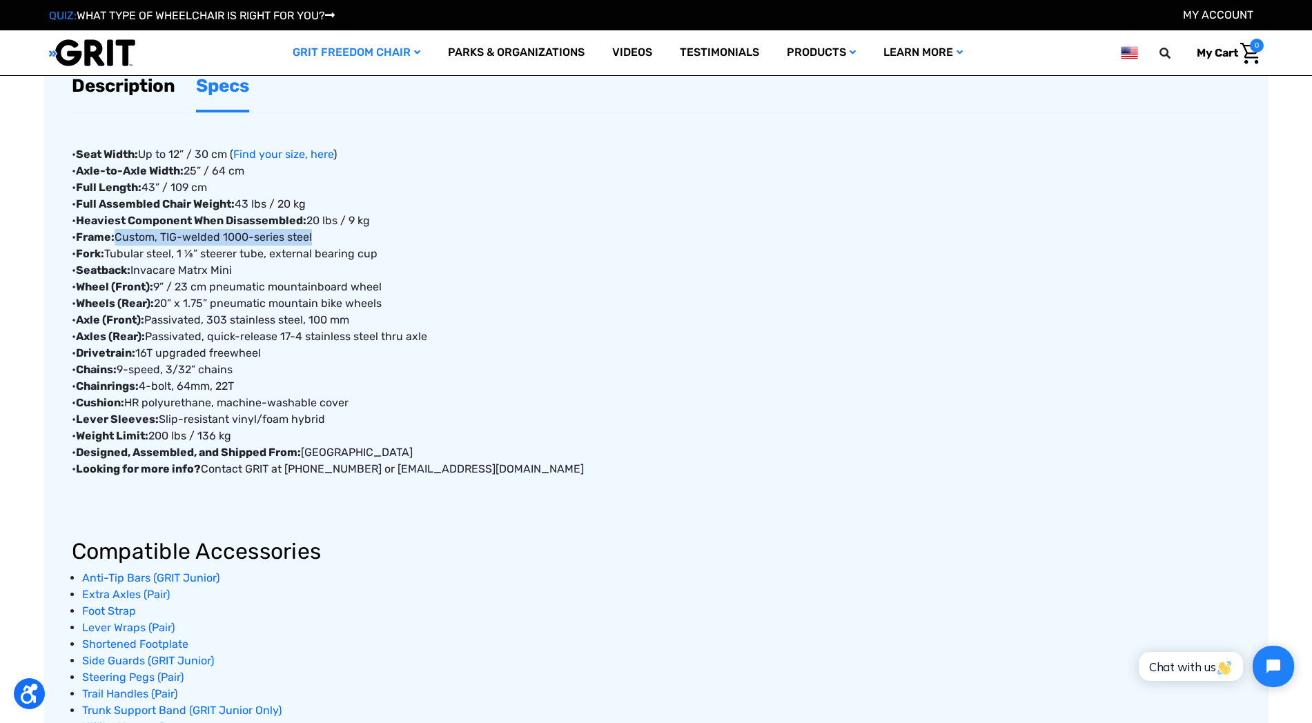
drag, startPoint x: 117, startPoint y: 237, endPoint x: 319, endPoint y: 238, distance: 201.6
click at [319, 238] on div "• Seat Width: Up to 12” / 30 cm ( Find your size, here ) • Axle-to-Axle Width: …" at bounding box center [656, 449] width 1169 height 672
copy div "Custom, TIG-welded 1000-series steel"
drag, startPoint x: 108, startPoint y: 255, endPoint x: 387, endPoint y: 257, distance: 278.2
click at [387, 257] on div "• Seat Width: Up to 12” / 30 cm ( Find your size, here ) • Axle-to-Axle Width: …" at bounding box center [656, 449] width 1169 height 672
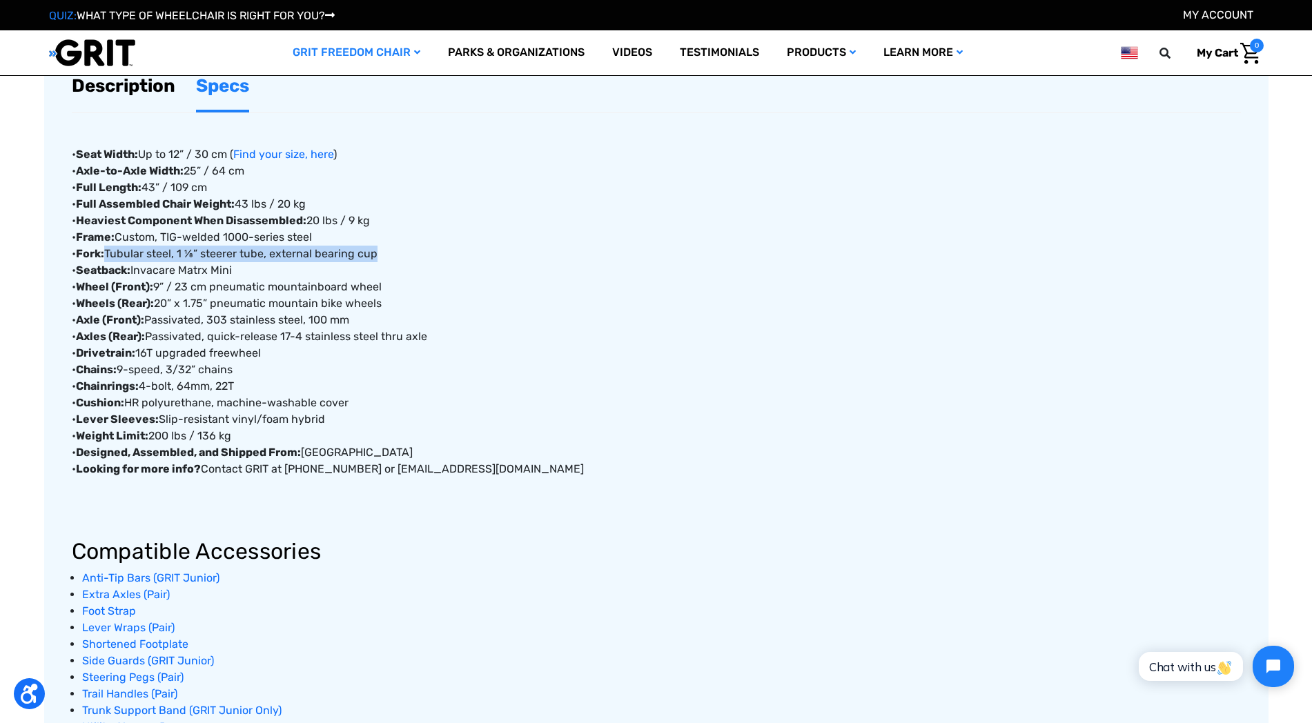
copy div "Tubular steel, 1 ⅛” steerer tube, external bearing cup"
click at [141, 271] on div "• Seat Width: Up to 12” / 30 cm ( Find your size, here ) • Axle-to-Axle Width: …" at bounding box center [656, 449] width 1169 height 672
click at [177, 286] on div "• Seat Width: Up to 12” / 30 cm ( Find your size, here ) • Axle-to-Axle Width: …" at bounding box center [656, 449] width 1169 height 672
drag, startPoint x: 158, startPoint y: 284, endPoint x: 414, endPoint y: 284, distance: 256.1
click at [414, 284] on div "• Seat Width: Up to 12” / 30 cm ( Find your size, here ) • Axle-to-Axle Width: …" at bounding box center [656, 449] width 1169 height 672
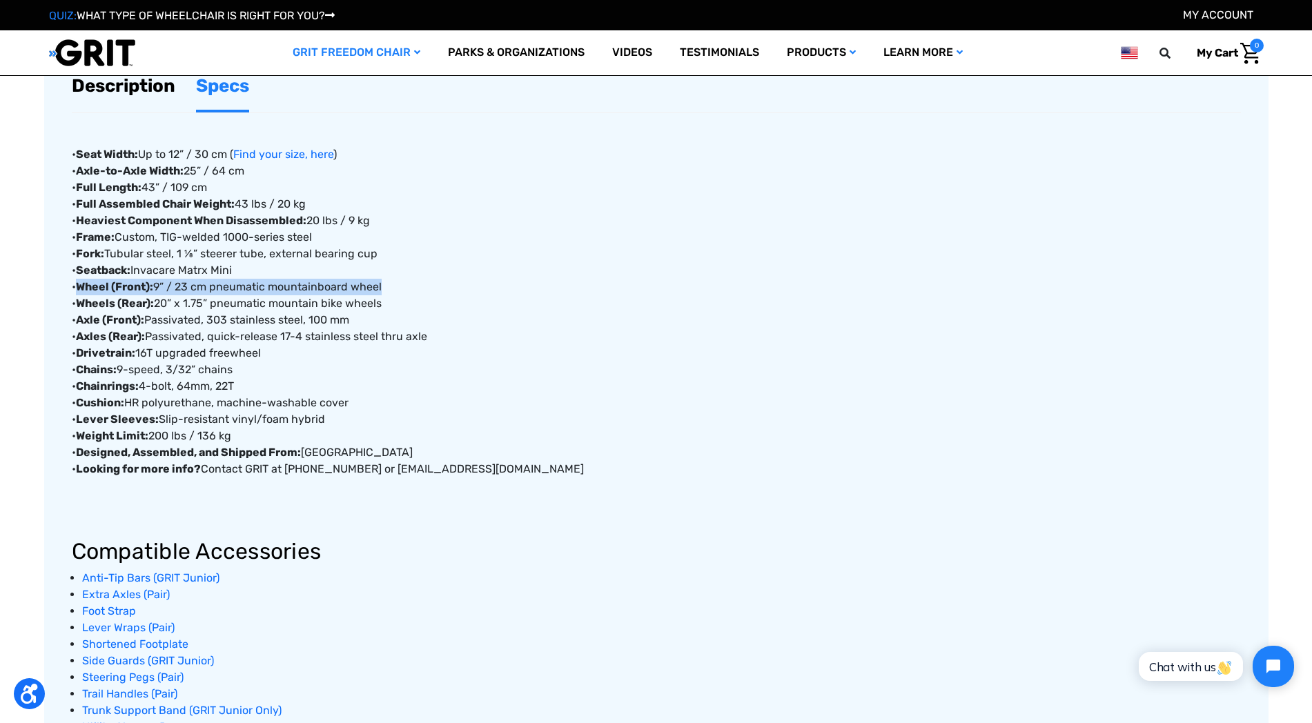
drag, startPoint x: 80, startPoint y: 288, endPoint x: 420, endPoint y: 286, distance: 339.6
click at [420, 286] on div "• Seat Width: Up to 12” / 30 cm ( Find your size, here ) • Axle-to-Axle Width: …" at bounding box center [656, 449] width 1169 height 672
copy div "Wheel (Front): 9” / 23 cm pneumatic mountainboard wheel"
click at [218, 323] on div "• Seat Width: Up to 12” / 30 cm ( Find your size, here ) • Axle-to-Axle Width: …" at bounding box center [656, 449] width 1169 height 672
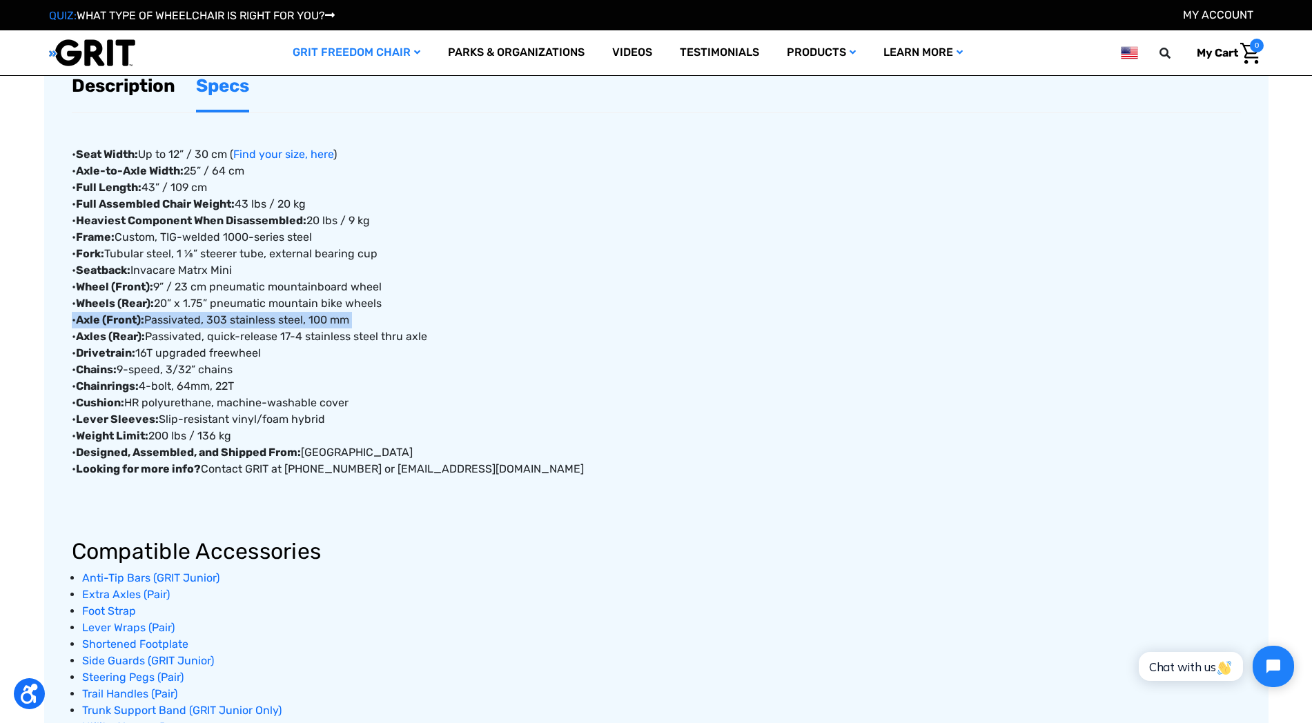
click at [218, 323] on div "• Seat Width: Up to 12” / 30 cm ( Find your size, here ) • Axle-to-Axle Width: …" at bounding box center [656, 449] width 1169 height 672
copy div "• Axle (Front): Passivated, 303 stainless steel, 100 mm"
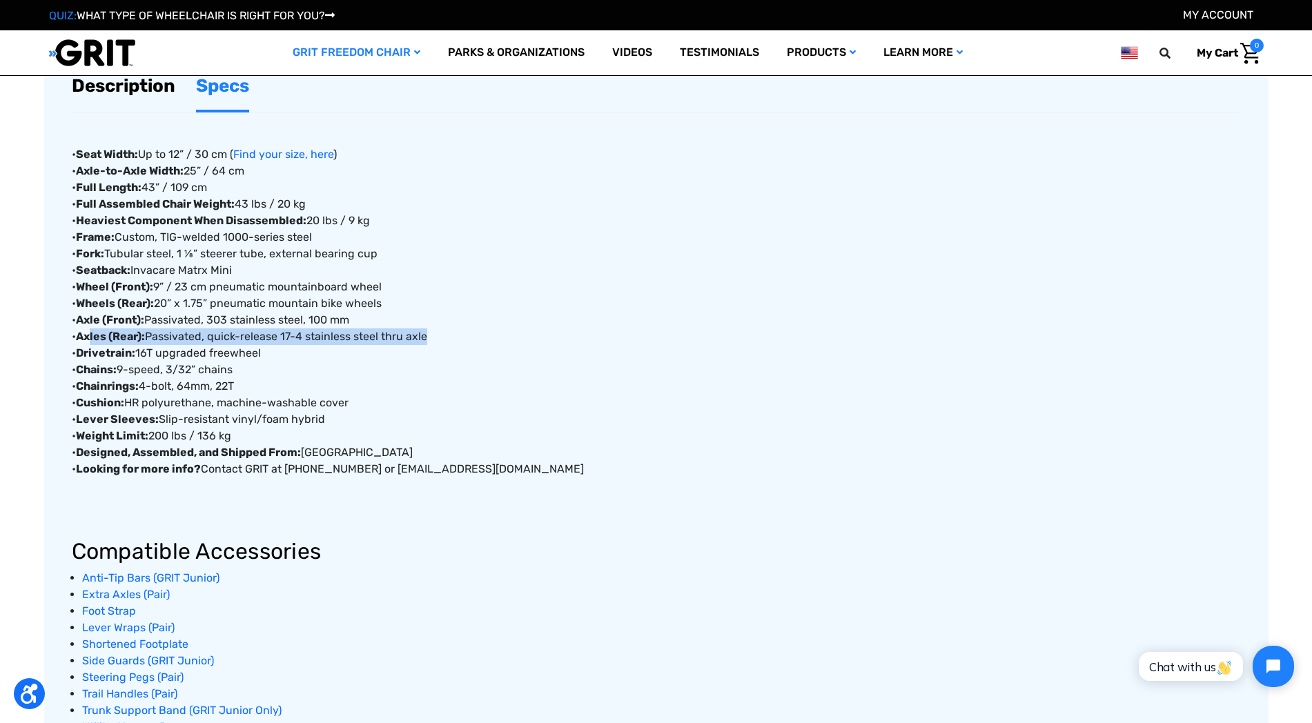
drag, startPoint x: 456, startPoint y: 335, endPoint x: 90, endPoint y: 343, distance: 365.9
click at [90, 343] on div "• Seat Width: Up to 12” / 30 cm ( Find your size, here ) • Axle-to-Axle Width: …" at bounding box center [656, 449] width 1169 height 672
click at [139, 324] on strong "Axle (Front):" at bounding box center [110, 319] width 68 height 13
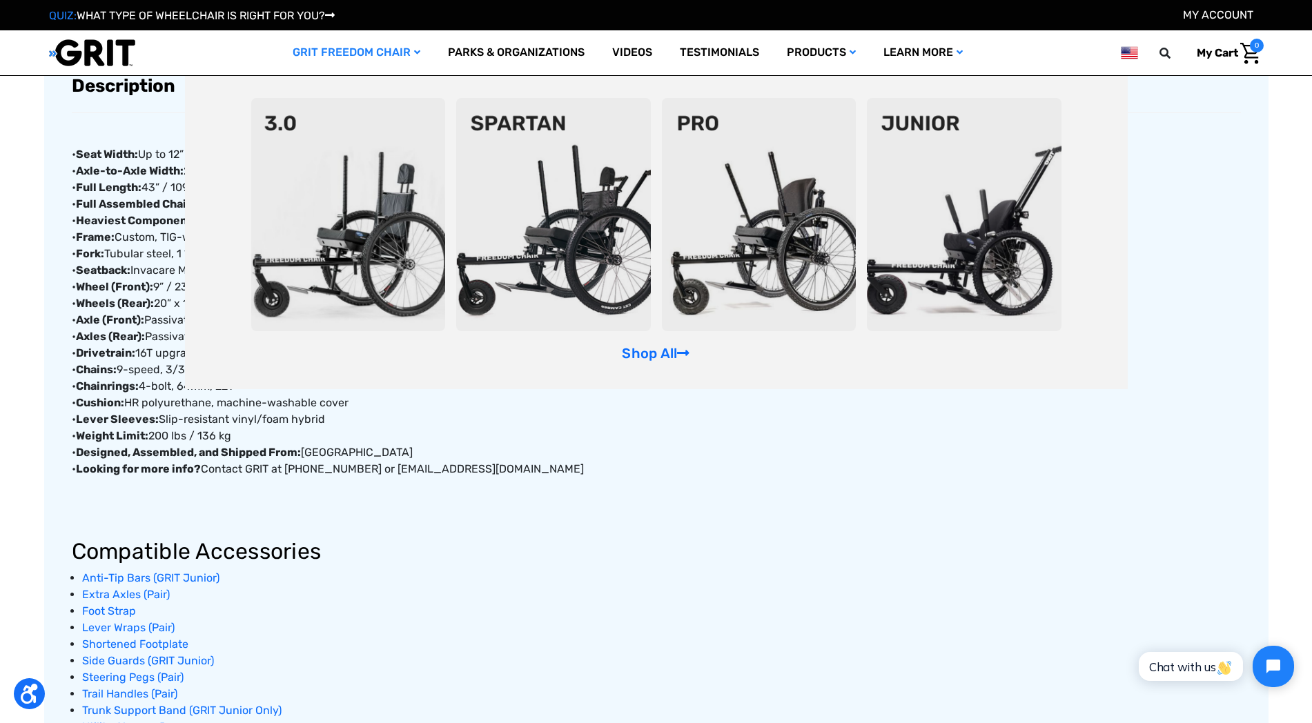
click at [351, 169] on img at bounding box center [348, 214] width 195 height 233
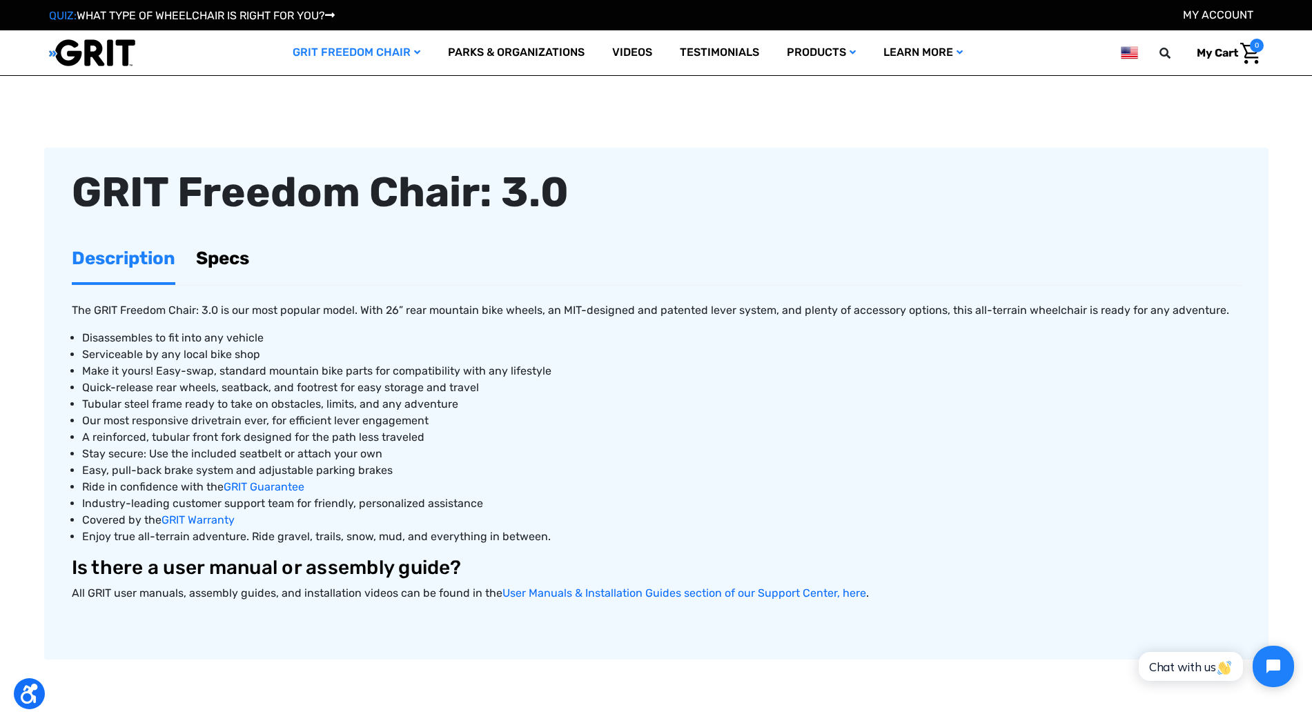
click at [220, 255] on link "Specs" at bounding box center [222, 259] width 53 height 48
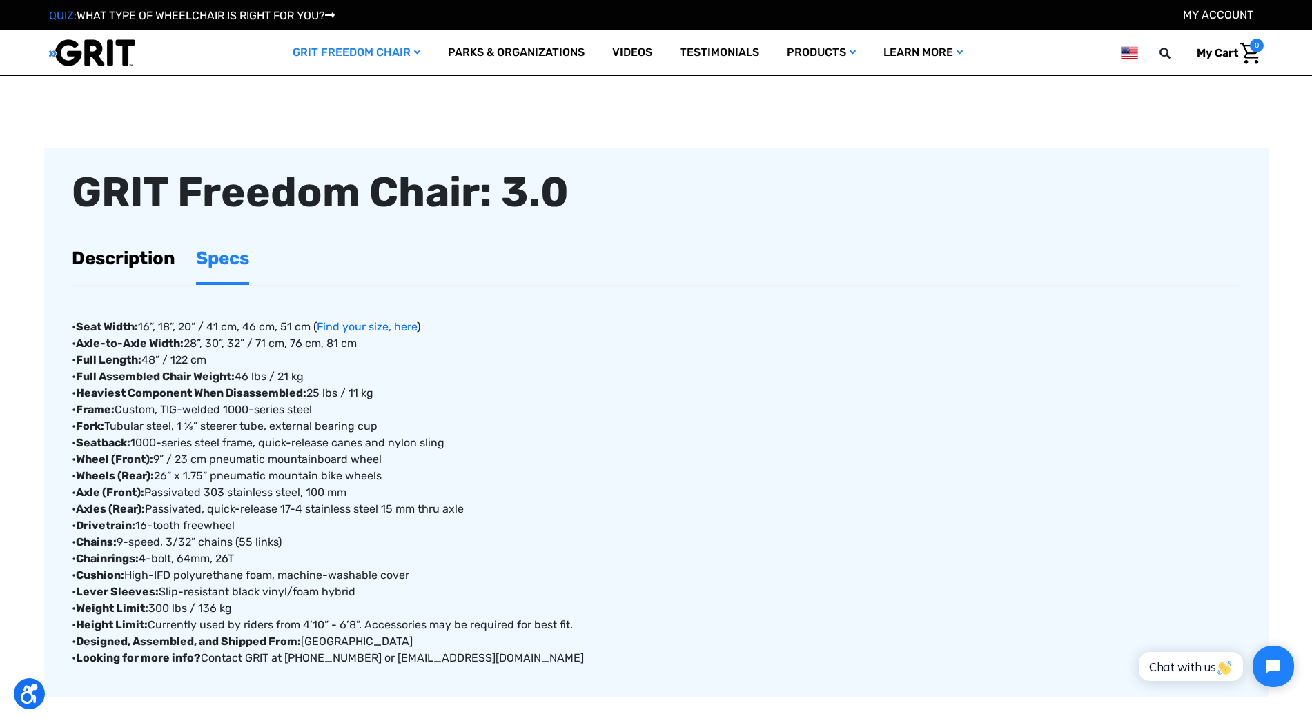
scroll to position [518, 0]
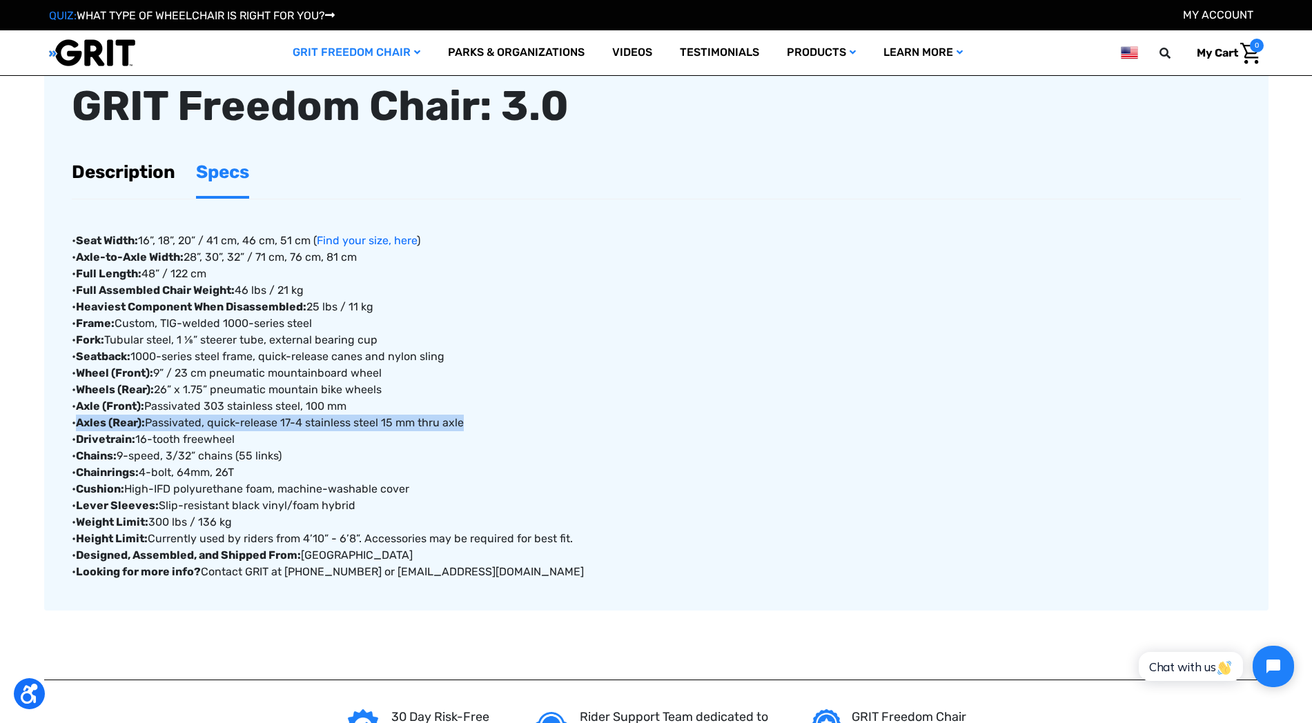
drag, startPoint x: 79, startPoint y: 422, endPoint x: 536, endPoint y: 422, distance: 457.0
click at [536, 422] on div "• Seat Width: 16”, 18”, 20” / 41 cm, 46 cm, 51 cm ( Find your size, here ) • Ax…" at bounding box center [656, 389] width 1169 height 381
copy div "Axles (Rear): Passivated, quick-release 17-4 stainless steel 15 mm thru axle"
click at [262, 429] on div "• Seat Width: 16”, 18”, 20” / 41 cm, 46 cm, 51 cm ( Find your size, here ) • Ax…" at bounding box center [656, 389] width 1169 height 381
click at [248, 447] on div "• Seat Width: 16”, 18”, 20” / 41 cm, 46 cm, 51 cm ( Find your size, here ) • Ax…" at bounding box center [656, 389] width 1169 height 381
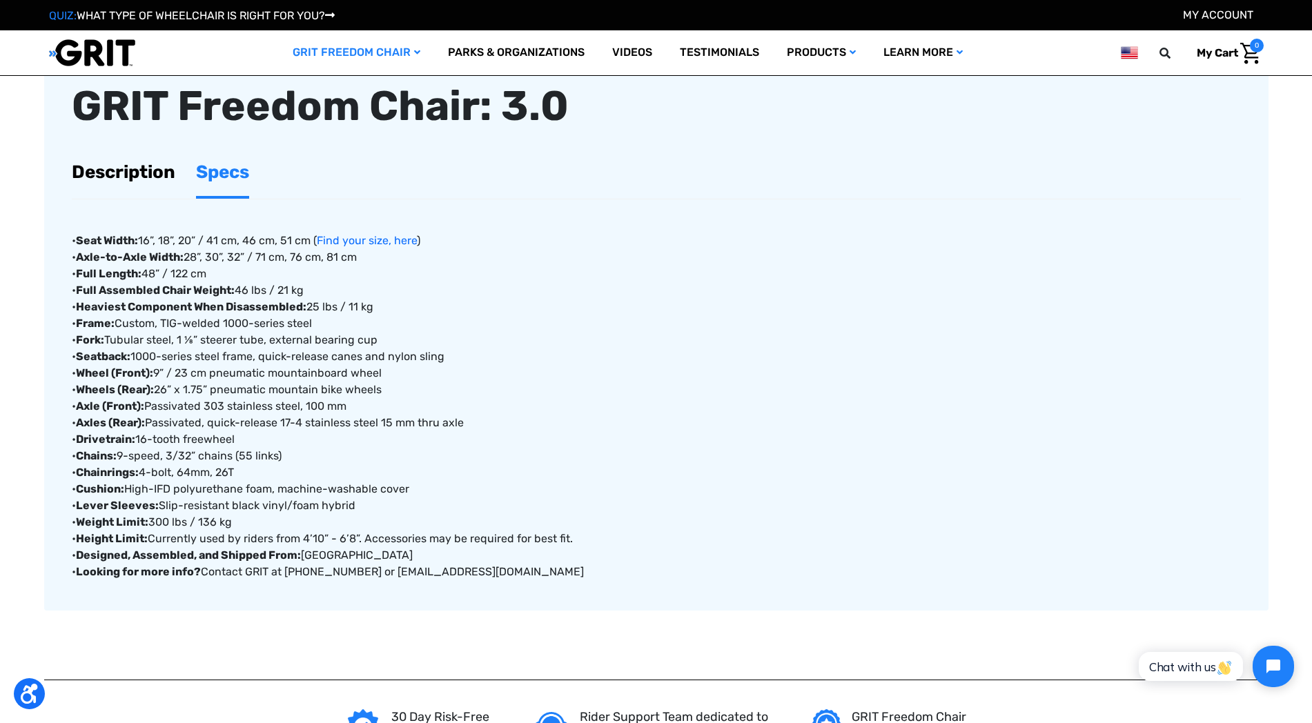
click at [249, 457] on div "• Seat Width: 16”, 18”, 20” / 41 cm, 46 cm, 51 cm ( Find your size, here ) • Ax…" at bounding box center [656, 389] width 1169 height 381
drag, startPoint x: 258, startPoint y: 436, endPoint x: 66, endPoint y: 440, distance: 192.7
click at [66, 440] on article "GRIT Freedom Chair: 3.0 Description Specs The GRIT Freedom Chair: 3.0 is our mo…" at bounding box center [656, 335] width 1225 height 549
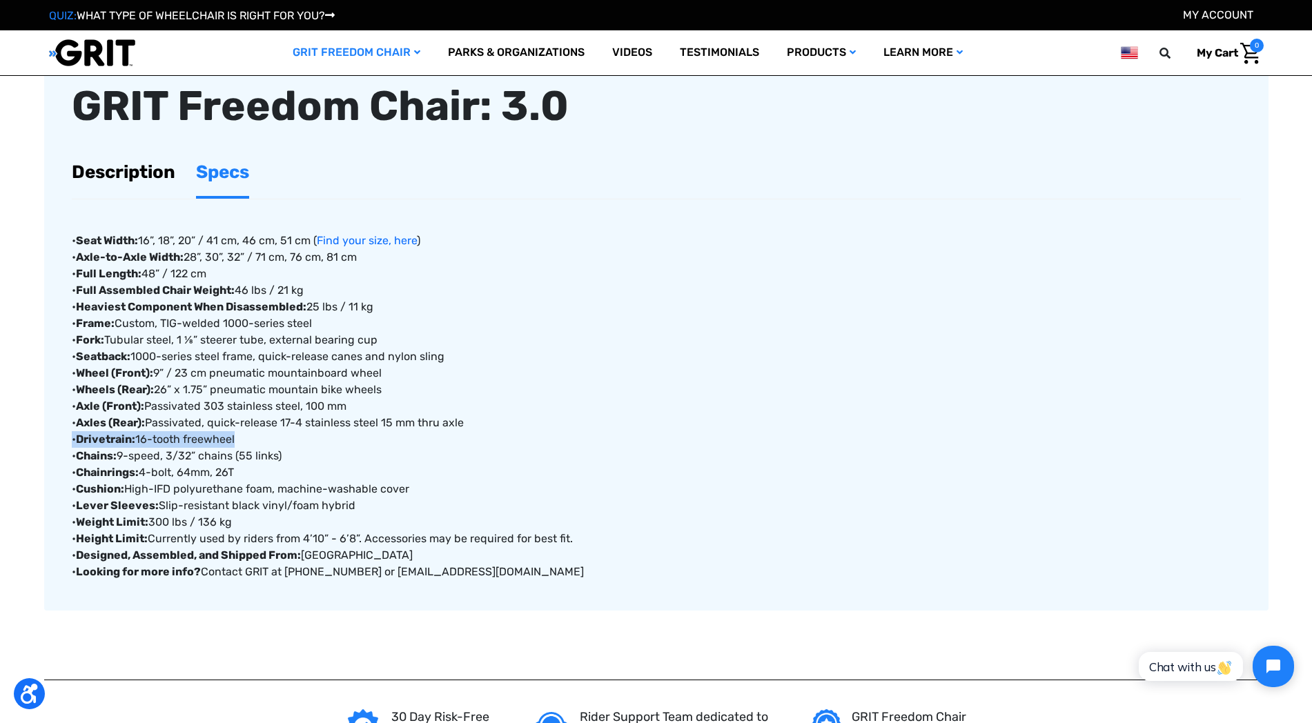
copy div "• Drivetrain: 16-tooth freewheel"
click at [199, 455] on div "• Seat Width: 16”, 18”, 20” / 41 cm, 46 cm, 51 cm ( Find your size, here ) • Ax…" at bounding box center [656, 389] width 1169 height 381
click at [264, 451] on div "• Seat Width: 16”, 18”, 20” / 41 cm, 46 cm, 51 cm ( Find your size, here ) • Ax…" at bounding box center [656, 389] width 1169 height 381
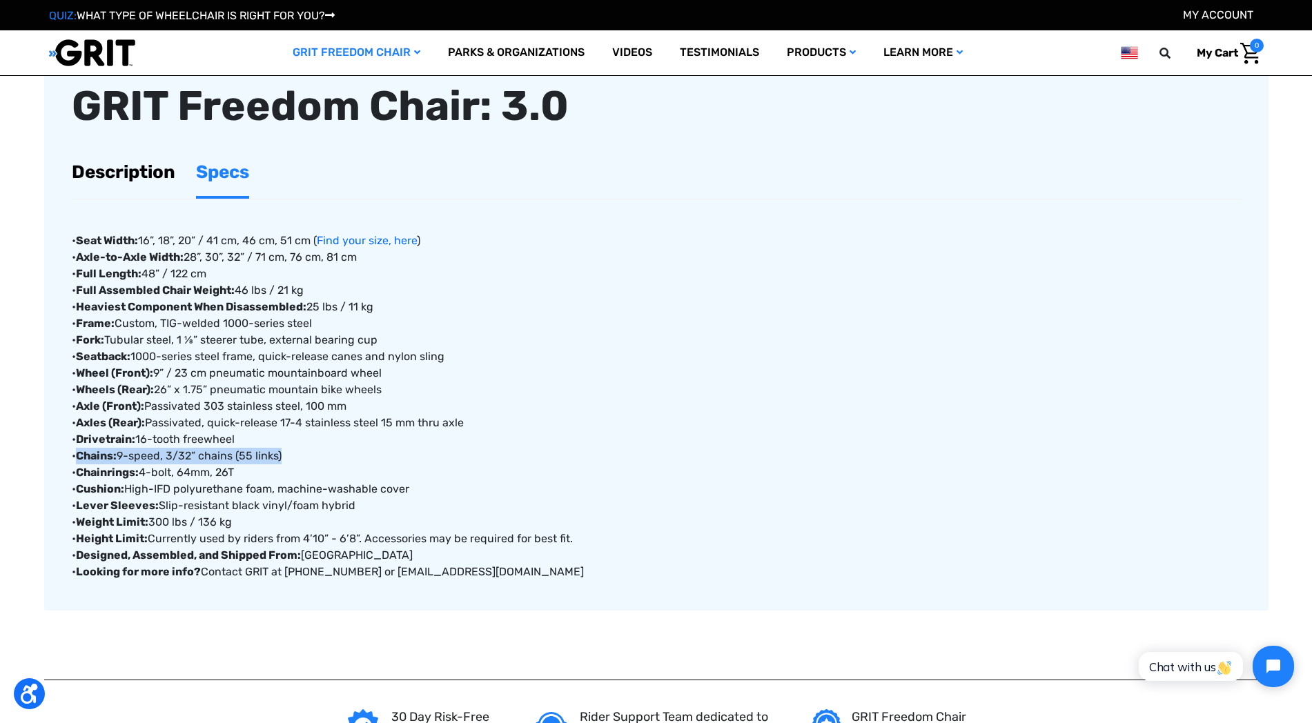
drag, startPoint x: 291, startPoint y: 451, endPoint x: 80, endPoint y: 452, distance: 211.2
click at [80, 452] on div "• Seat Width: 16”, 18”, 20” / 41 cm, 46 cm, 51 cm ( Find your size, here ) • Ax…" at bounding box center [656, 389] width 1169 height 381
copy div "Chains: 9-speed, 3/32” chains (55 links)"
click at [251, 475] on div "• Seat Width: 16”, 18”, 20” / 41 cm, 46 cm, 51 cm ( Find your size, here ) • Ax…" at bounding box center [656, 389] width 1169 height 381
drag, startPoint x: 255, startPoint y: 469, endPoint x: 71, endPoint y: 474, distance: 183.7
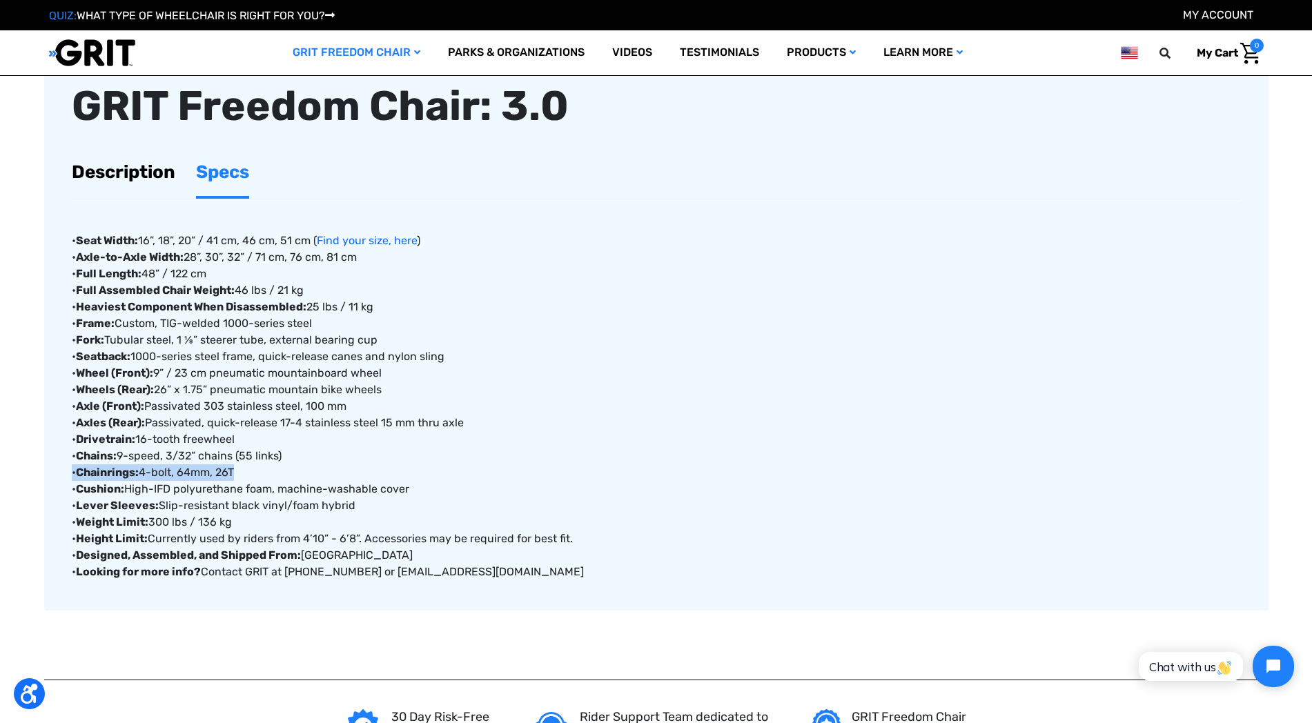
click at [72, 474] on div "• Seat Width: 16”, 18”, 20” / 41 cm, 46 cm, 51 cm ( Find your size, here ) • Ax…" at bounding box center [656, 389] width 1169 height 381
click at [284, 464] on div "• Seat Width: 16”, 18”, 20” / 41 cm, 46 cm, 51 cm ( Find your size, here ) • Ax…" at bounding box center [656, 389] width 1169 height 381
drag, startPoint x: 81, startPoint y: 474, endPoint x: 217, endPoint y: 472, distance: 136.0
click at [217, 472] on div "• Seat Width: 16”, 18”, 20” / 41 cm, 46 cm, 51 cm ( Find your size, here ) • Ax…" at bounding box center [656, 389] width 1169 height 381
copy div "Chainrings: 4-bolt, 64mm,"
